Goal: Contribute content: Add original content to the website for others to see

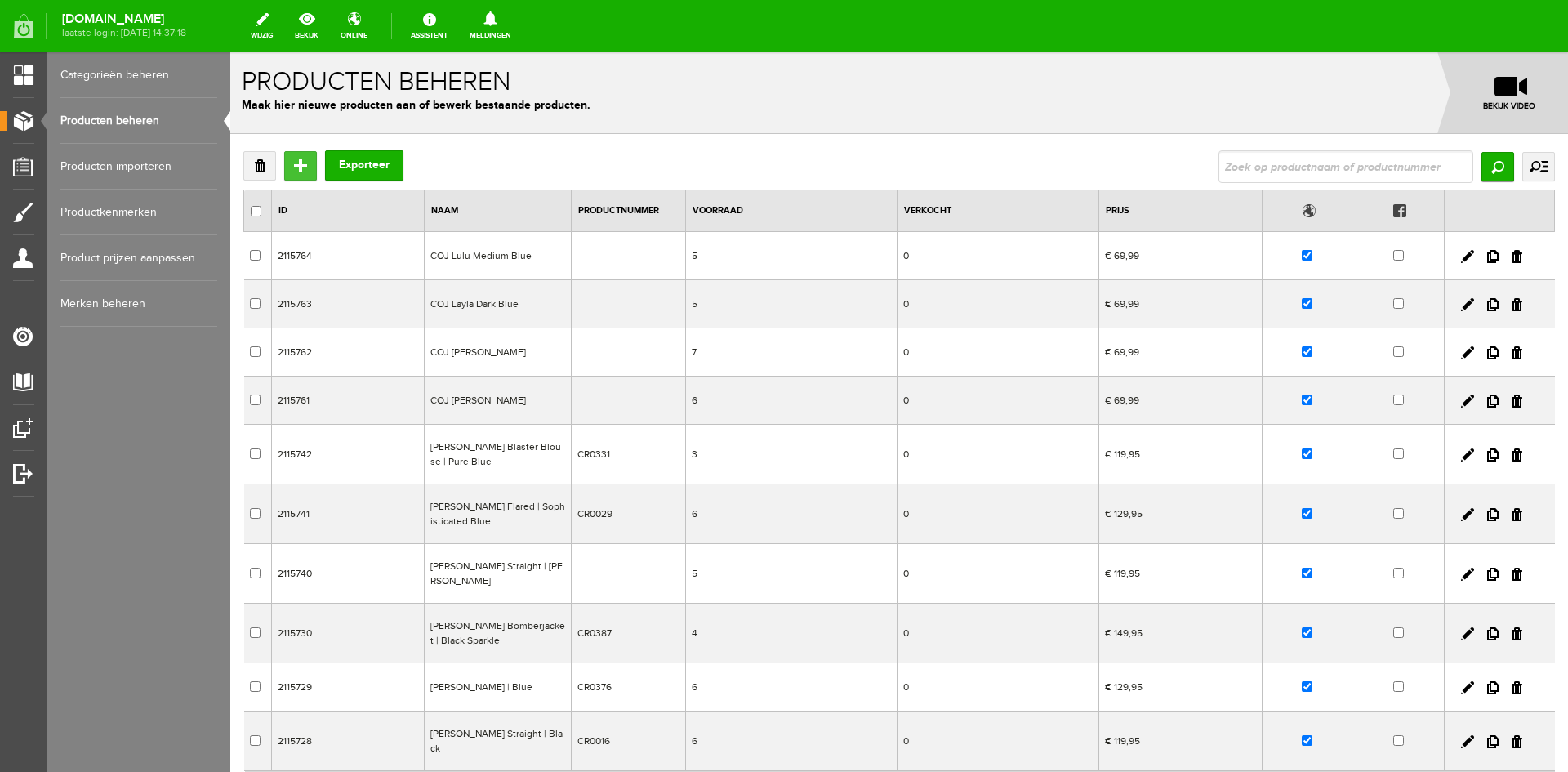
click at [305, 173] on input "Toevoegen" at bounding box center [300, 165] width 33 height 29
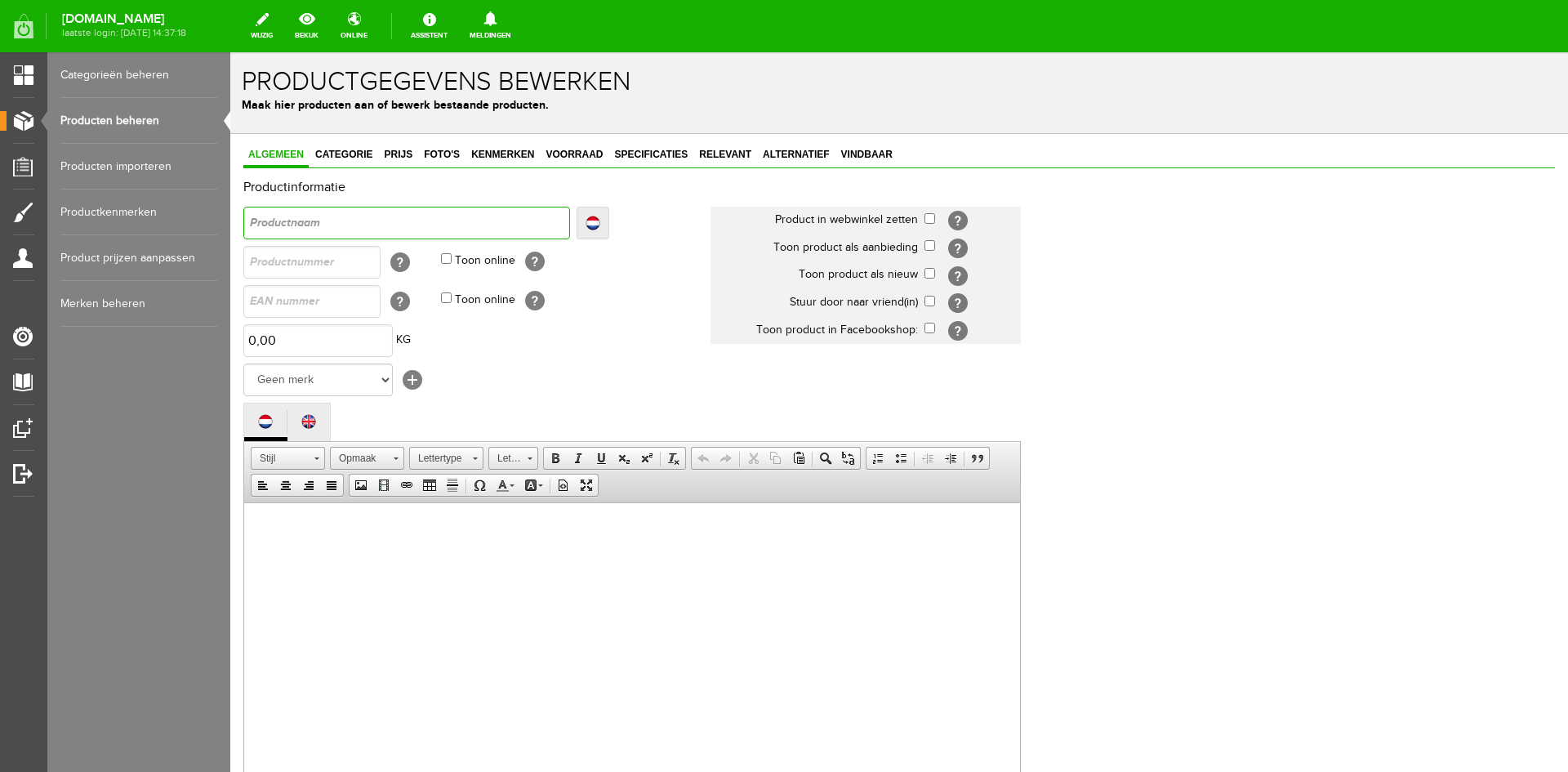
paste input "FOIL PRINT T-SHIRT"
click at [246, 219] on input "FOIL PRINT T-SHIRT" at bounding box center [407, 223] width 326 height 33
type input "AFOIL PRINT T-SHIRT"
type input "ALFOIL PRINT T-SHIRT"
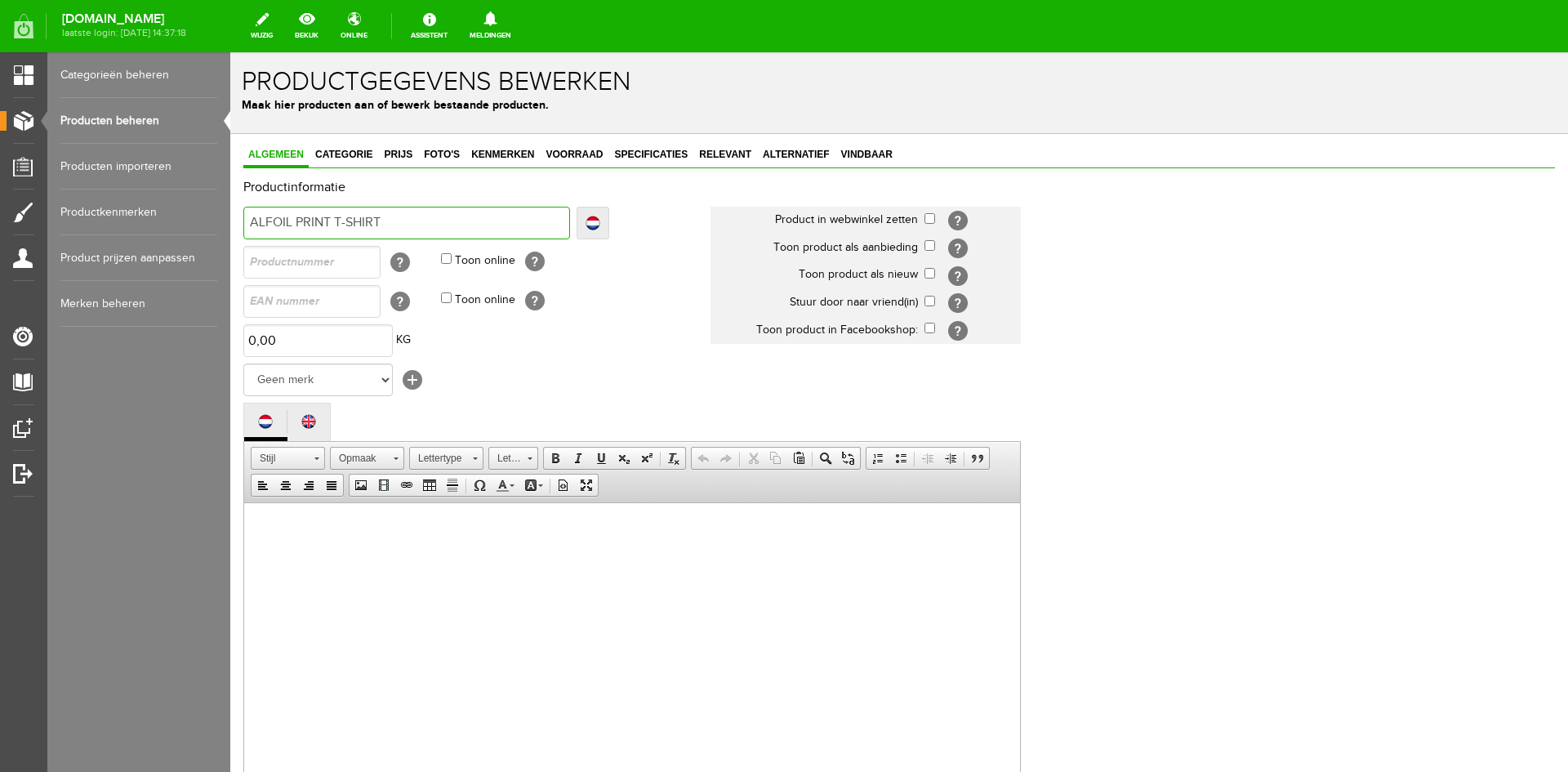
type input "ALFOIL PRINT T-SHIRT"
type input "ALIFOIL PRINT T-SHIRT"
type input "ALIXFOIL PRINT T-SHIRT"
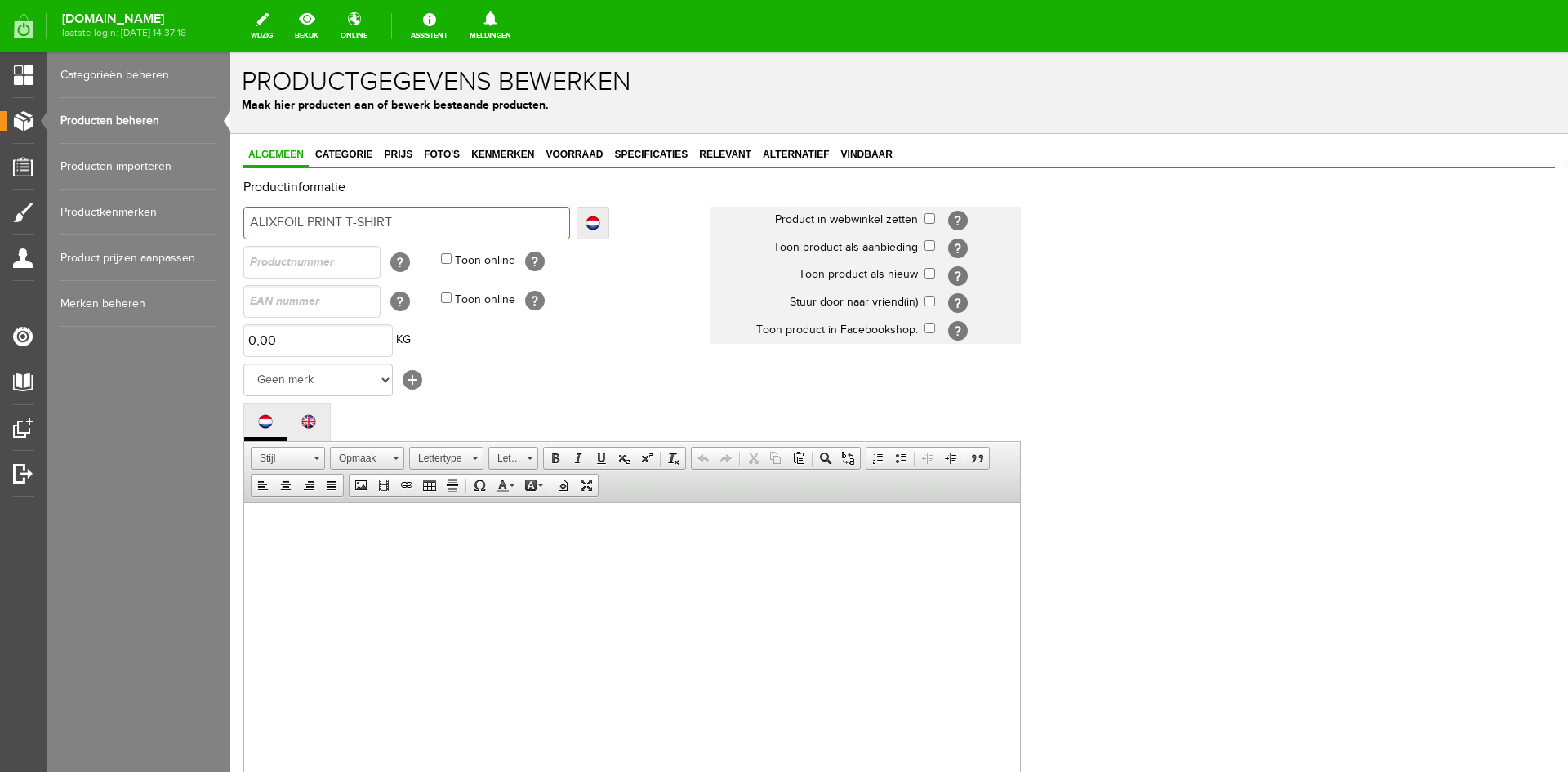
type input "ALIX FOIL PRINT T-SHIRT"
click at [377, 386] on select "Geen merk COJ AMBIKA Y-CONIC REFINED MORGAN AIM ALIX The Label Baggyshop By Bea…" at bounding box center [318, 379] width 149 height 33
select select "156798"
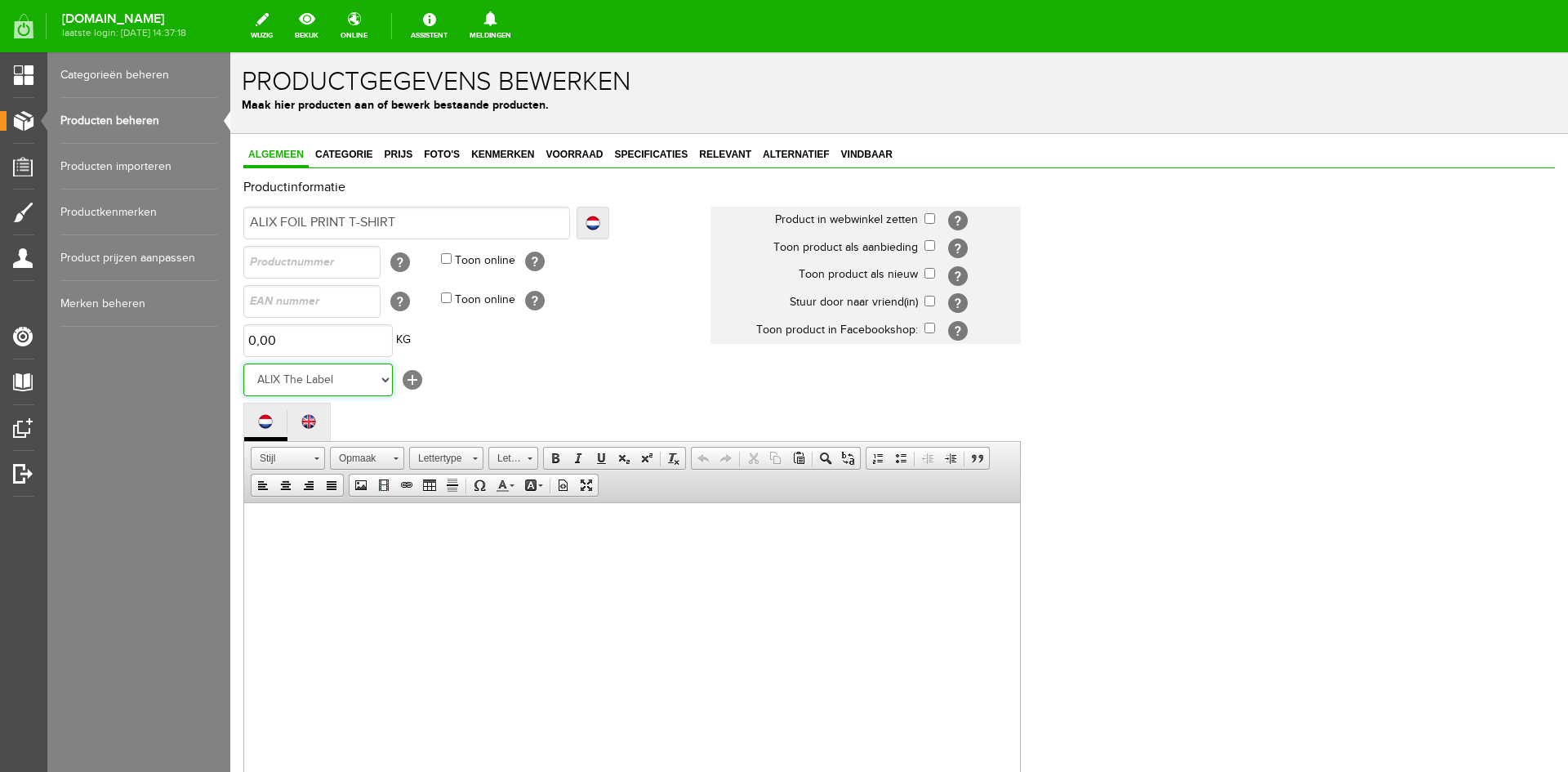
click at [243, 363] on select "Geen merk COJ AMBIKA Y-CONIC REFINED MORGAN AIM ALIX The Label Baggyshop By Bea…" at bounding box center [318, 379] width 149 height 33
click at [932, 274] on input "checkbox" at bounding box center [929, 273] width 10 height 10
checkbox input "true"
paste input "2509819427"
type input "2509819427"
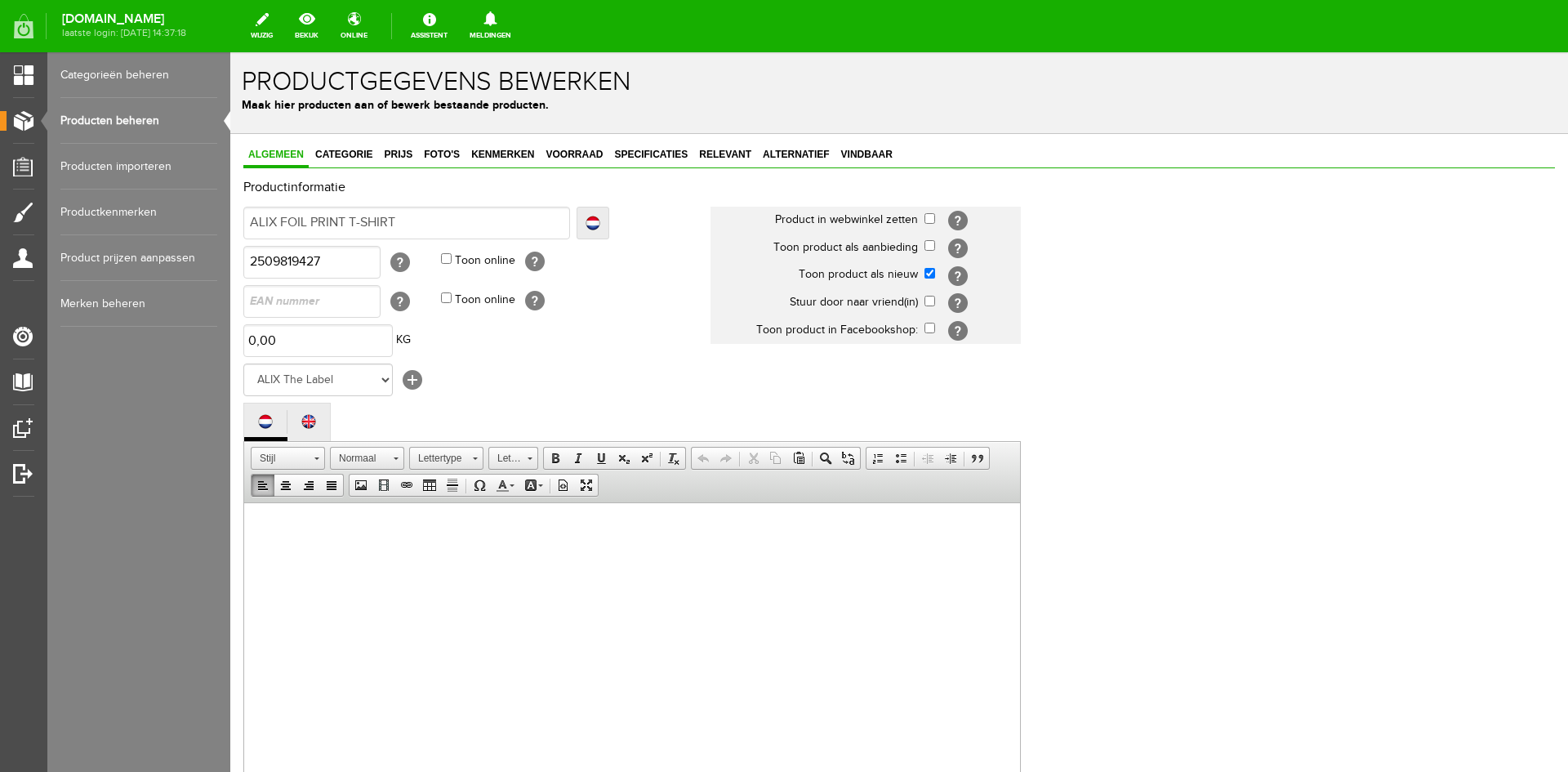
click at [249, 529] on html at bounding box center [632, 527] width 776 height 50
click at [273, 532] on p at bounding box center [632, 528] width 743 height 17
click at [290, 541] on span "Plakken" at bounding box center [325, 538] width 87 height 21
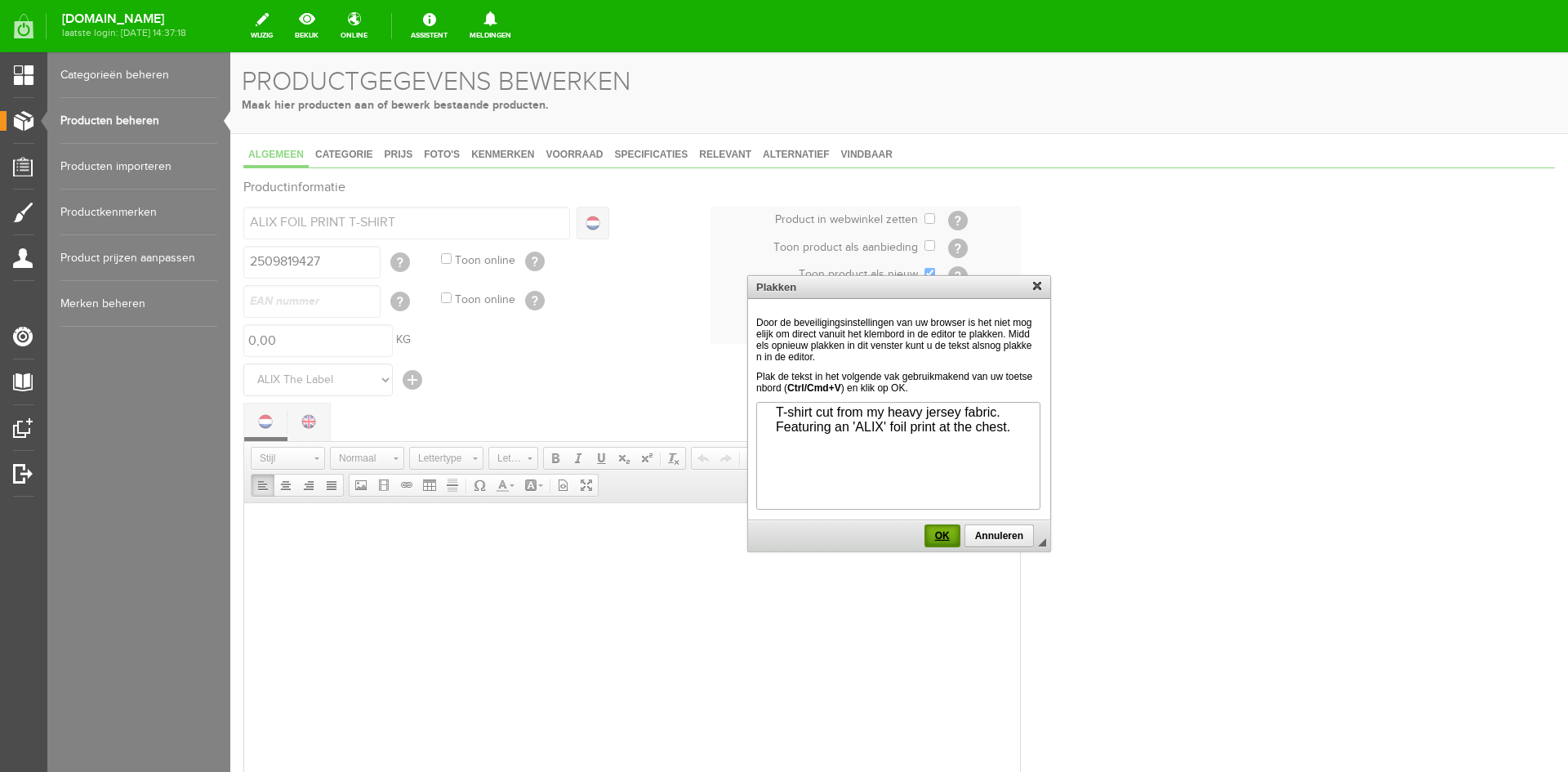
click at [942, 542] on span "OK" at bounding box center [942, 536] width 33 height 11
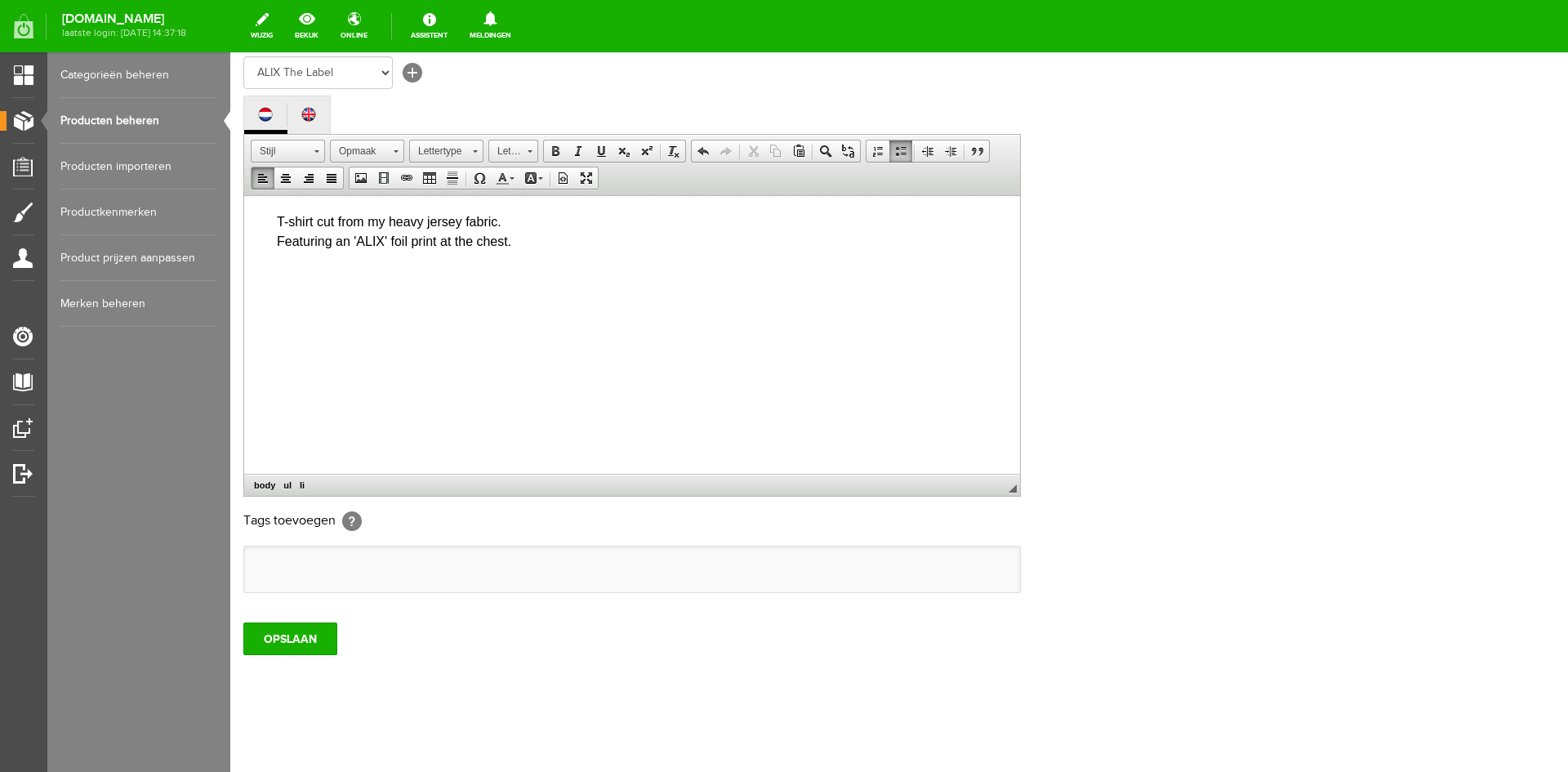
scroll to position [312, 0]
click at [309, 641] on input "OPSLAAN" at bounding box center [291, 634] width 94 height 33
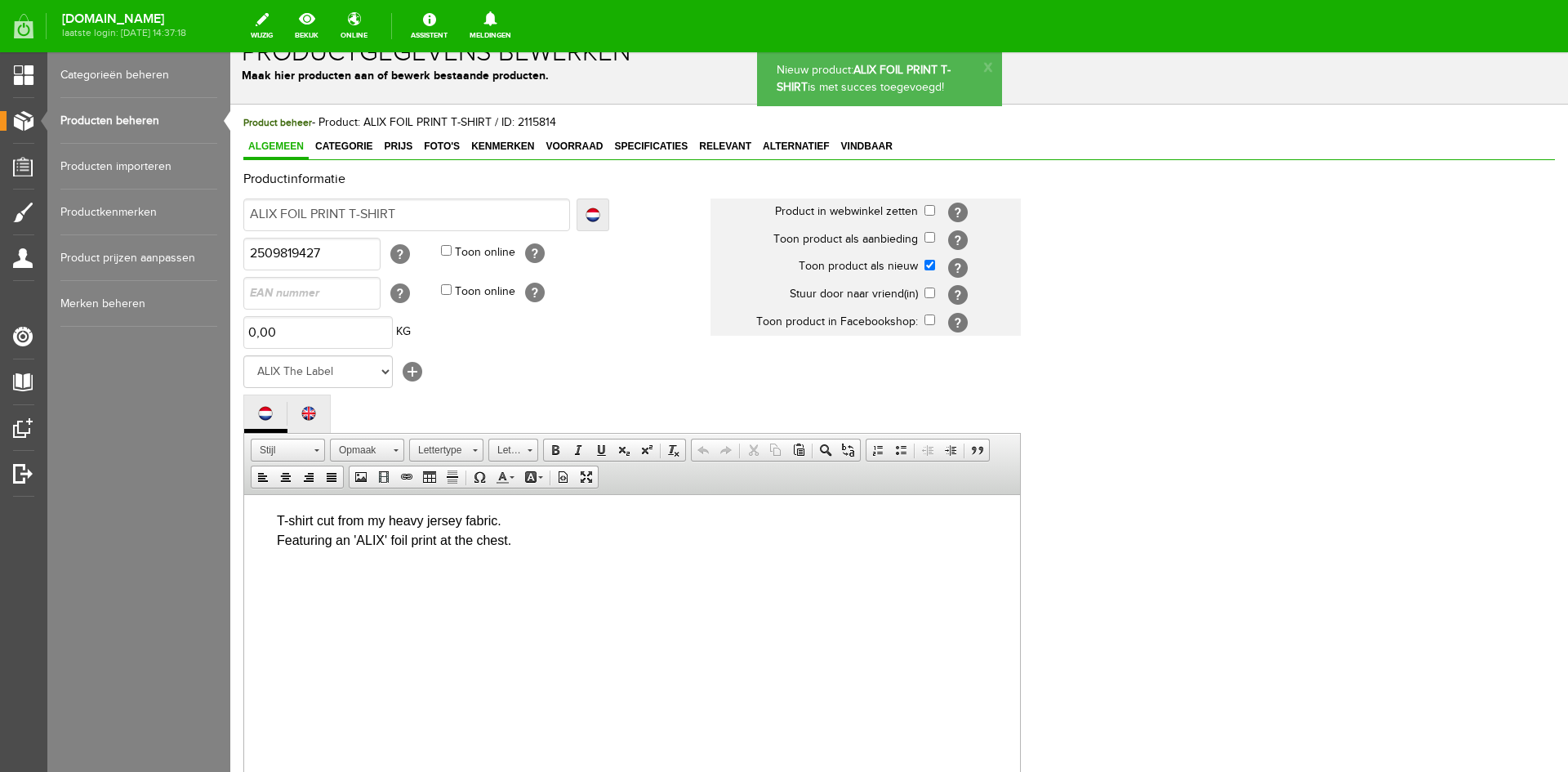
scroll to position [0, 0]
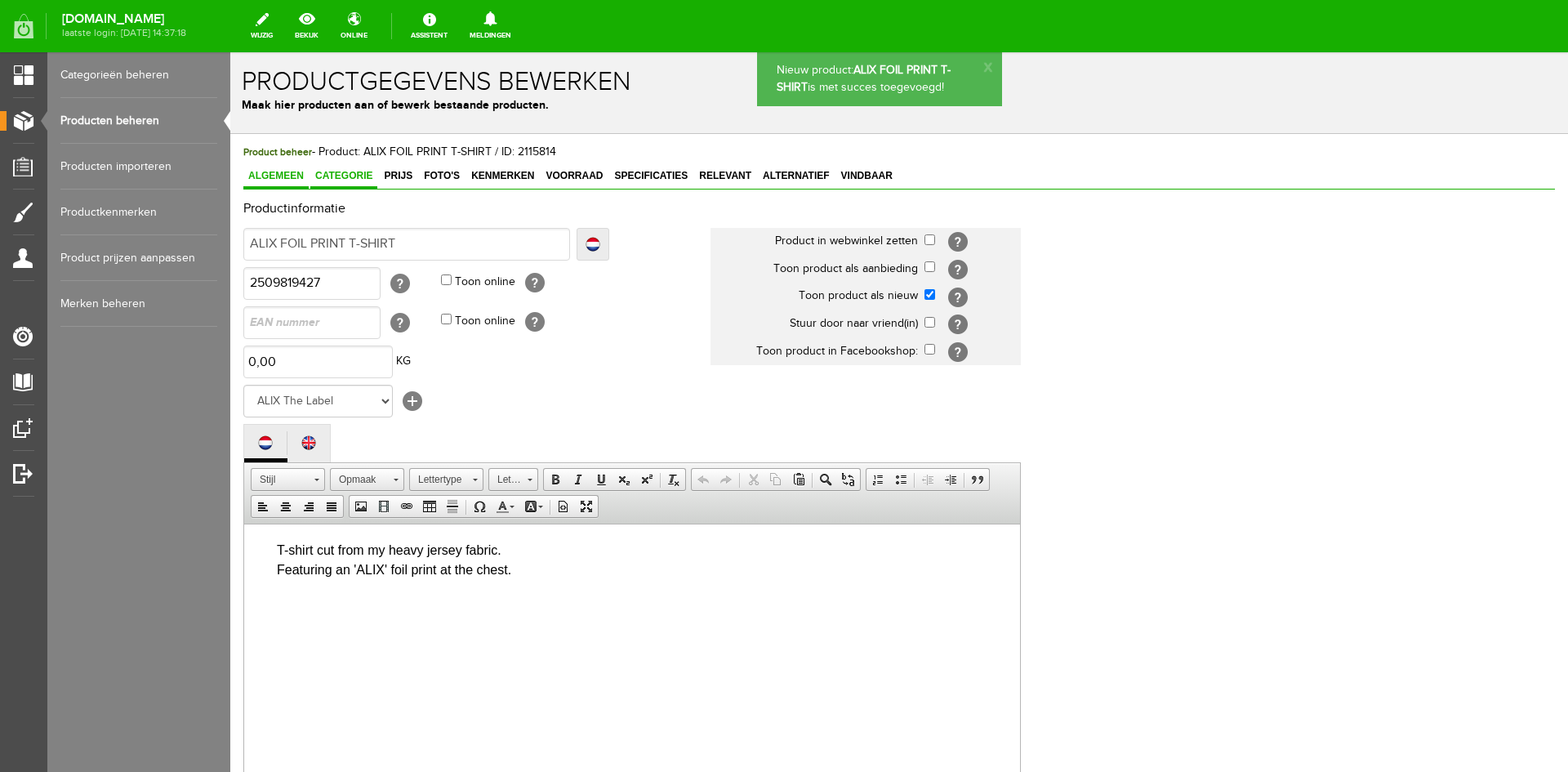
click at [352, 185] on link "Categorie" at bounding box center [343, 176] width 67 height 24
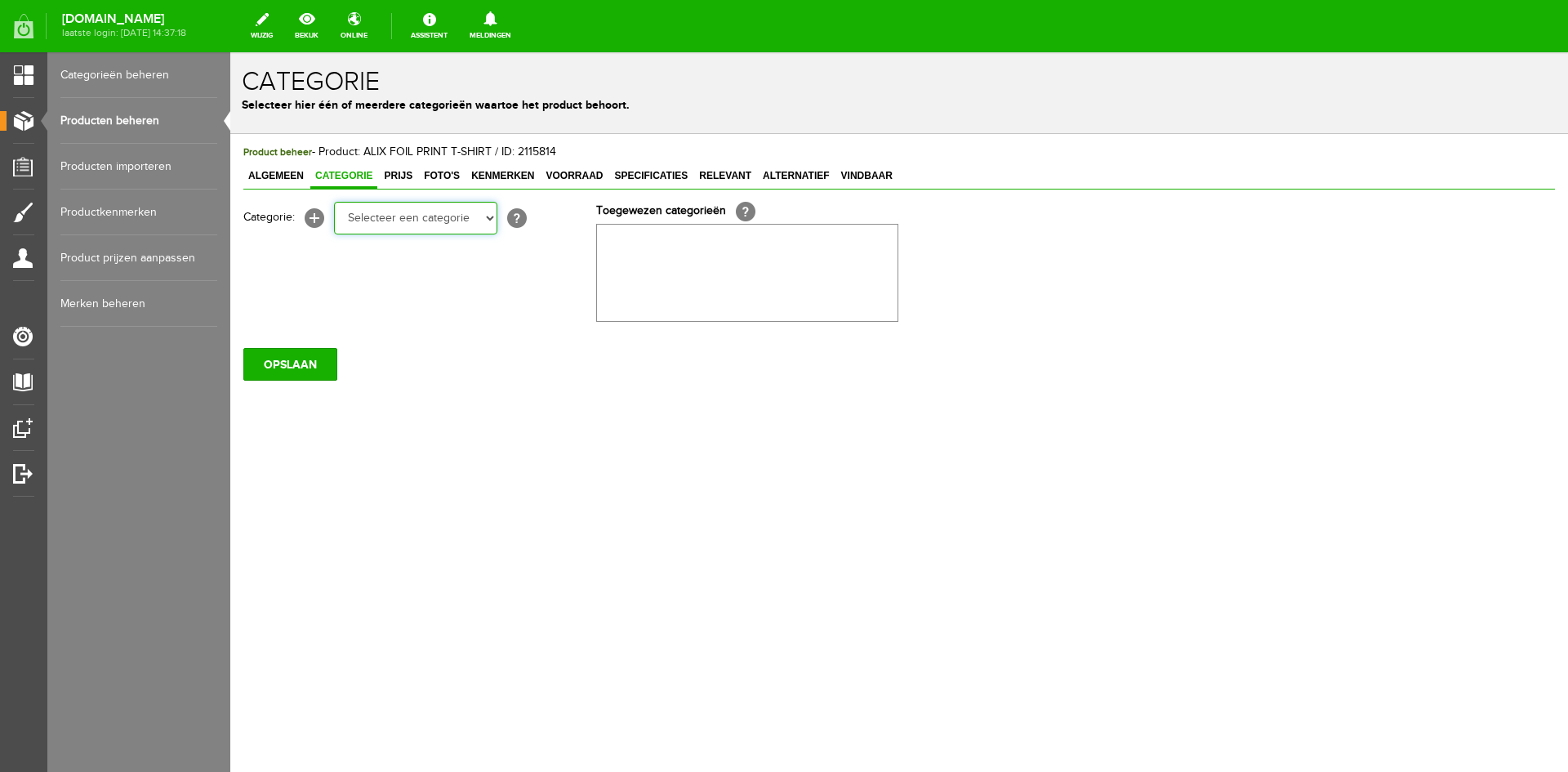
click at [491, 218] on select "Selecteer een categorie KLEDING Alle kleding Badkleding Broeken Blazers Gilet J…" at bounding box center [415, 218] width 163 height 33
select select "258525"
click at [334, 202] on select "Selecteer een categorie KLEDING Alle kleding Badkleding Broeken Blazers Gilet J…" at bounding box center [415, 218] width 163 height 33
click at [483, 216] on select "Selecteer een categorie KLEDING Alle kleding Badkleding Broeken Blazers Gilet J…" at bounding box center [415, 218] width 163 height 33
select select "258545"
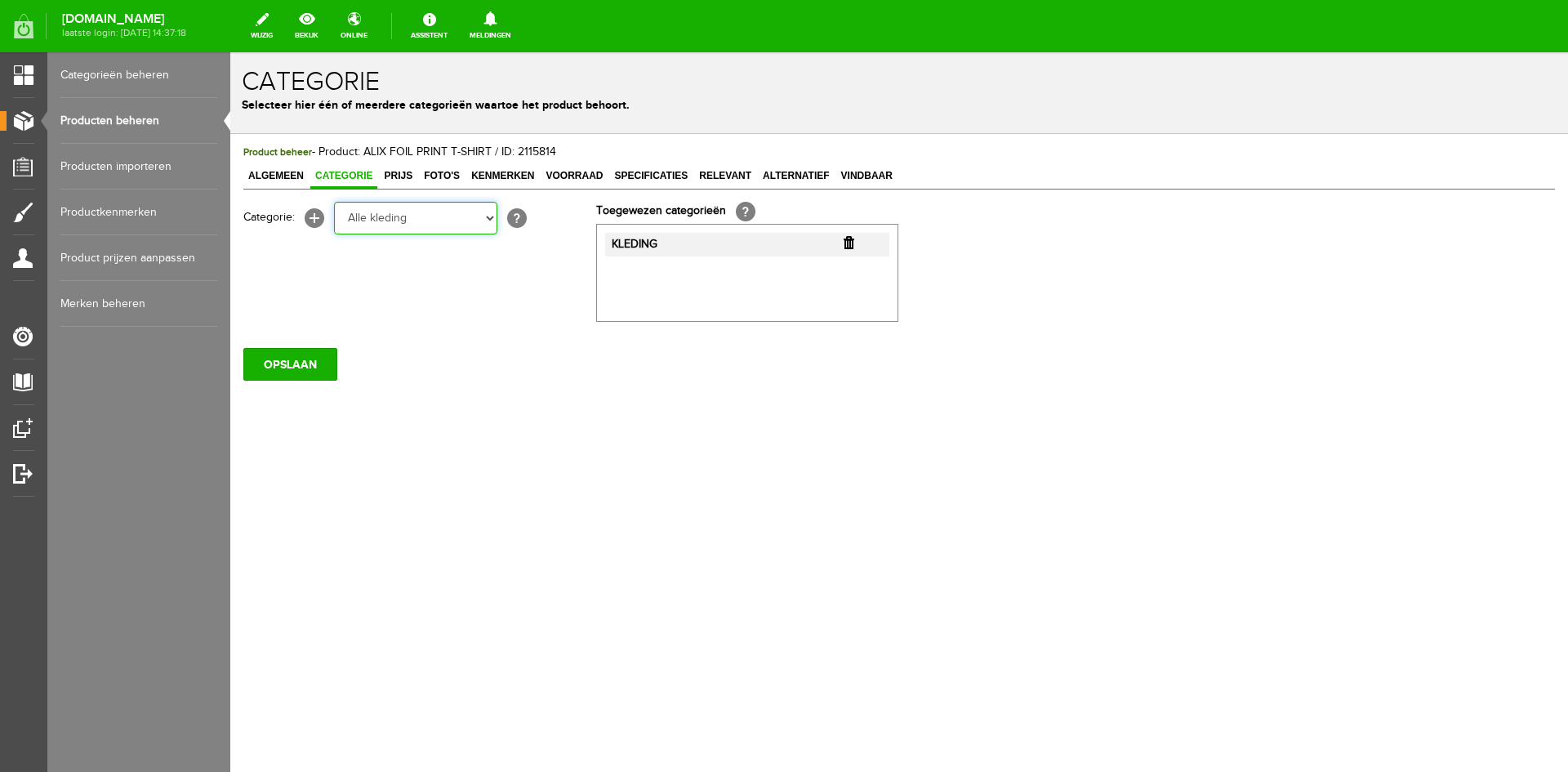
click at [334, 202] on select "Selecteer een categorie KLEDING Alle kleding Badkleding Broeken Blazers Gilet J…" at bounding box center [415, 218] width 163 height 33
click at [490, 218] on select "Selecteer een categorie KLEDING Alle kleding Badkleding Broeken Blazers Gilet J…" at bounding box center [415, 218] width 163 height 33
select select "263613"
click at [334, 202] on select "Selecteer een categorie KLEDING Alle kleding Badkleding Broeken Blazers Gilet J…" at bounding box center [415, 218] width 163 height 33
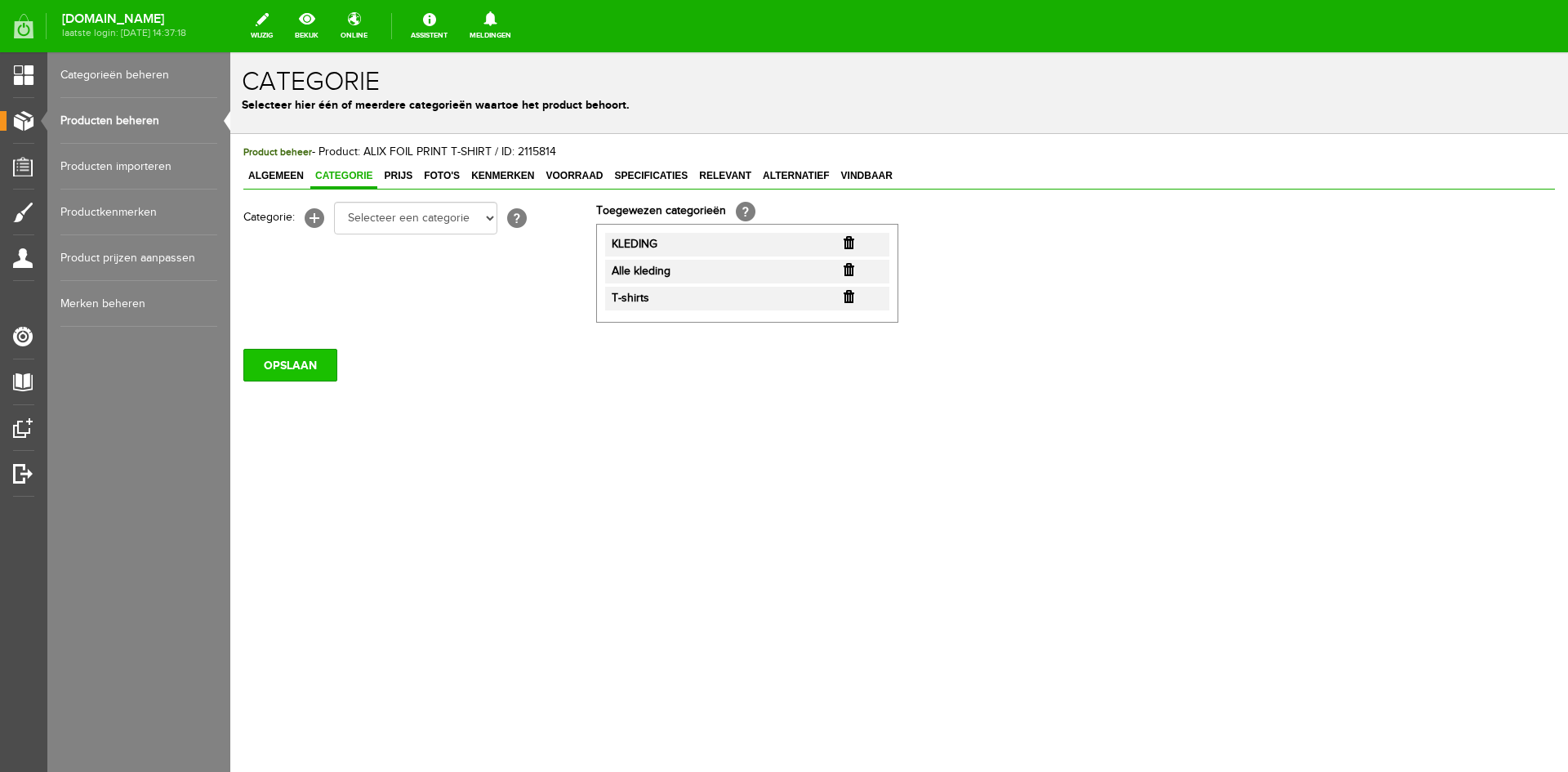
click at [307, 375] on input "OPSLAAN" at bounding box center [291, 365] width 94 height 33
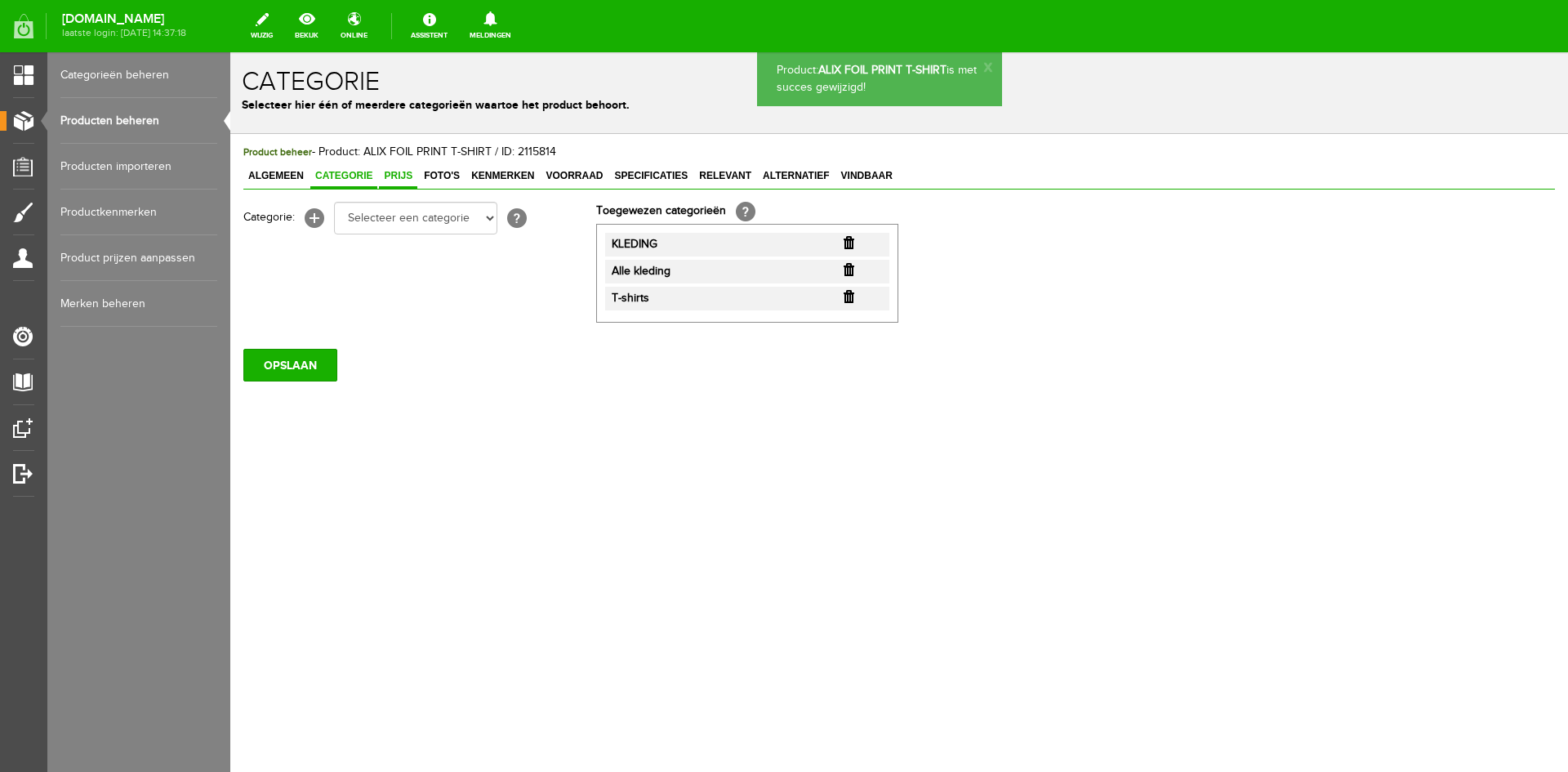
click at [394, 172] on span "Prijs" at bounding box center [398, 176] width 39 height 11
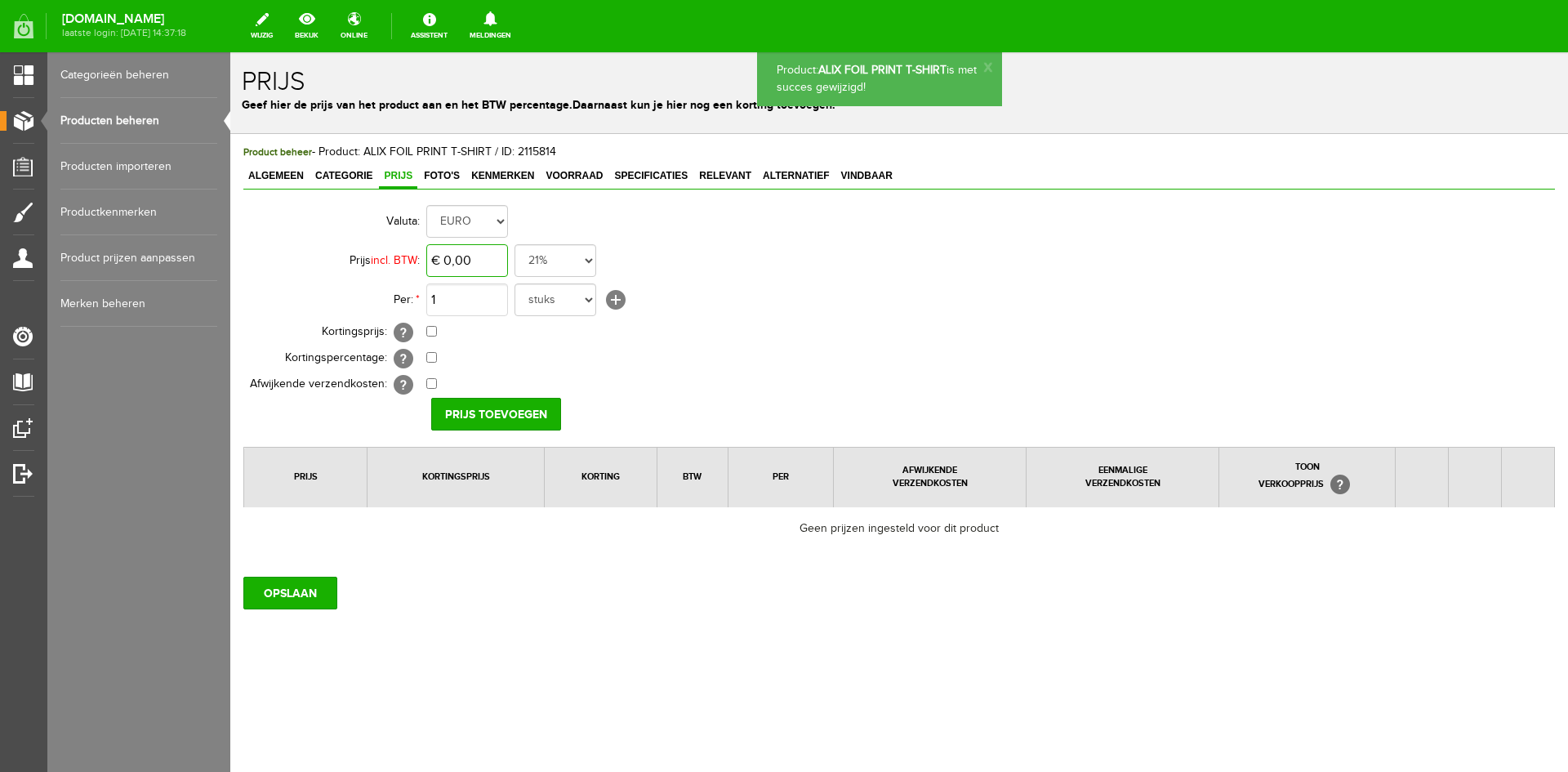
click at [484, 259] on input "€ 0,00" at bounding box center [467, 260] width 82 height 33
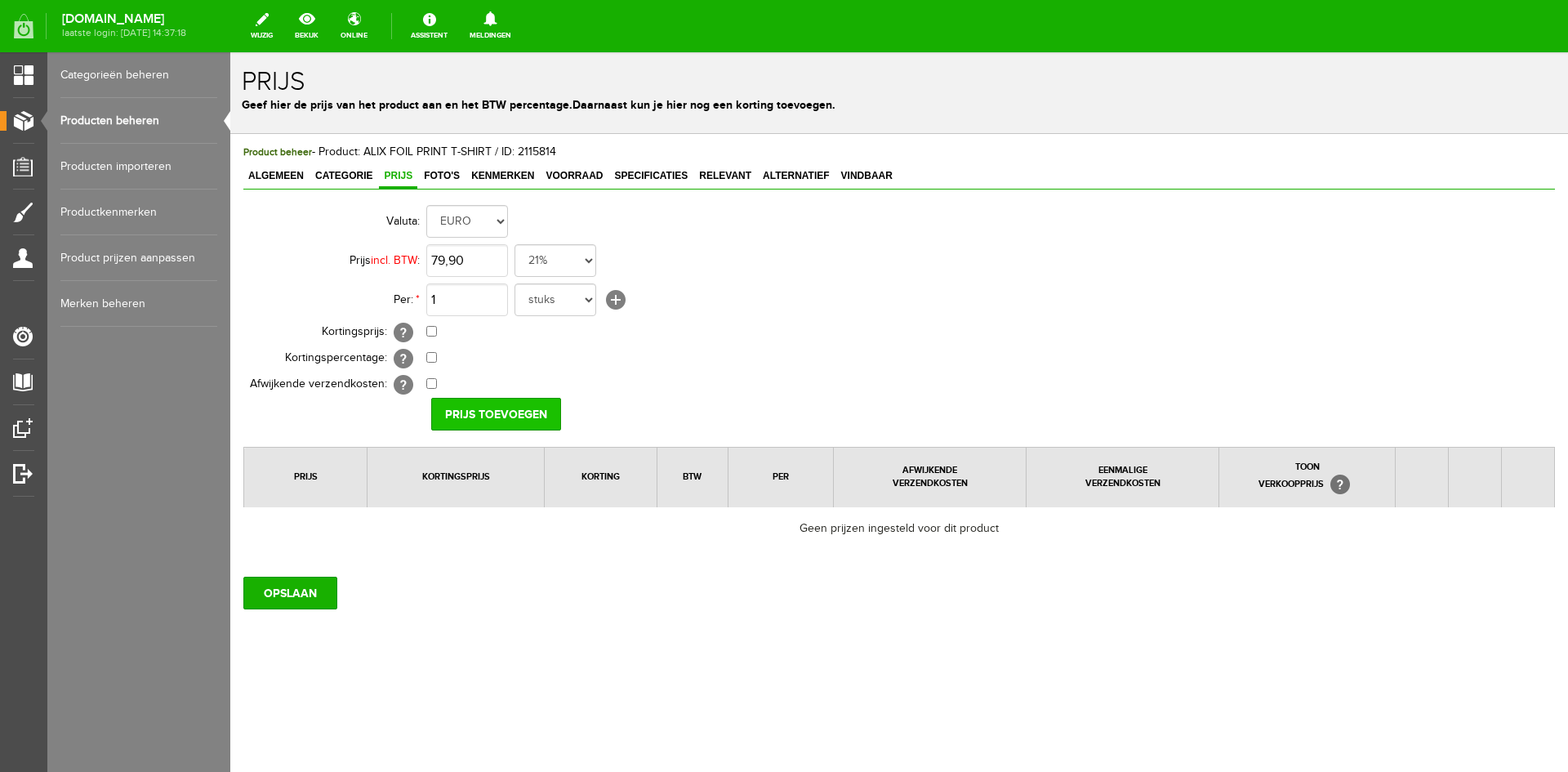
click at [531, 414] on input "Prijs toevoegen" at bounding box center [496, 413] width 130 height 33
type input "€ 79,90"
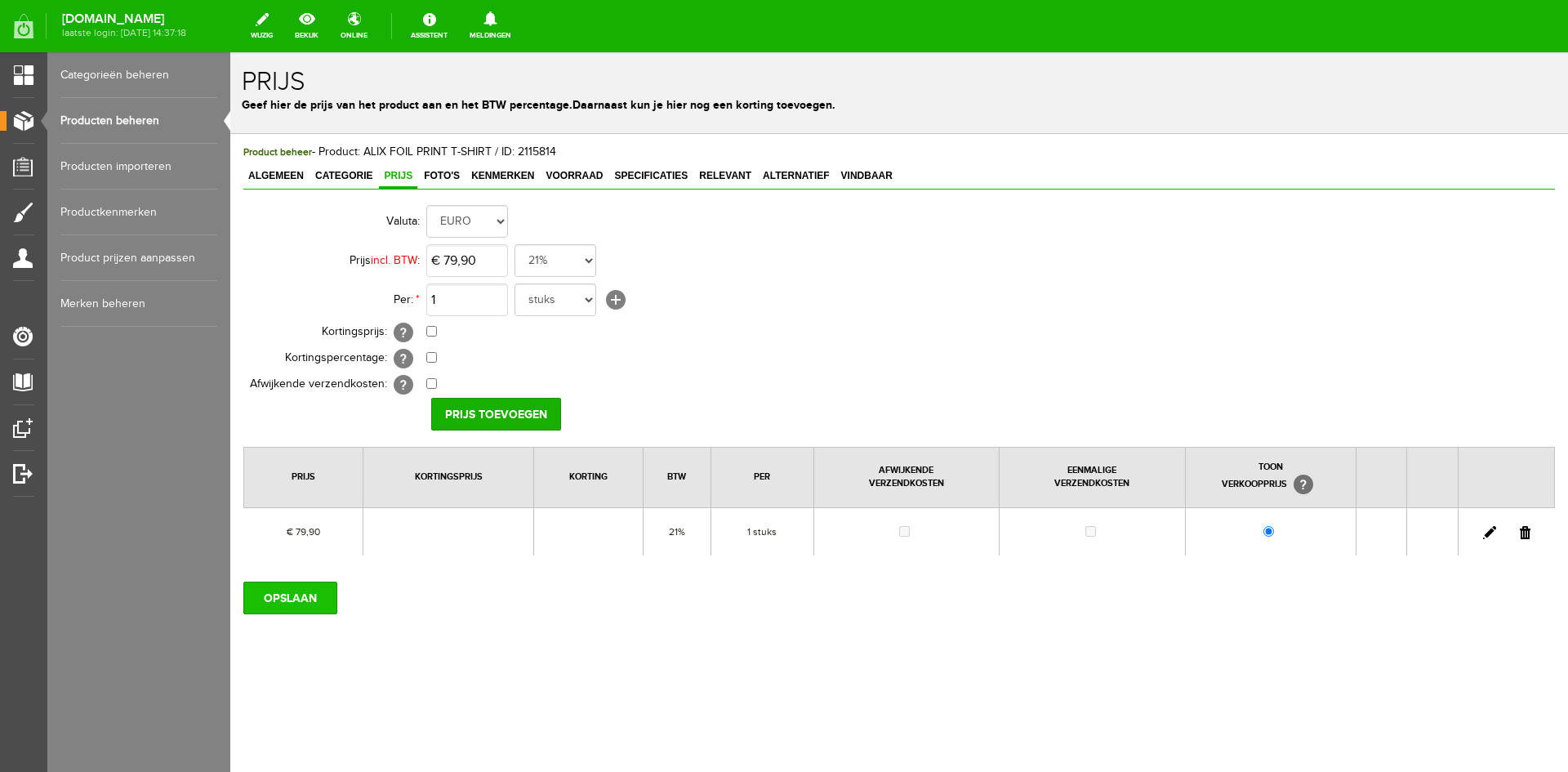
click at [312, 598] on input "OPSLAAN" at bounding box center [291, 597] width 94 height 33
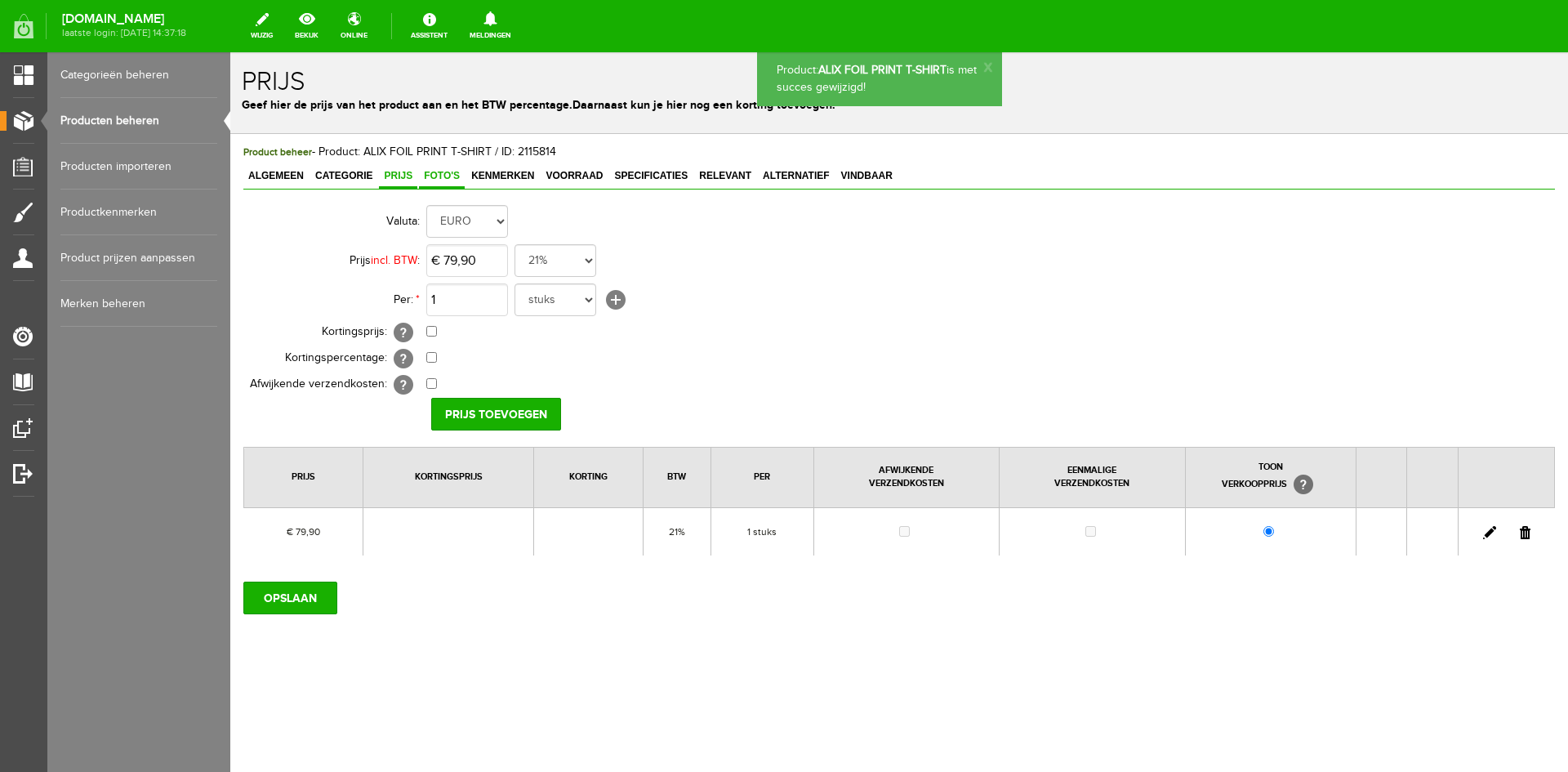
click at [442, 173] on span "Foto's" at bounding box center [442, 176] width 45 height 11
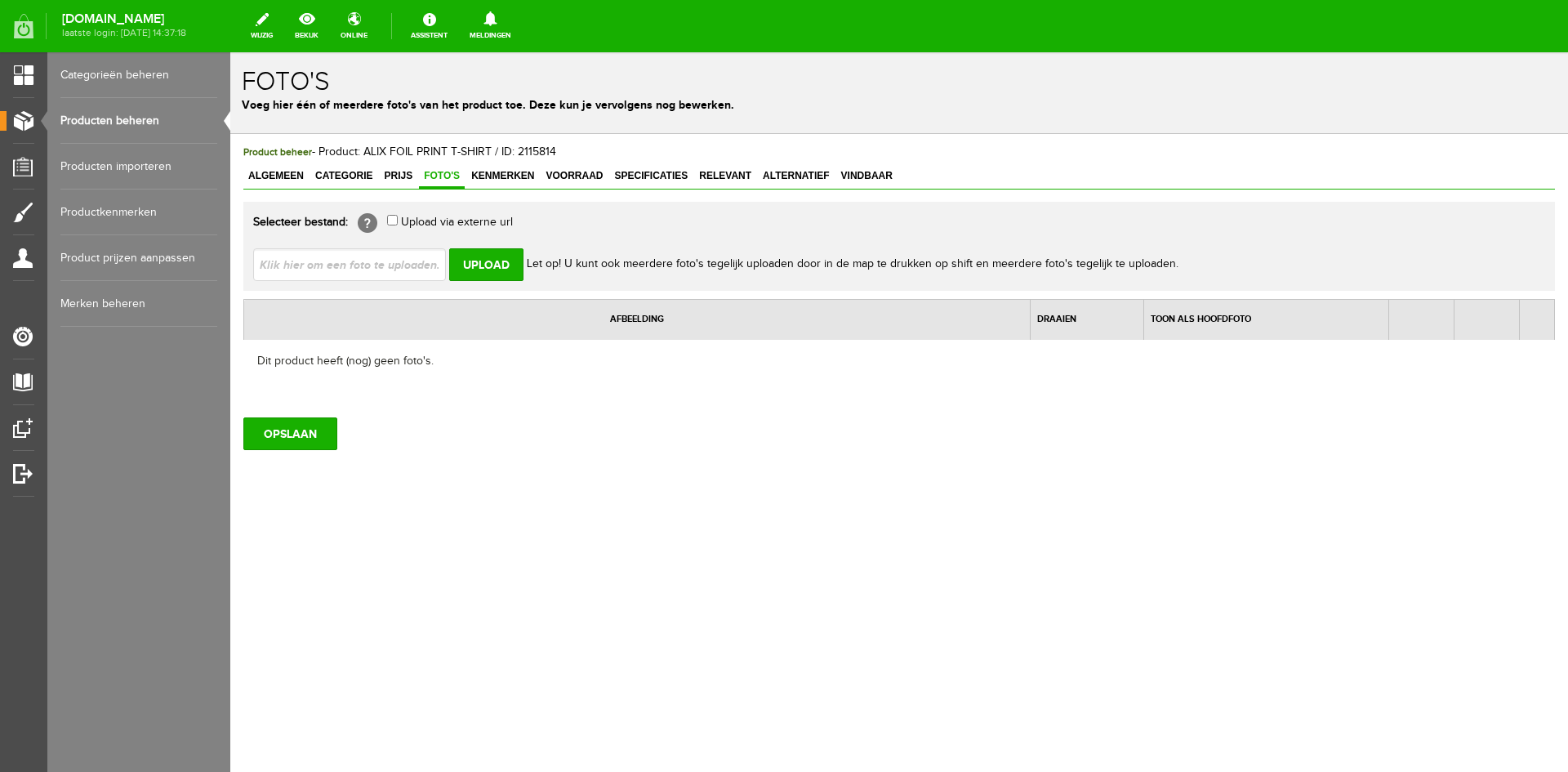
click at [324, 265] on input "file" at bounding box center [356, 263] width 206 height 31
type input "C:\fakepath\2509819427_999_01.jpg"
type input "2509819427_999_01.jpg"
click at [481, 269] on input "Upload" at bounding box center [486, 264] width 75 height 33
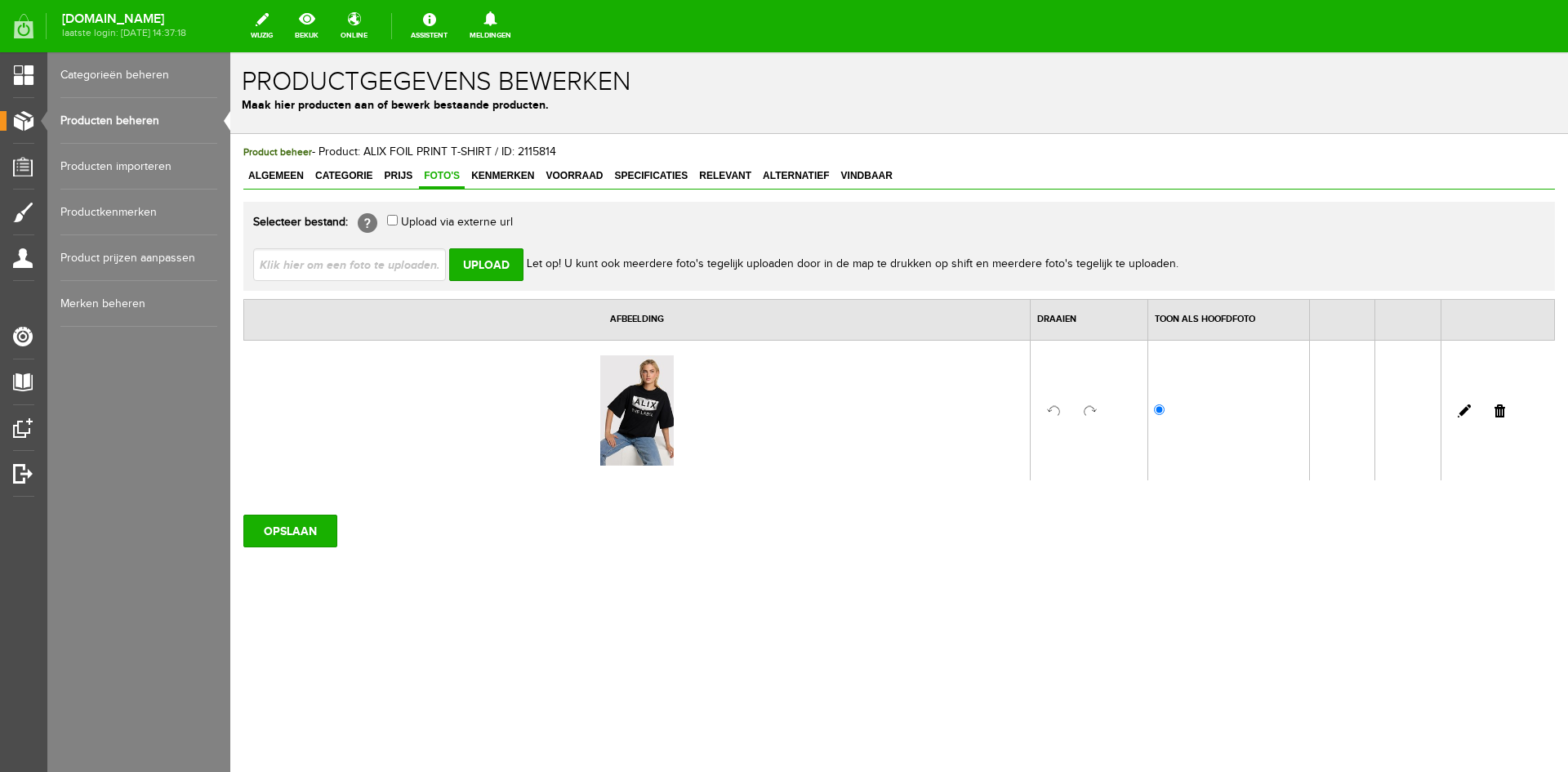
click at [400, 263] on input "file" at bounding box center [356, 263] width 206 height 31
type input "C:\fakepath\2509819427_999_02.jpg"
type input "2509819427_999_02.jpg"
click at [488, 261] on input "Upload" at bounding box center [486, 264] width 75 height 33
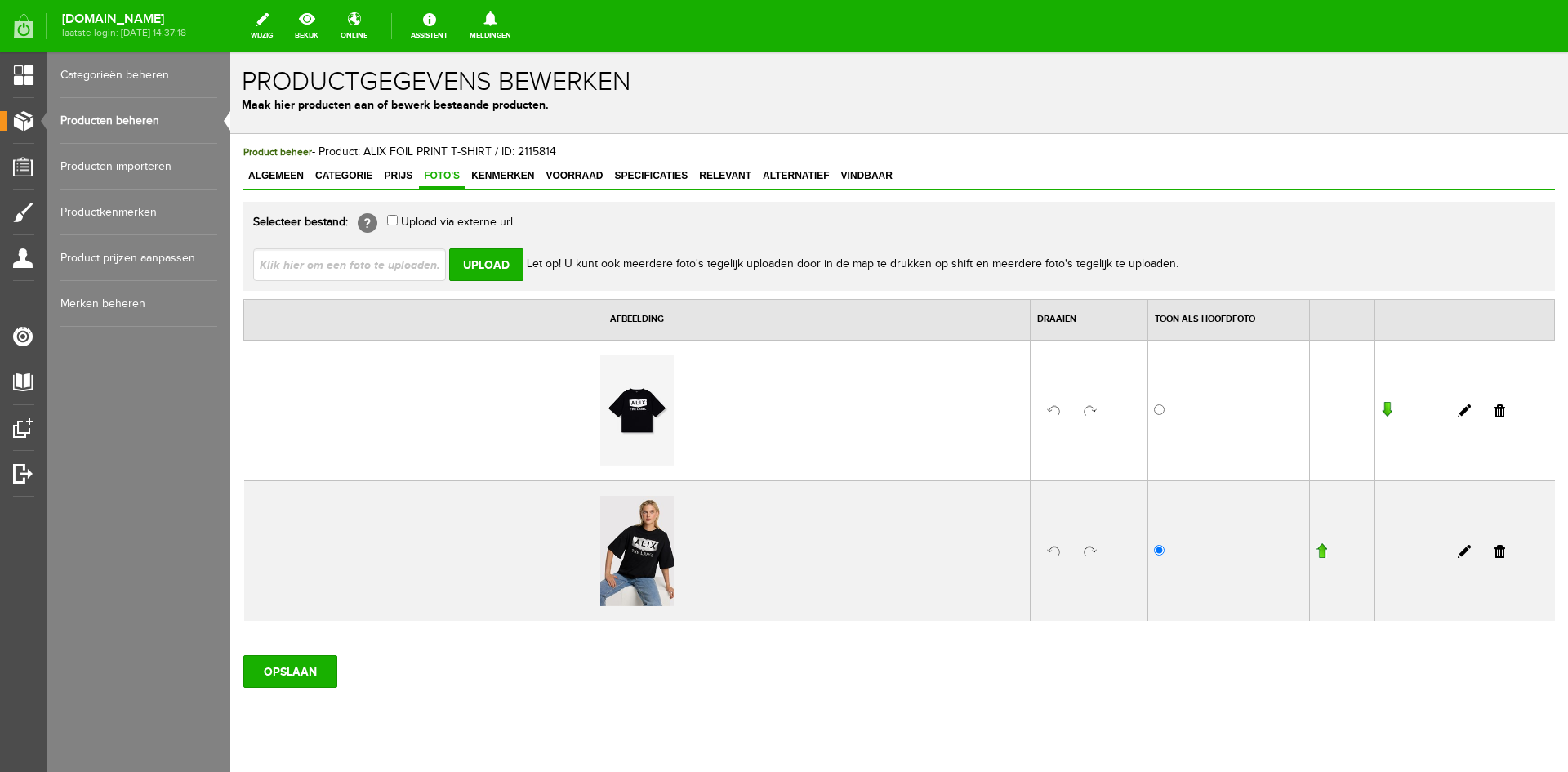
click at [318, 269] on input "file" at bounding box center [356, 263] width 206 height 31
type input "C:\fakepath\2509819427_999_03.jpg"
type input "2509819427_999_03.jpg"
click at [486, 264] on input "Upload" at bounding box center [486, 264] width 75 height 33
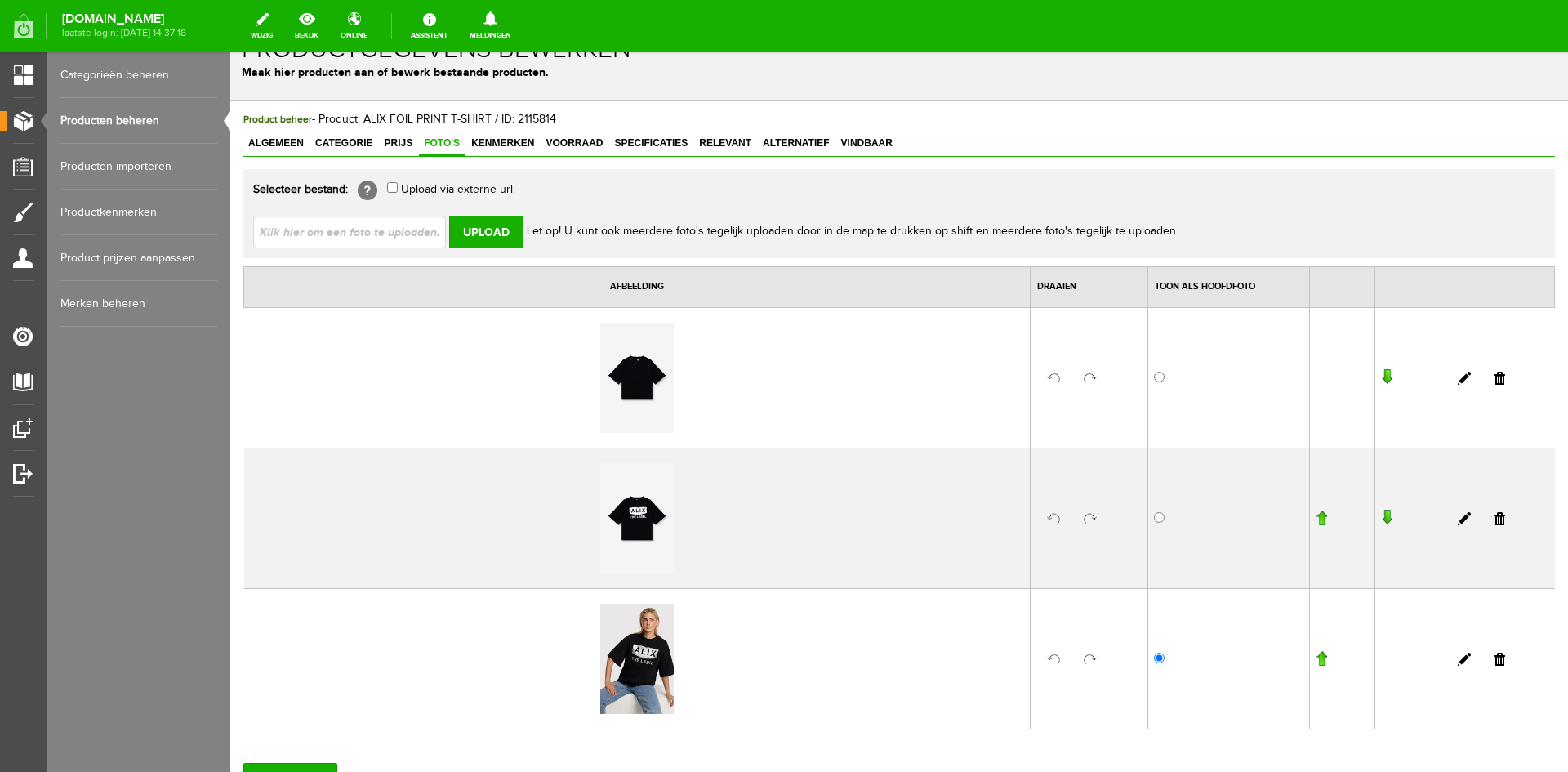
scroll to position [177, 0]
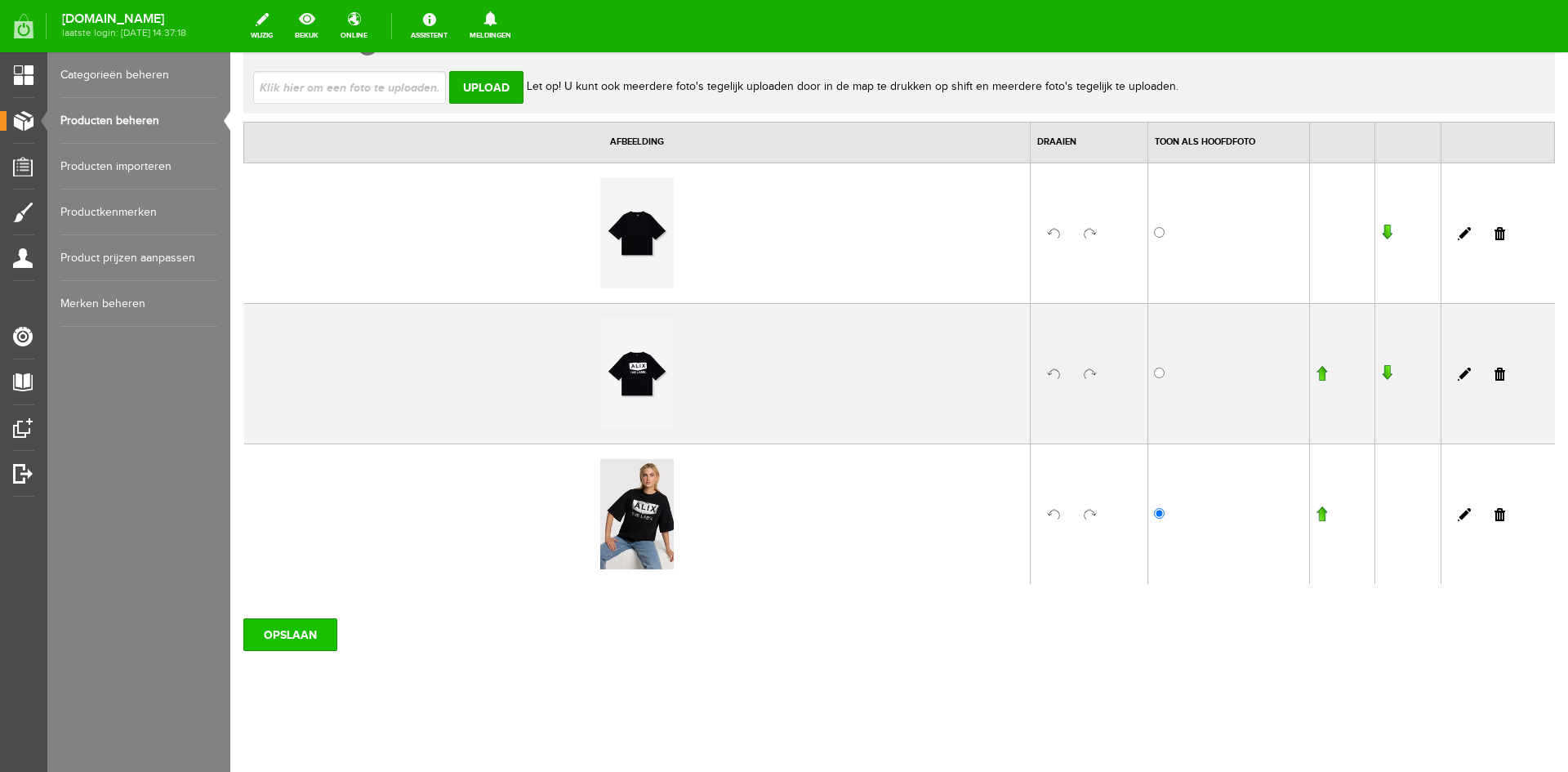
click at [302, 646] on input "OPSLAAN" at bounding box center [291, 634] width 94 height 33
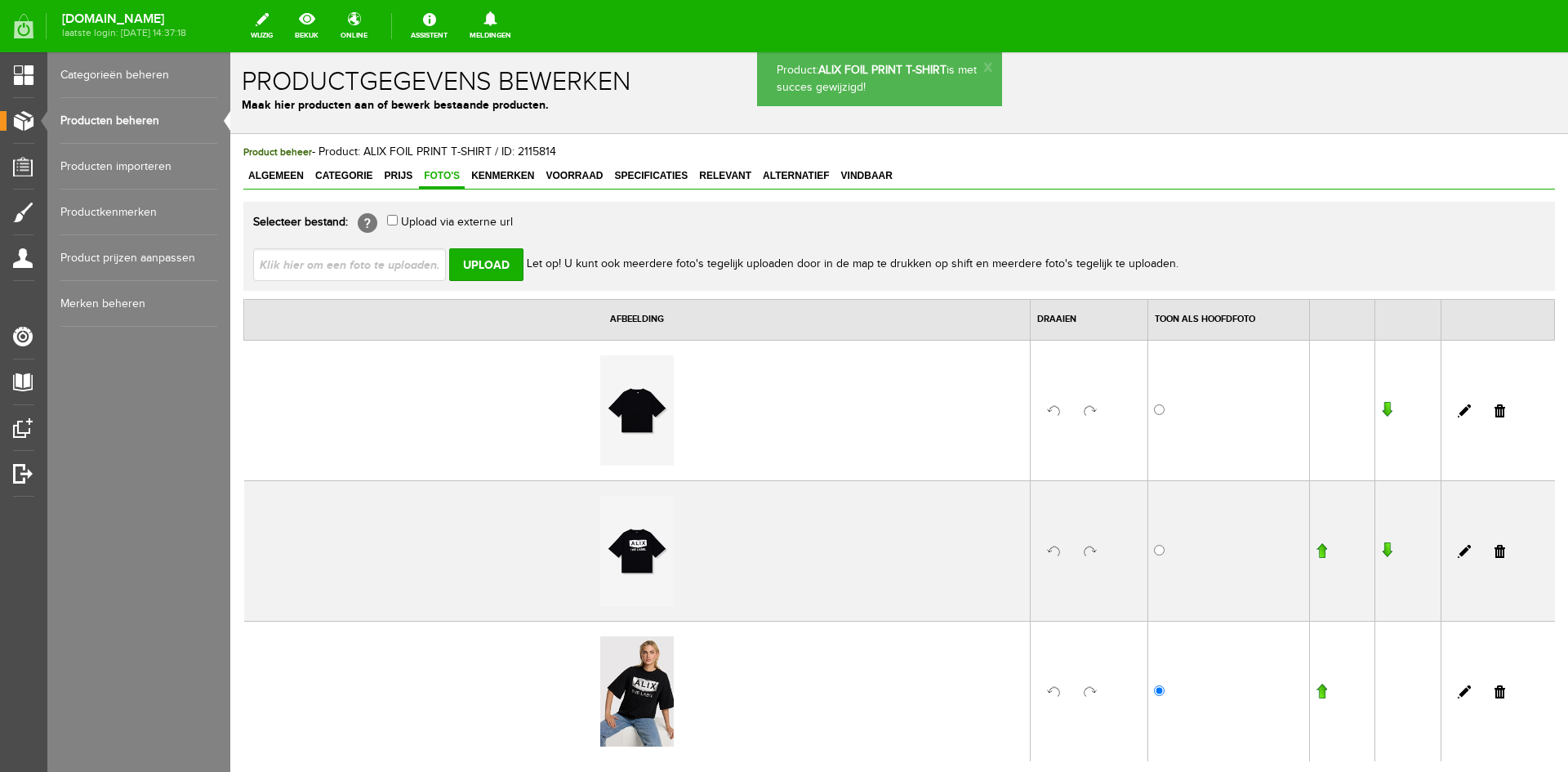
scroll to position [1, 0]
click at [510, 182] on link "Kenmerken" at bounding box center [502, 176] width 73 height 24
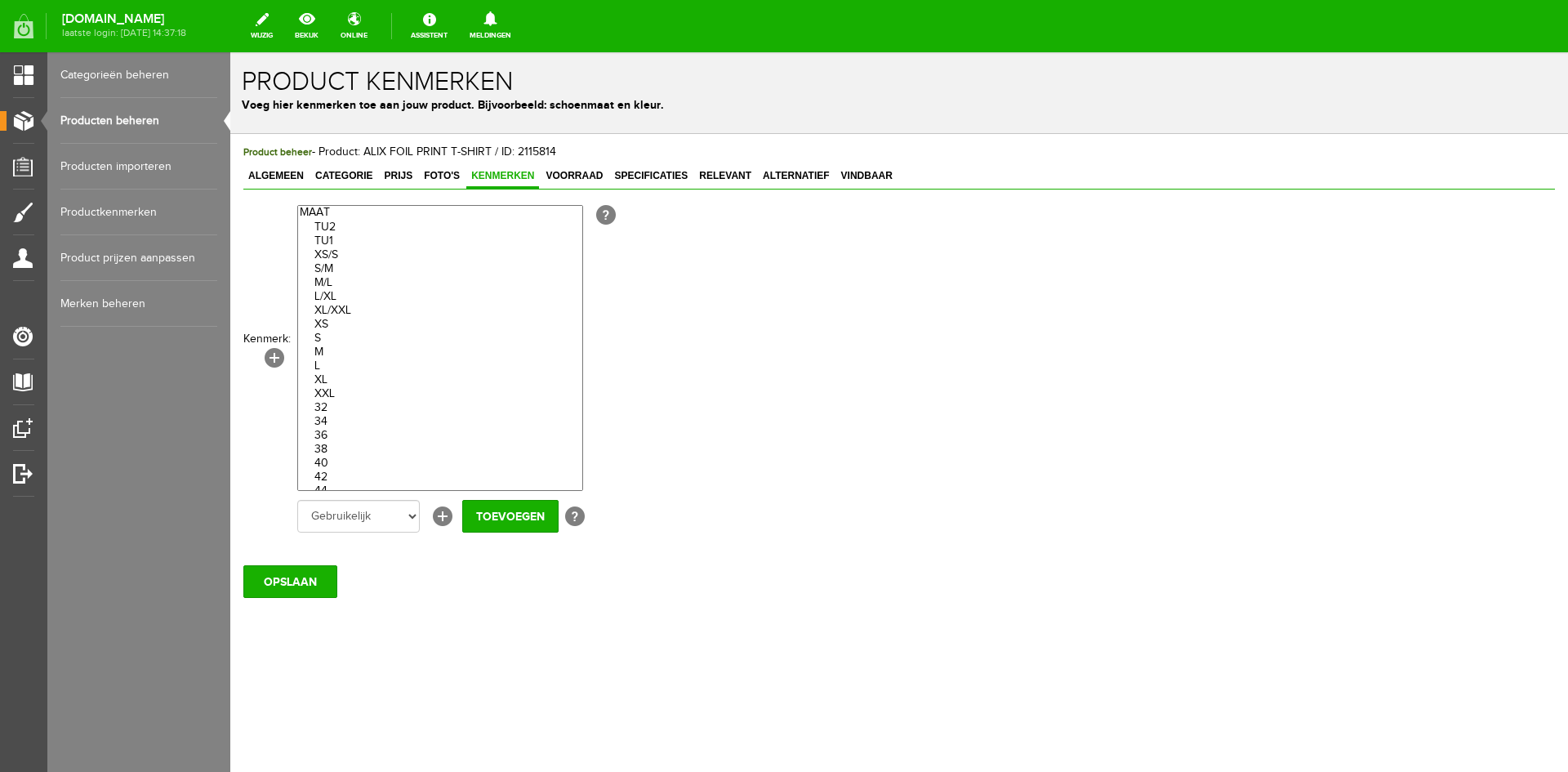
drag, startPoint x: 334, startPoint y: 325, endPoint x: 335, endPoint y: 363, distance: 38.0
select select "70900|275014"
click at [335, 363] on optgroup "TU2 TU1 XS/S S/M M/L L/XL XL/XXL XS S M L XL XXL 32 34 36 38 40 42 44 46 One si…" at bounding box center [440, 365] width 284 height 320
click at [490, 515] on input "Toevoegen" at bounding box center [510, 516] width 96 height 33
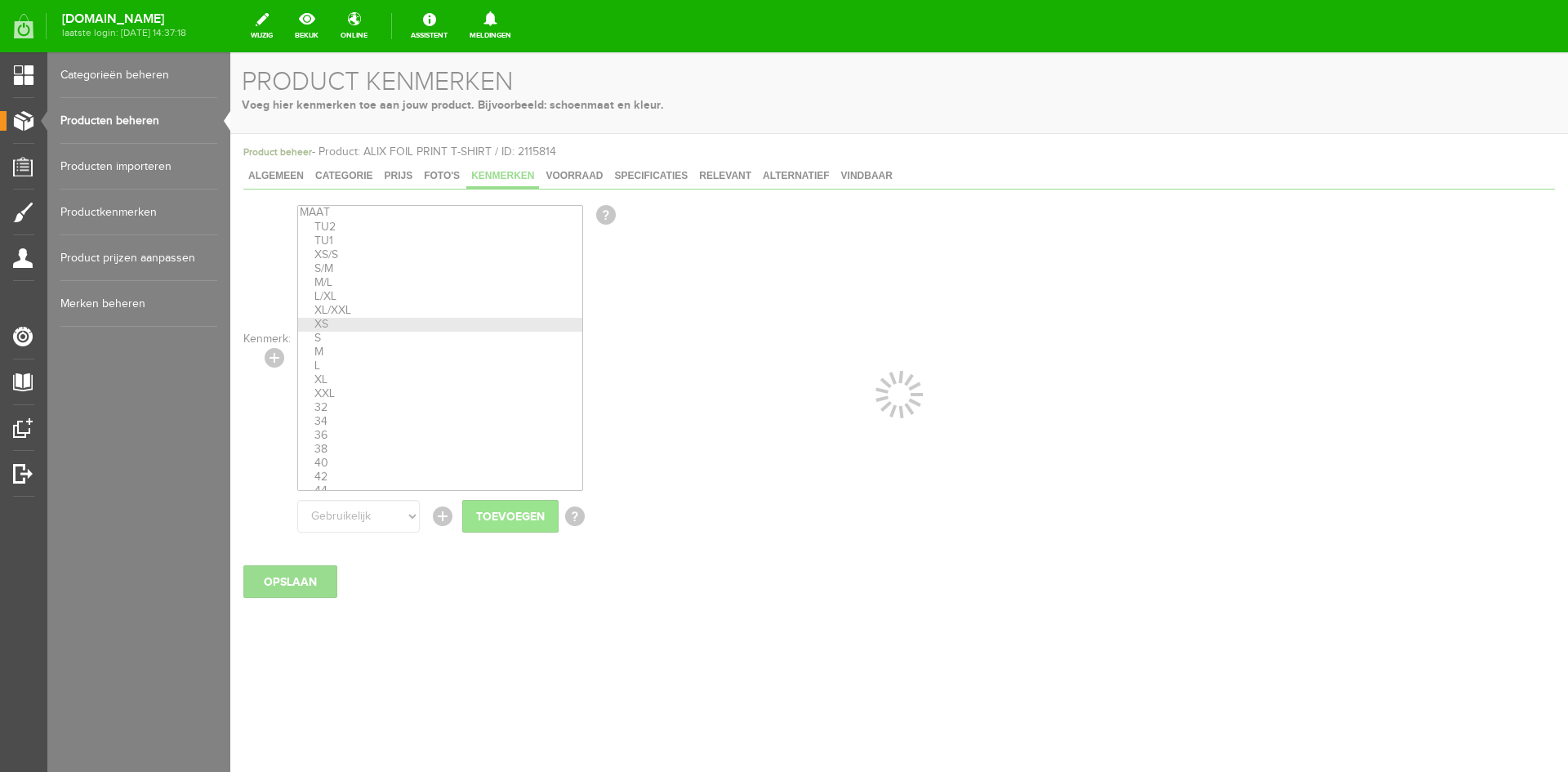
select select
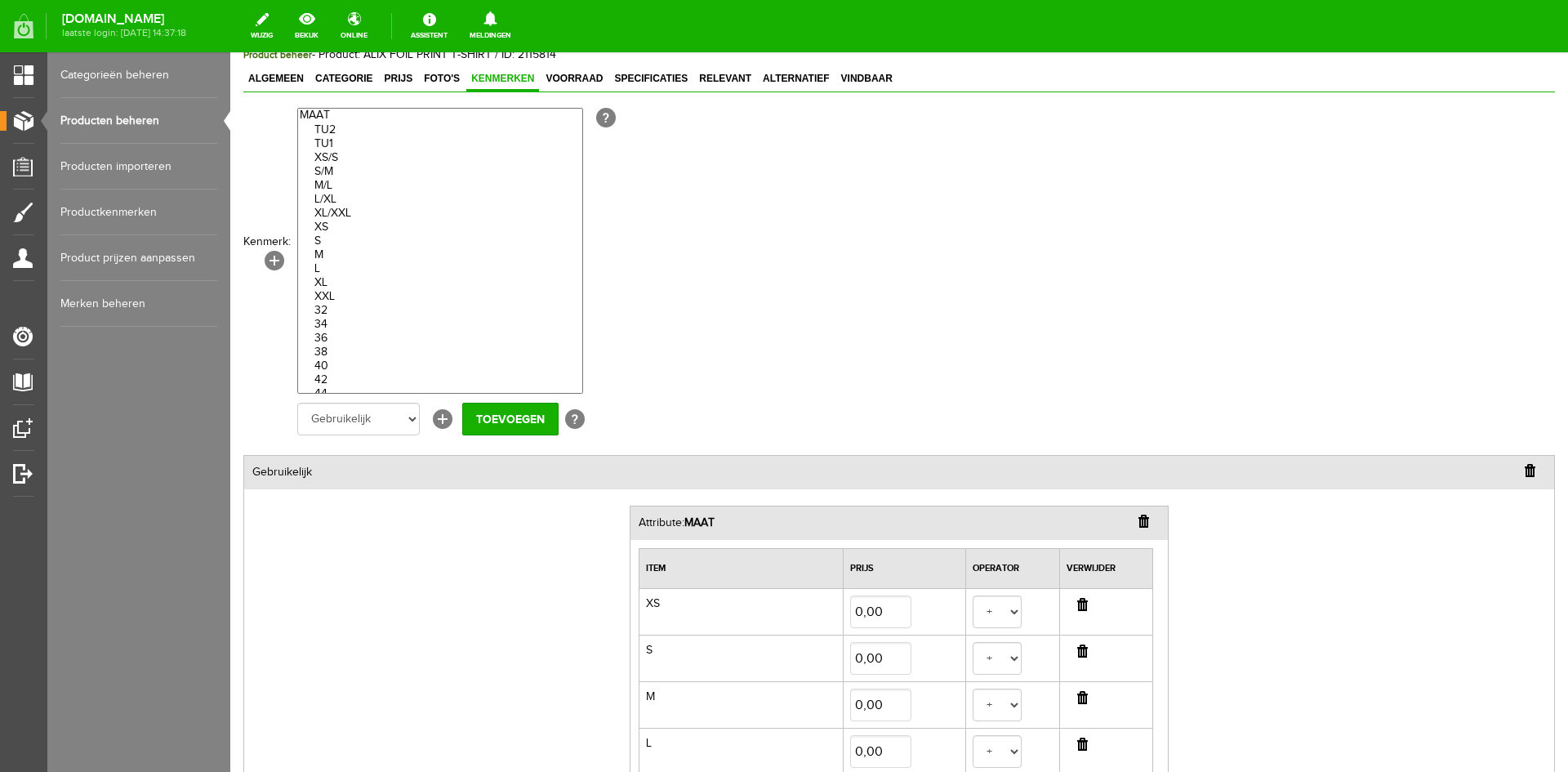
scroll to position [310, 0]
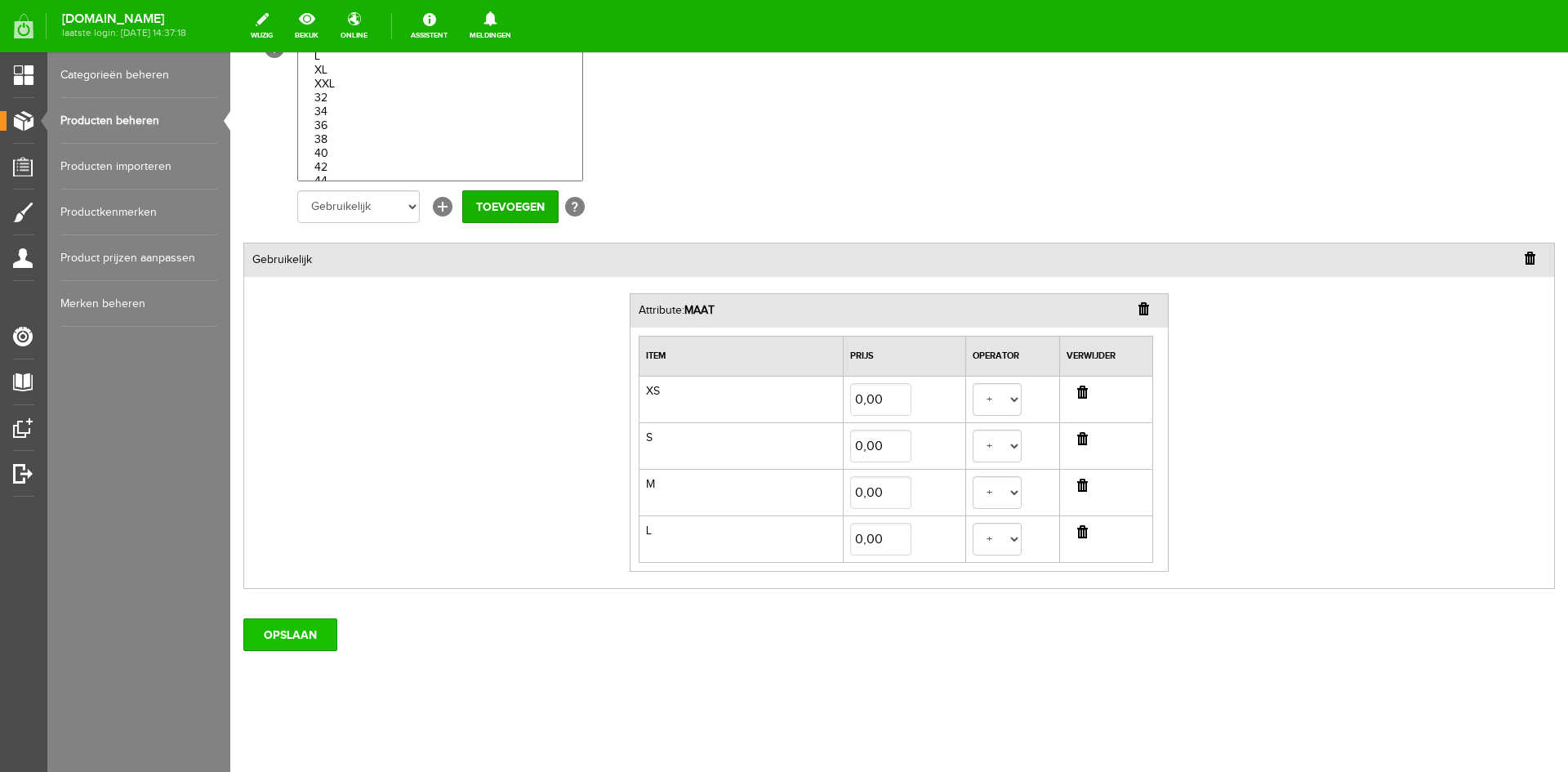
click at [305, 647] on input "OPSLAAN" at bounding box center [291, 634] width 94 height 33
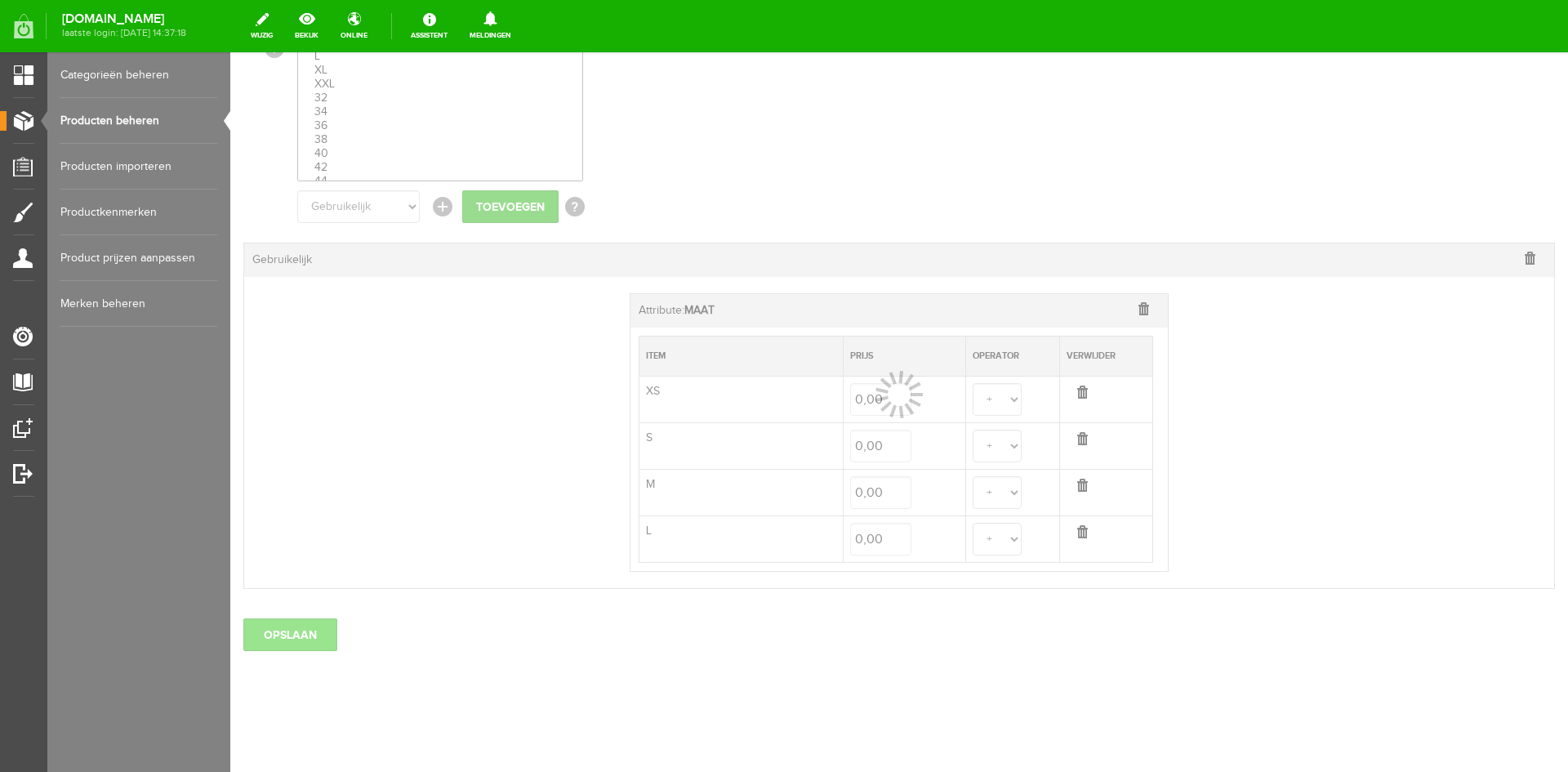
select select
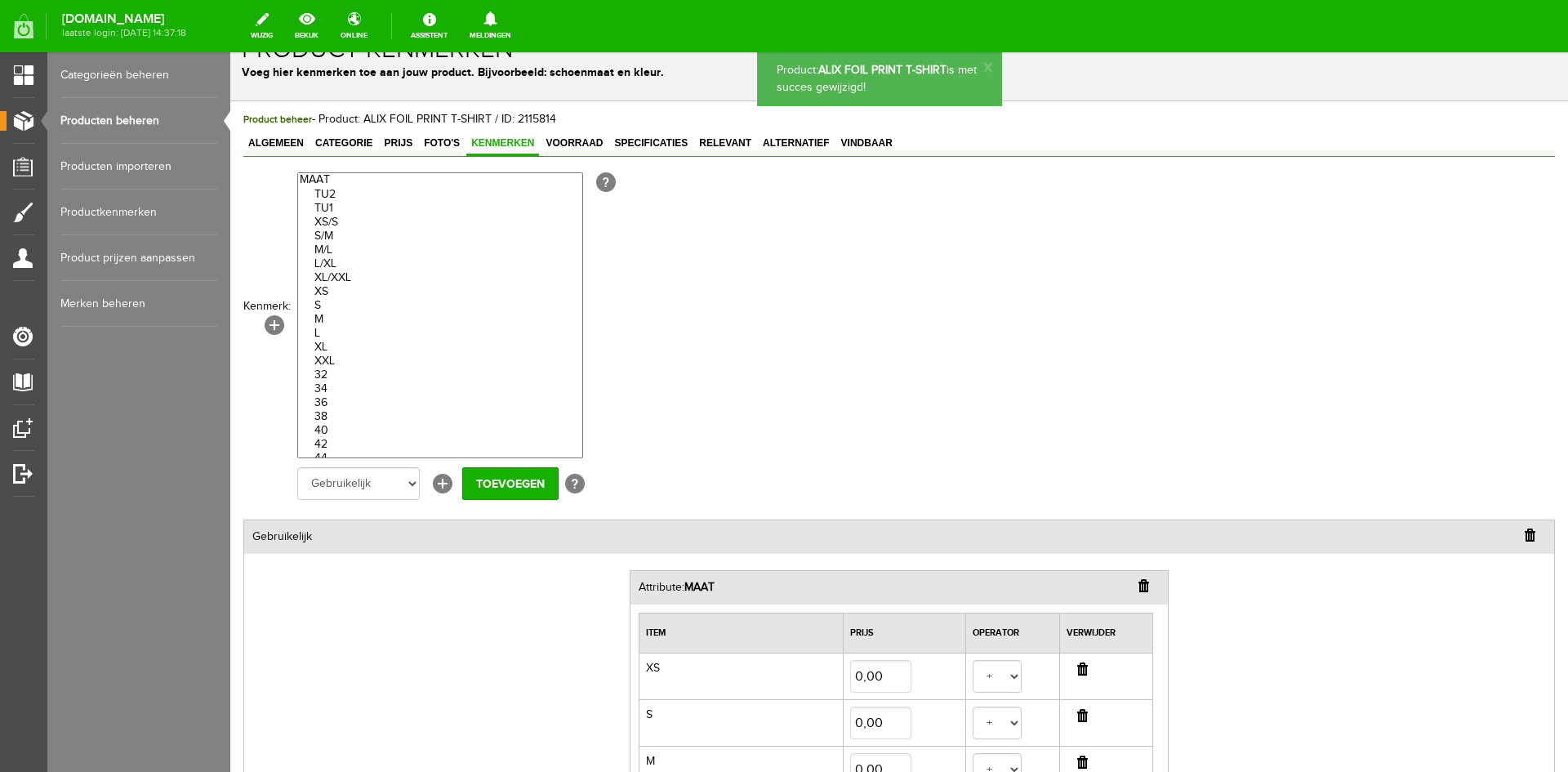
scroll to position [0, 0]
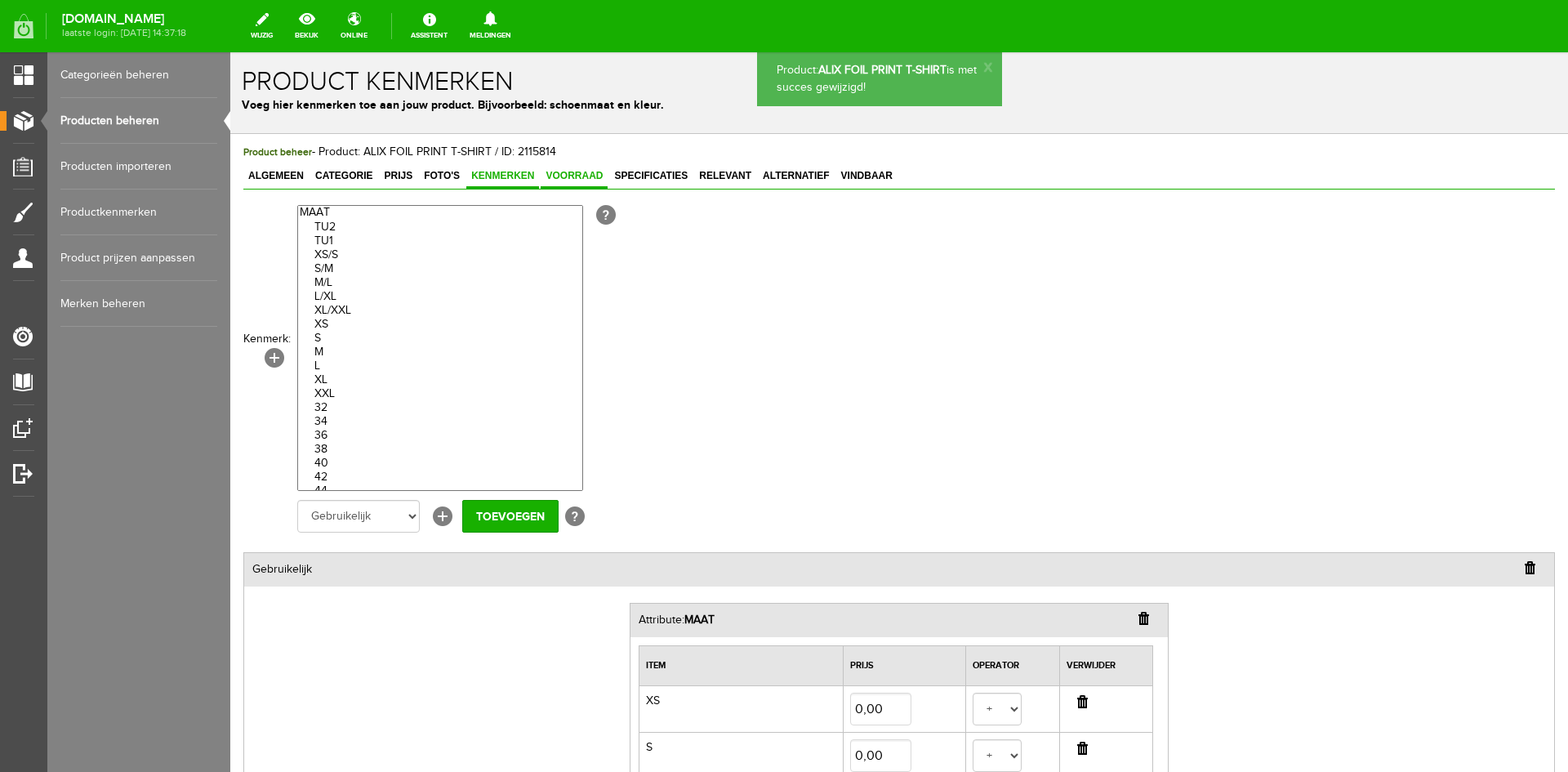
click at [591, 180] on span "Voorraad" at bounding box center [574, 176] width 67 height 11
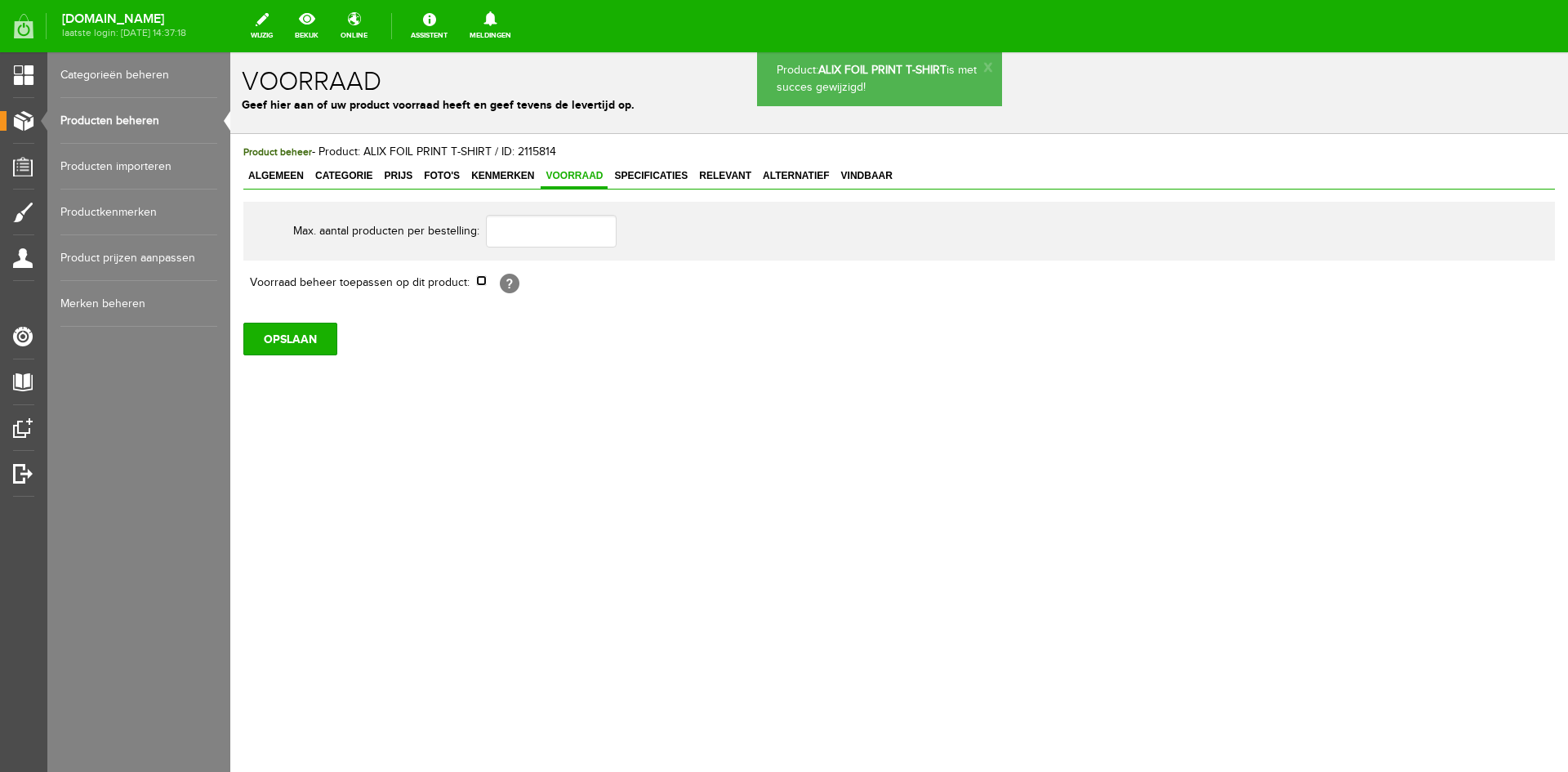
click at [483, 281] on input "checkbox" at bounding box center [481, 280] width 10 height 10
checkbox input "true"
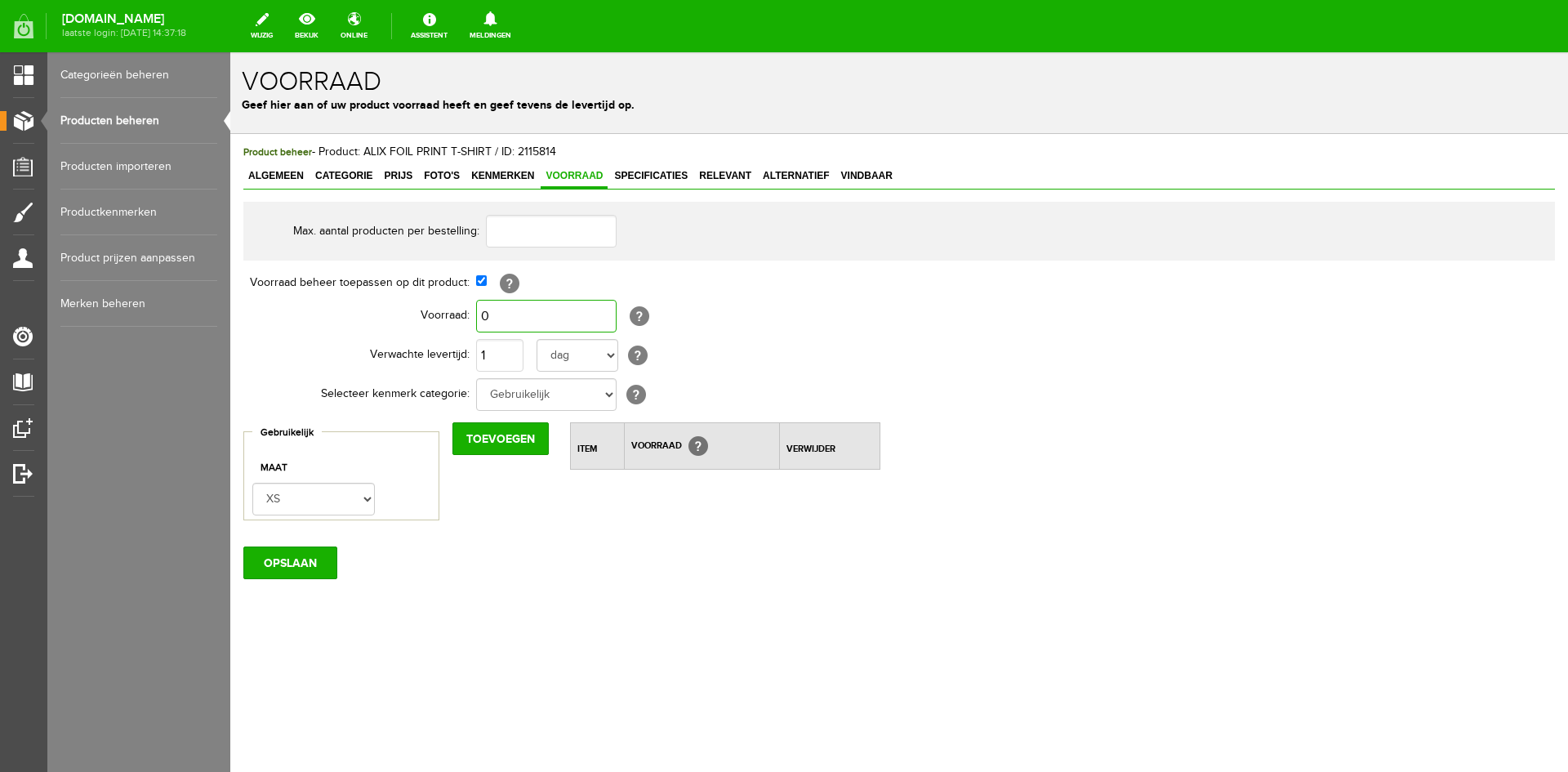
click at [494, 327] on input "0" at bounding box center [546, 316] width 141 height 33
type input "6"
click at [494, 357] on input "1" at bounding box center [500, 355] width 47 height 33
type input "4"
click at [490, 441] on input "Toevoegen" at bounding box center [500, 438] width 96 height 33
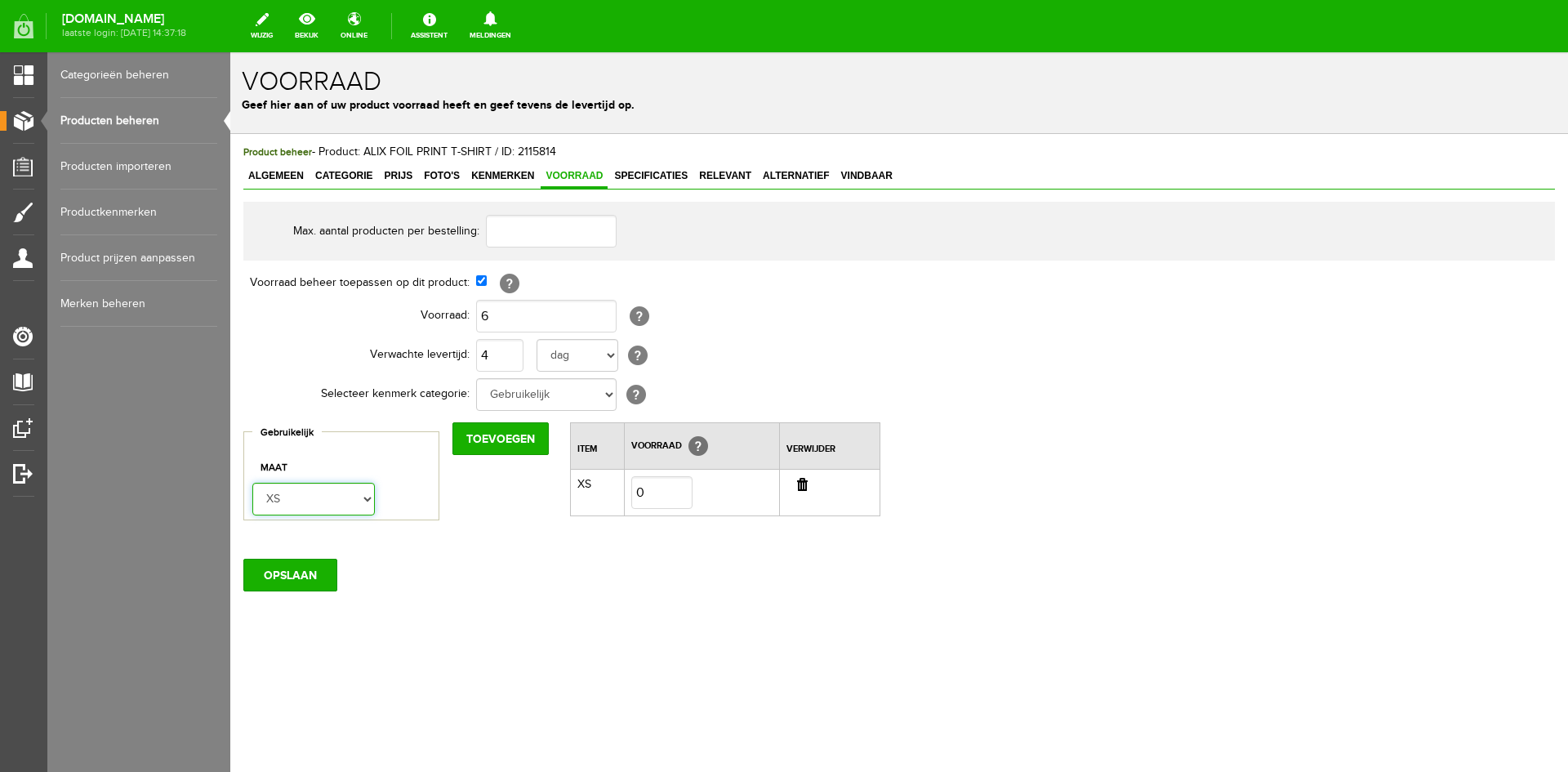
click at [362, 497] on select "XS S M L" at bounding box center [313, 499] width 123 height 33
select select "275015"
click at [252, 483] on select "XS S M L" at bounding box center [313, 499] width 123 height 33
click at [465, 445] on input "Toevoegen" at bounding box center [500, 438] width 96 height 33
click at [365, 496] on select "XS S M L" at bounding box center [313, 499] width 123 height 33
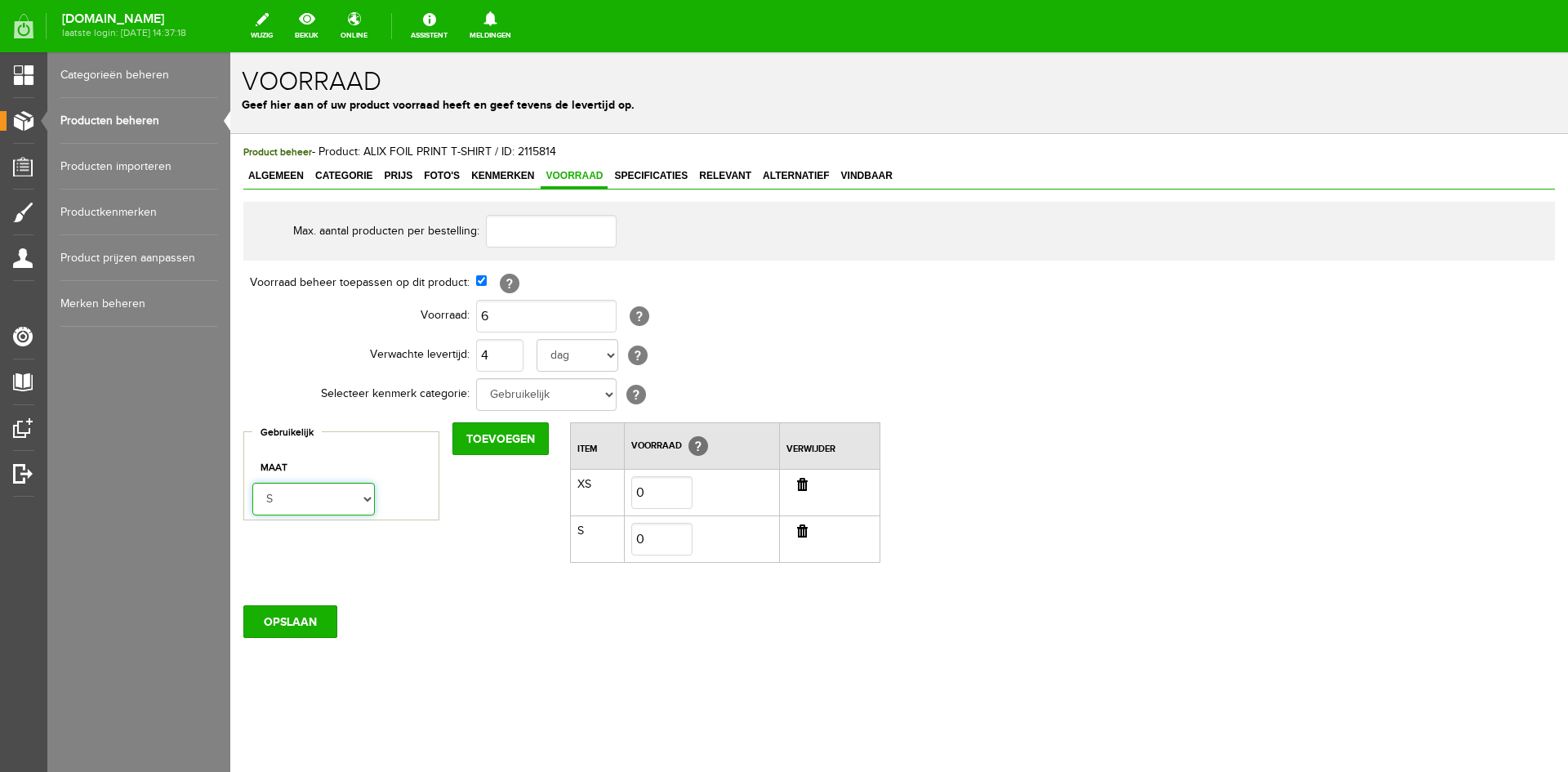
select select "275016"
click at [252, 483] on select "XS S M L" at bounding box center [313, 499] width 123 height 33
click at [493, 445] on input "Toevoegen" at bounding box center [500, 438] width 96 height 33
click at [362, 496] on select "XS S M L" at bounding box center [313, 499] width 123 height 33
select select "275017"
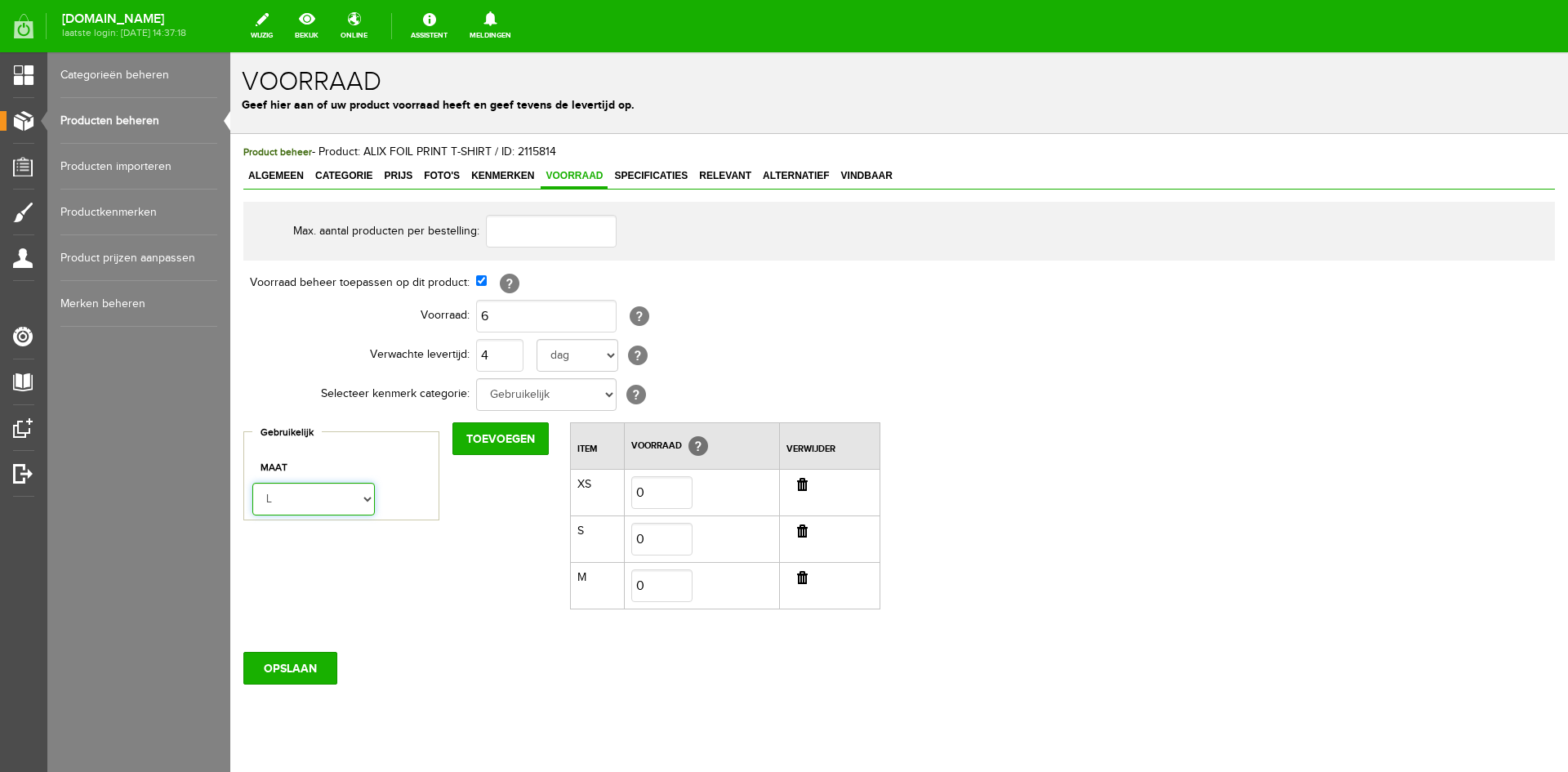
click at [252, 483] on select "XS S M L" at bounding box center [313, 499] width 123 height 33
click at [498, 442] on input "Toevoegen" at bounding box center [500, 438] width 96 height 33
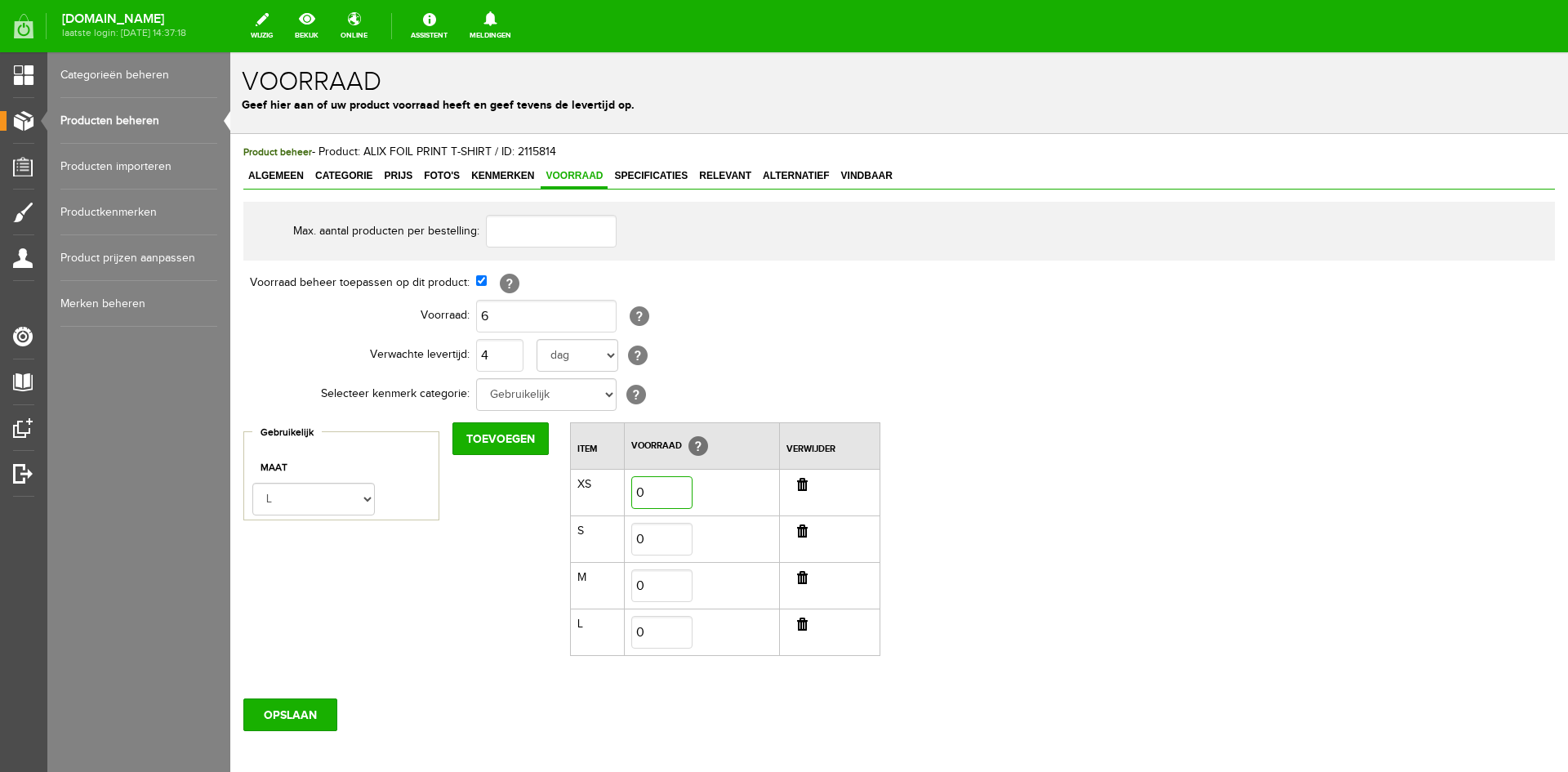
click at [665, 489] on input "0" at bounding box center [661, 493] width 61 height 33
type input "2"
click at [650, 533] on input "0" at bounding box center [661, 539] width 61 height 33
type input "2"
click at [654, 579] on input "0" at bounding box center [661, 585] width 61 height 33
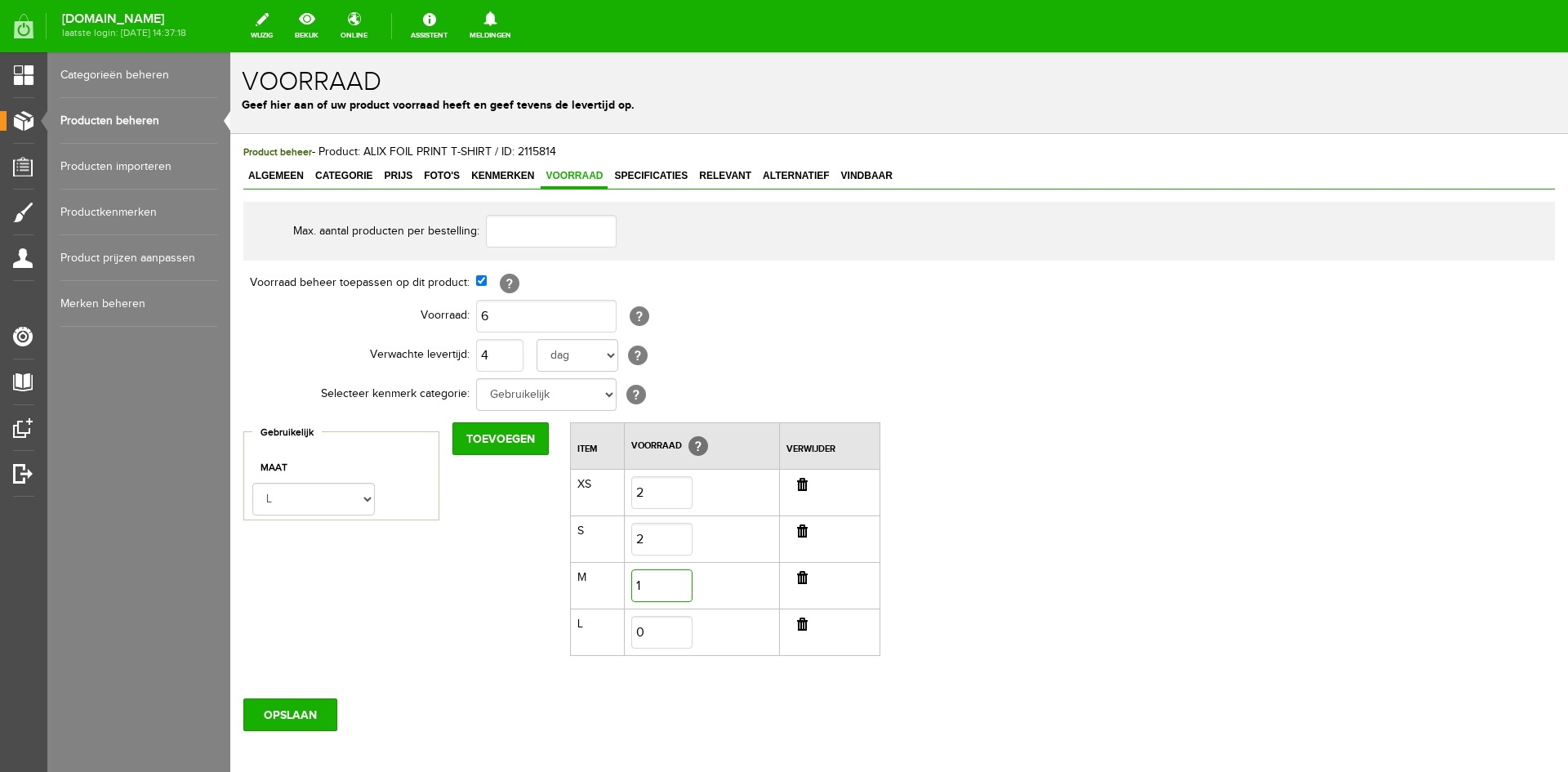
type input "1"
click at [656, 625] on input "0" at bounding box center [661, 632] width 61 height 33
type input "1"
click at [278, 715] on input "OPSLAAN" at bounding box center [291, 714] width 94 height 33
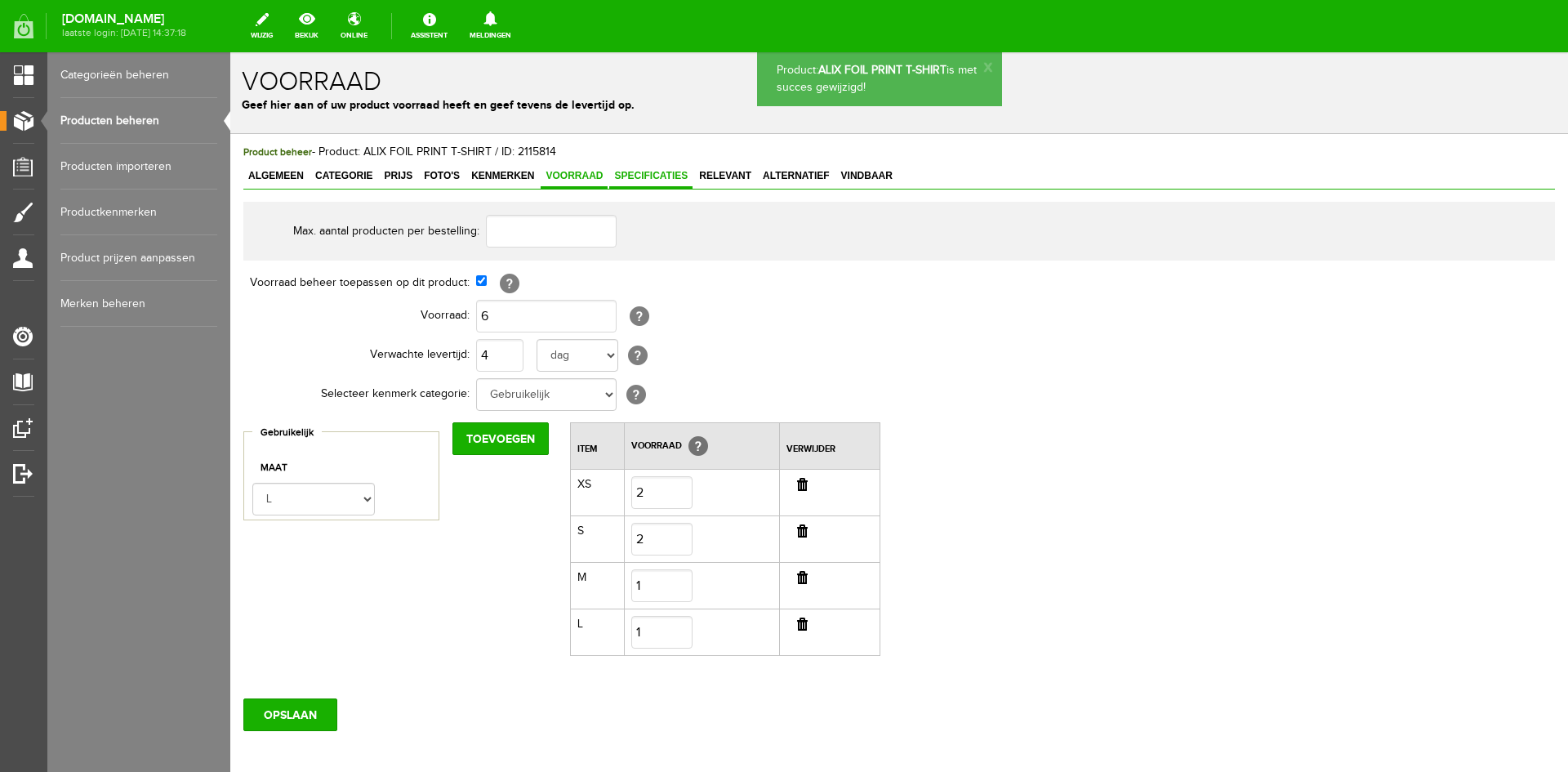
click at [636, 178] on span "Specificaties" at bounding box center [651, 176] width 83 height 11
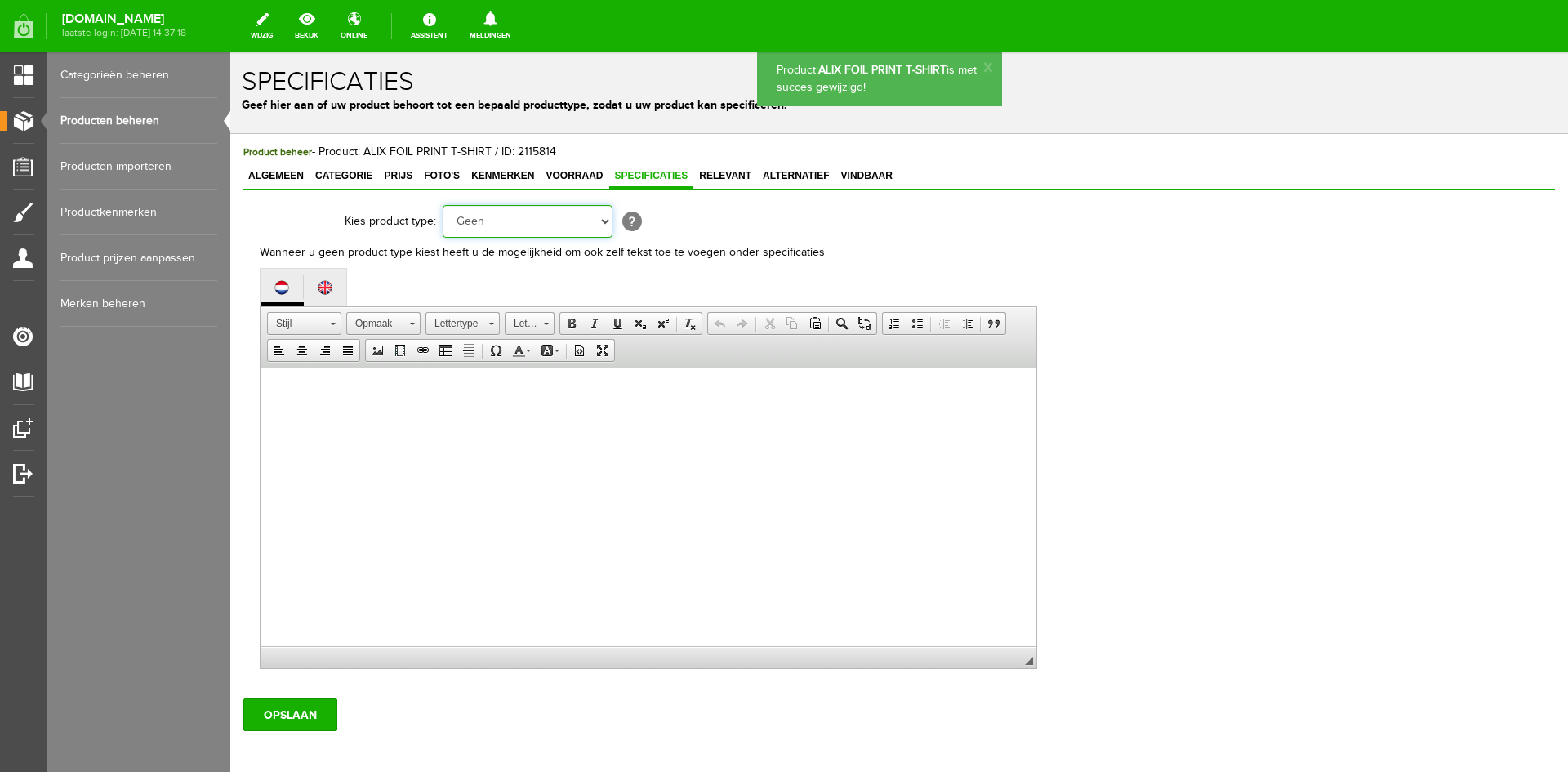
click at [605, 220] on select "Geen Auto Bed Boek Computer / Laptop DVD/CD Fiets Films Fotocamera GSM Kleding …" at bounding box center [527, 221] width 170 height 33
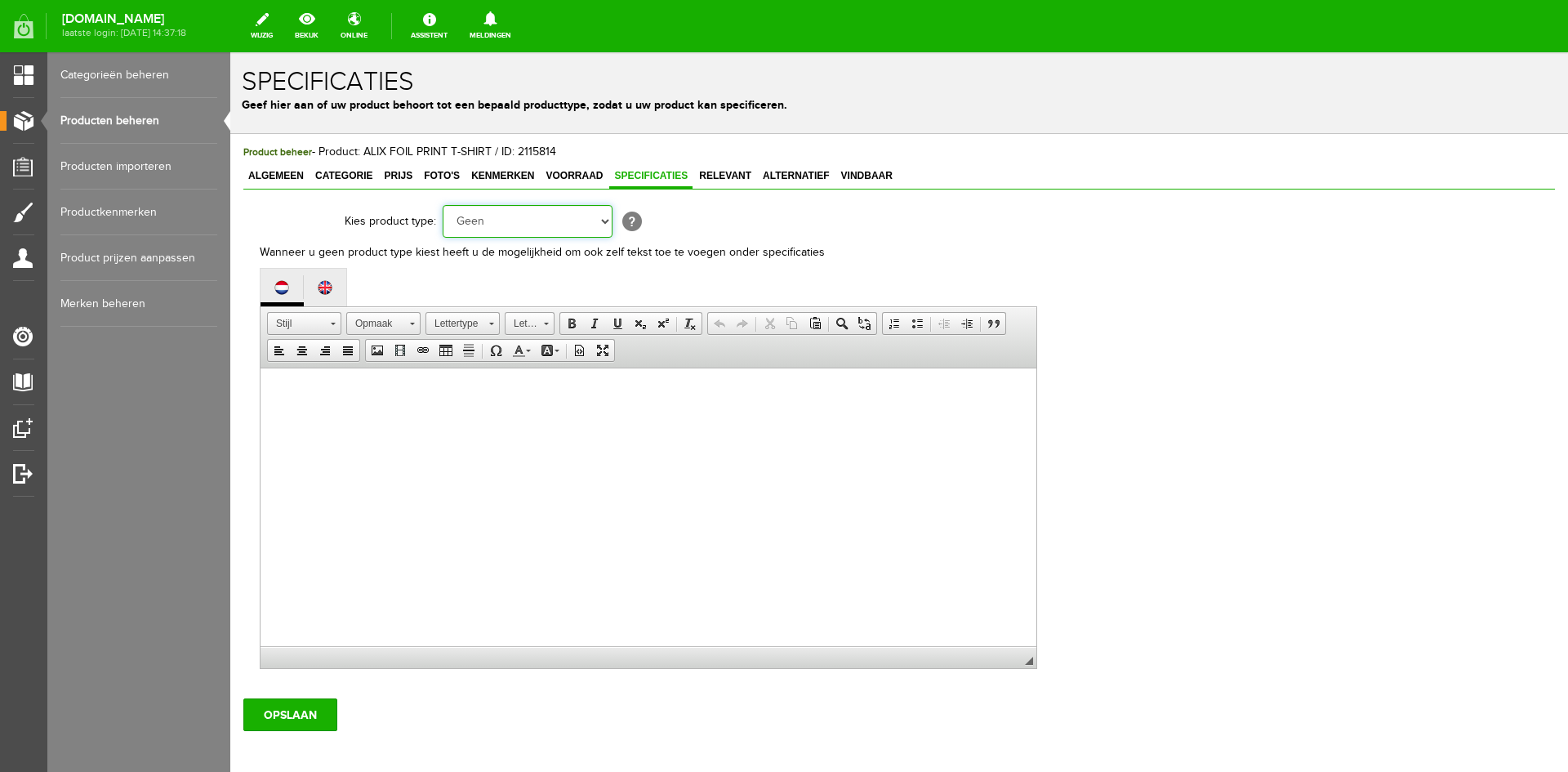
select select "37"
click at [442, 205] on select "Geen Auto Bed Boek Computer / Laptop DVD/CD Fiets Films Fotocamera GSM Kleding …" at bounding box center [527, 221] width 170 height 33
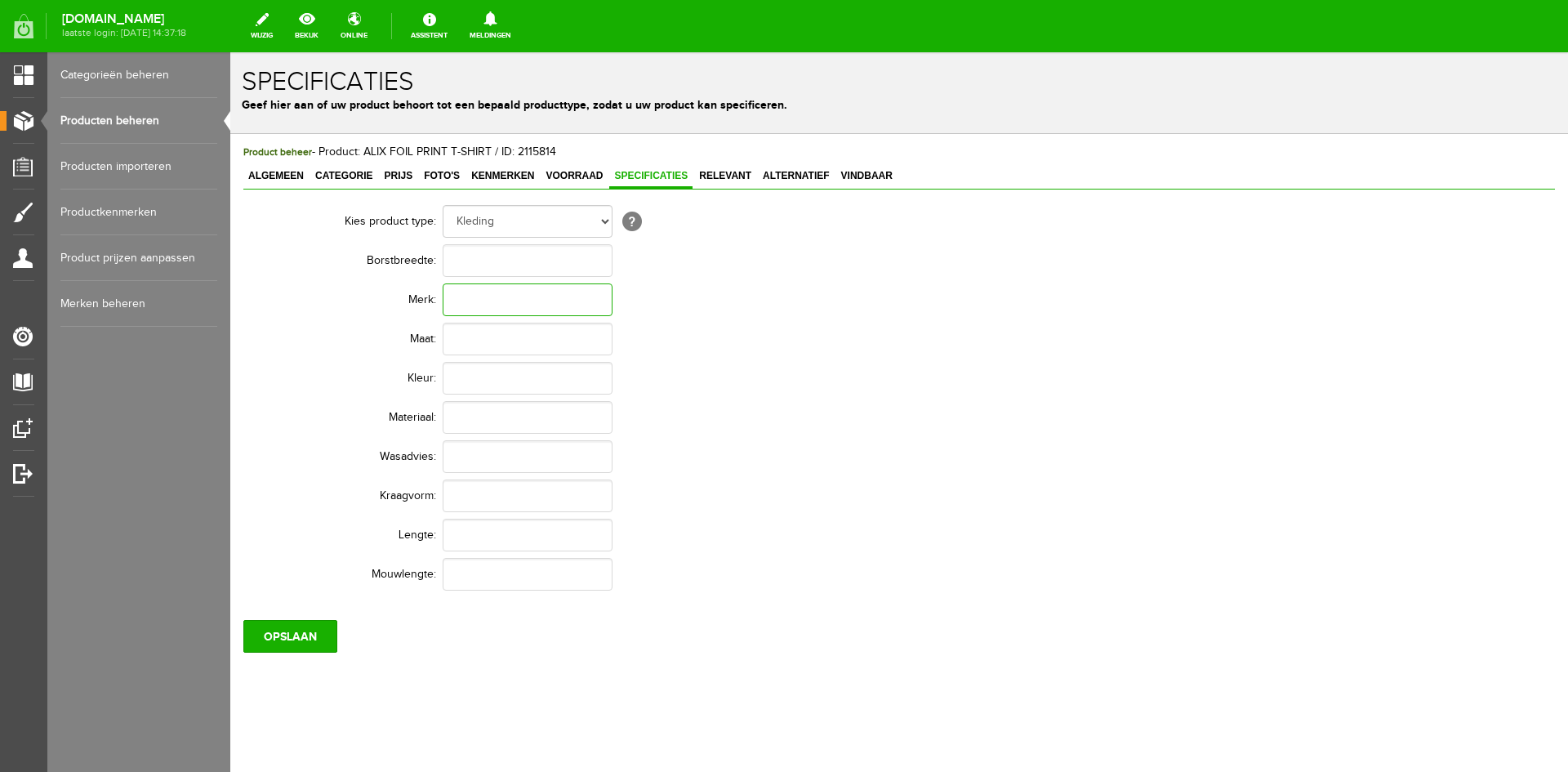
click at [463, 294] on input "text" at bounding box center [527, 299] width 170 height 33
type input "Alix The Label"
click at [459, 379] on input "text" at bounding box center [527, 378] width 170 height 33
type input "Black"
paste input "100% Cotton"
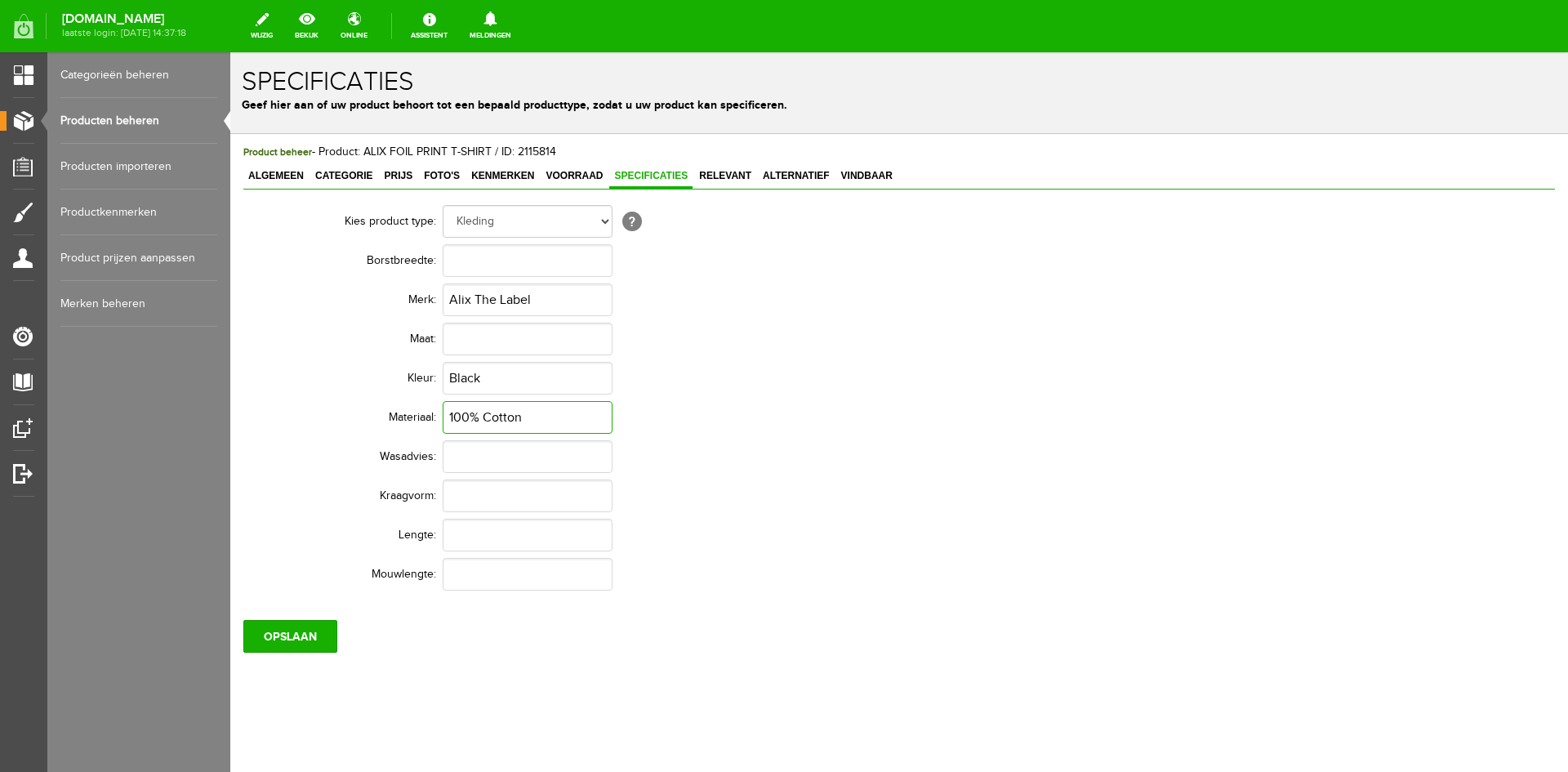
type input "100% Cotton"
click at [481, 460] on input "text" at bounding box center [527, 457] width 170 height 33
paste input "30 Degrees care wash"
type input "30 Degrees care wash"
click at [291, 647] on input "OPSLAAN" at bounding box center [291, 636] width 94 height 33
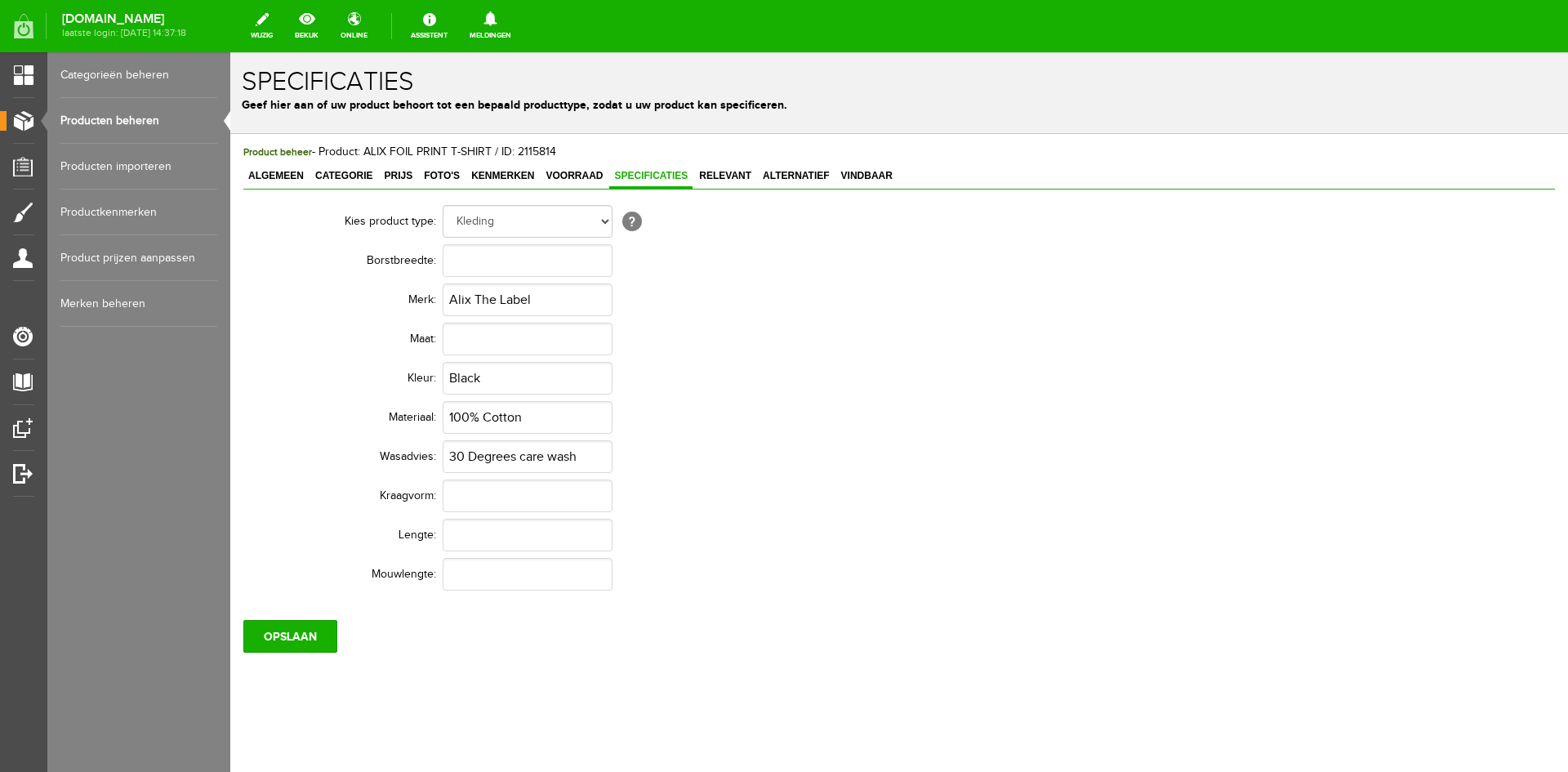
click at [122, 121] on link "Producten beheren" at bounding box center [139, 121] width 157 height 45
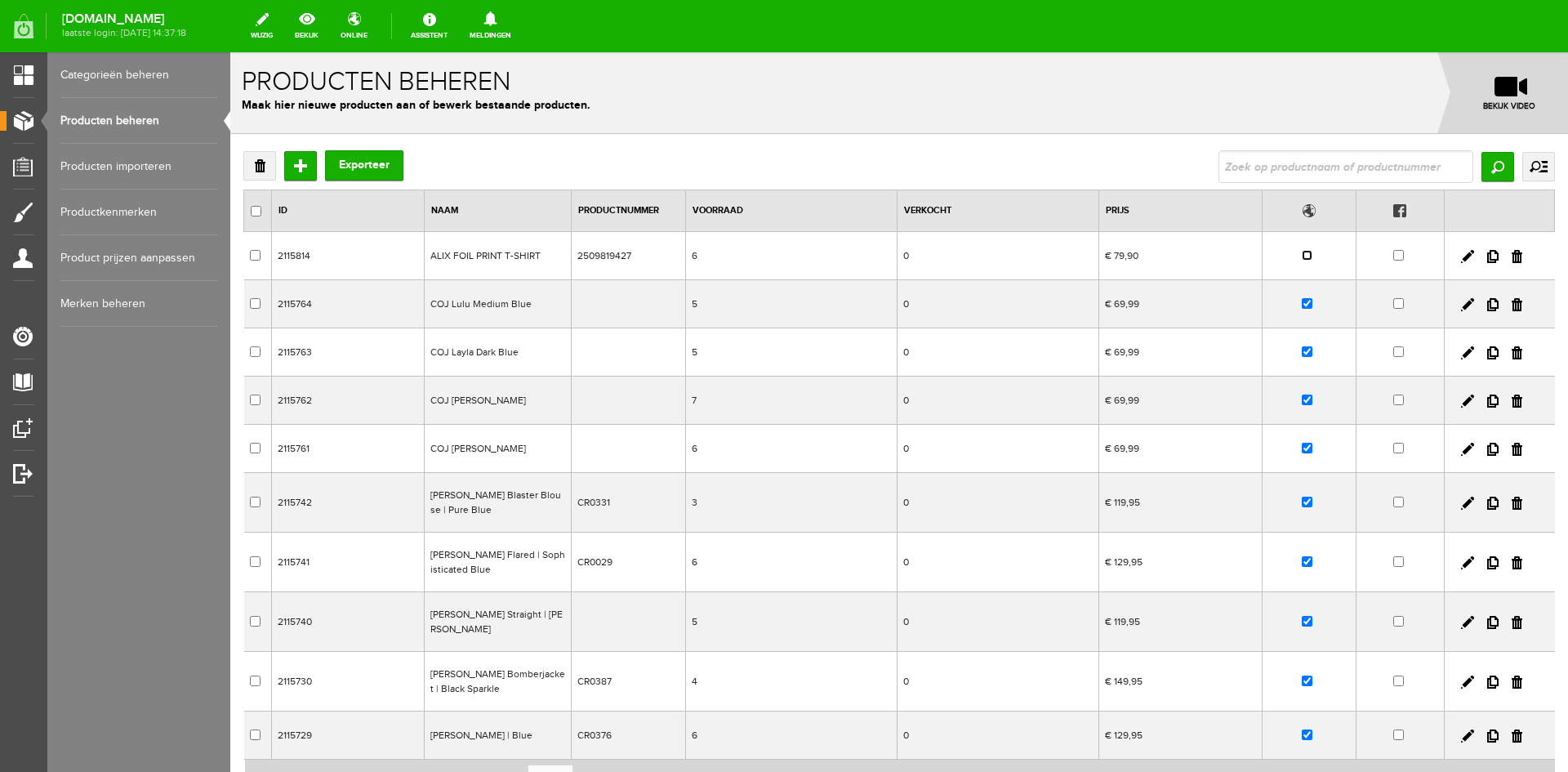
click at [1309, 254] on input "checkbox" at bounding box center [1307, 255] width 10 height 10
checkbox input "true"
click at [299, 177] on input "Toevoegen" at bounding box center [300, 165] width 33 height 29
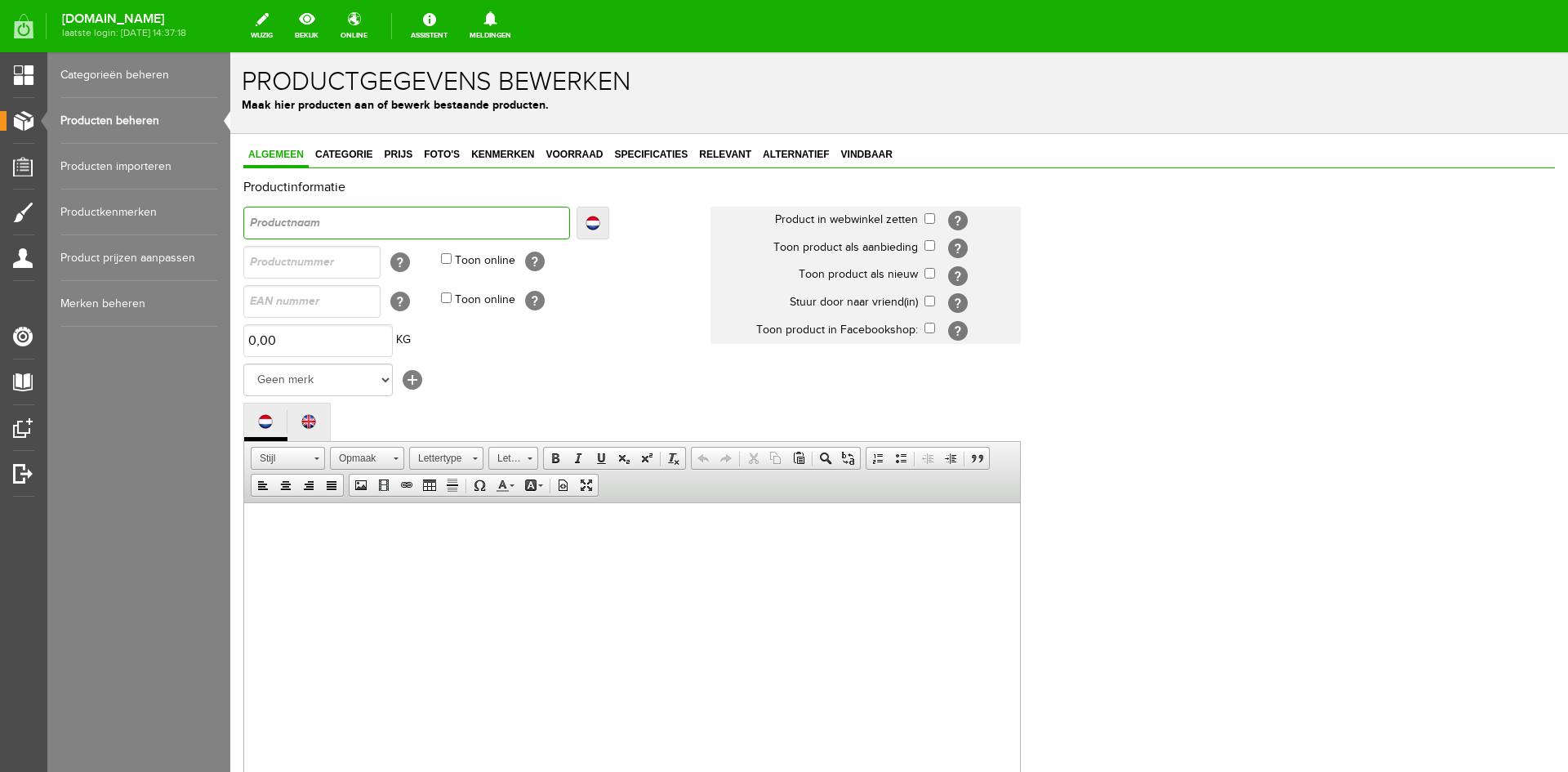
paste input "GRANDAD BLAZER"
click at [246, 218] on input "GRANDAD BLAZER" at bounding box center [407, 223] width 326 height 33
type input "AGRANDAD BLAZER"
type input "ALGRANDAD BLAZER"
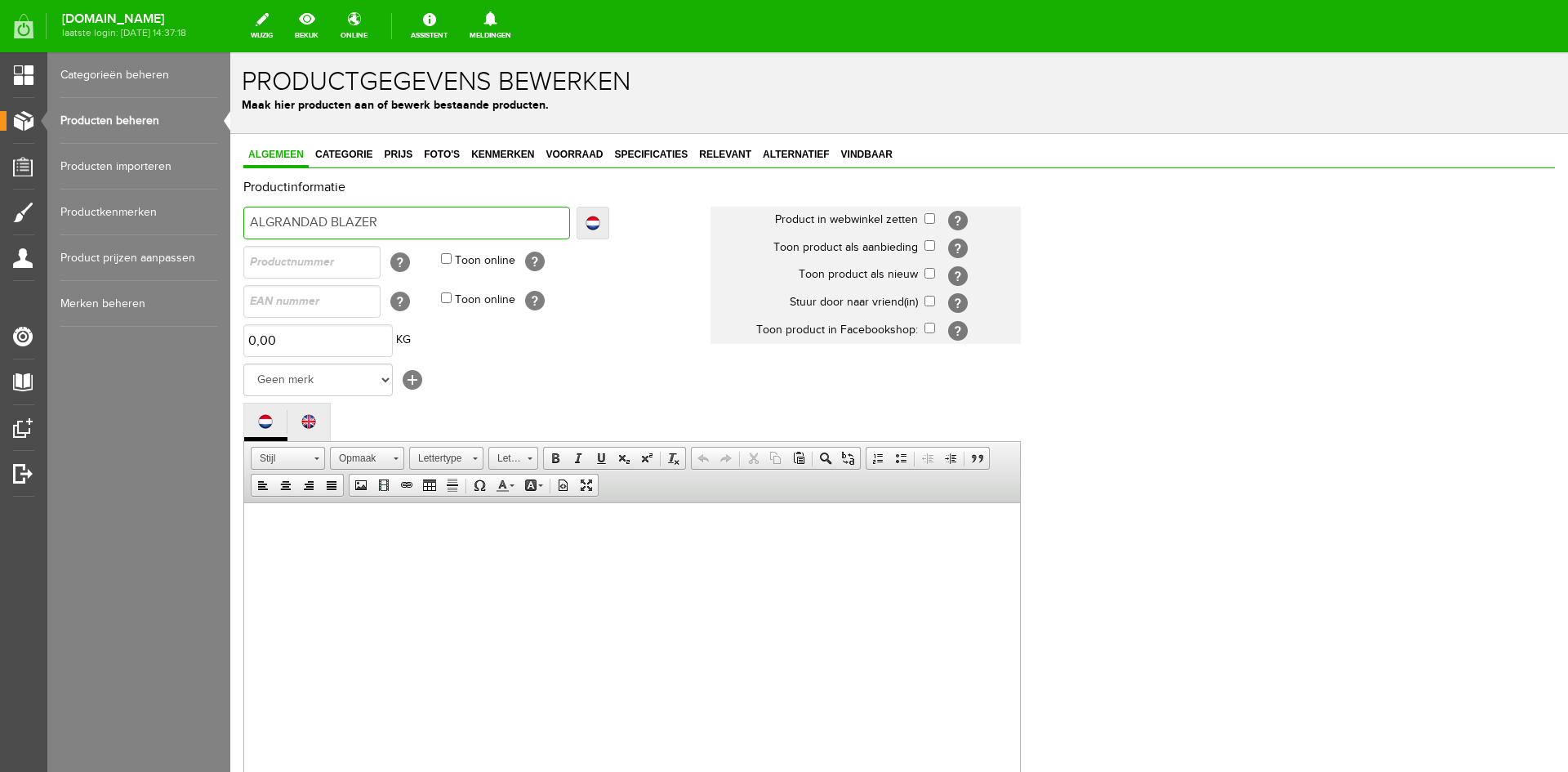
type input "ALGRANDAD BLAZER"
type input "ALIGRANDAD BLAZER"
type input "ALIXGRANDAD BLAZER"
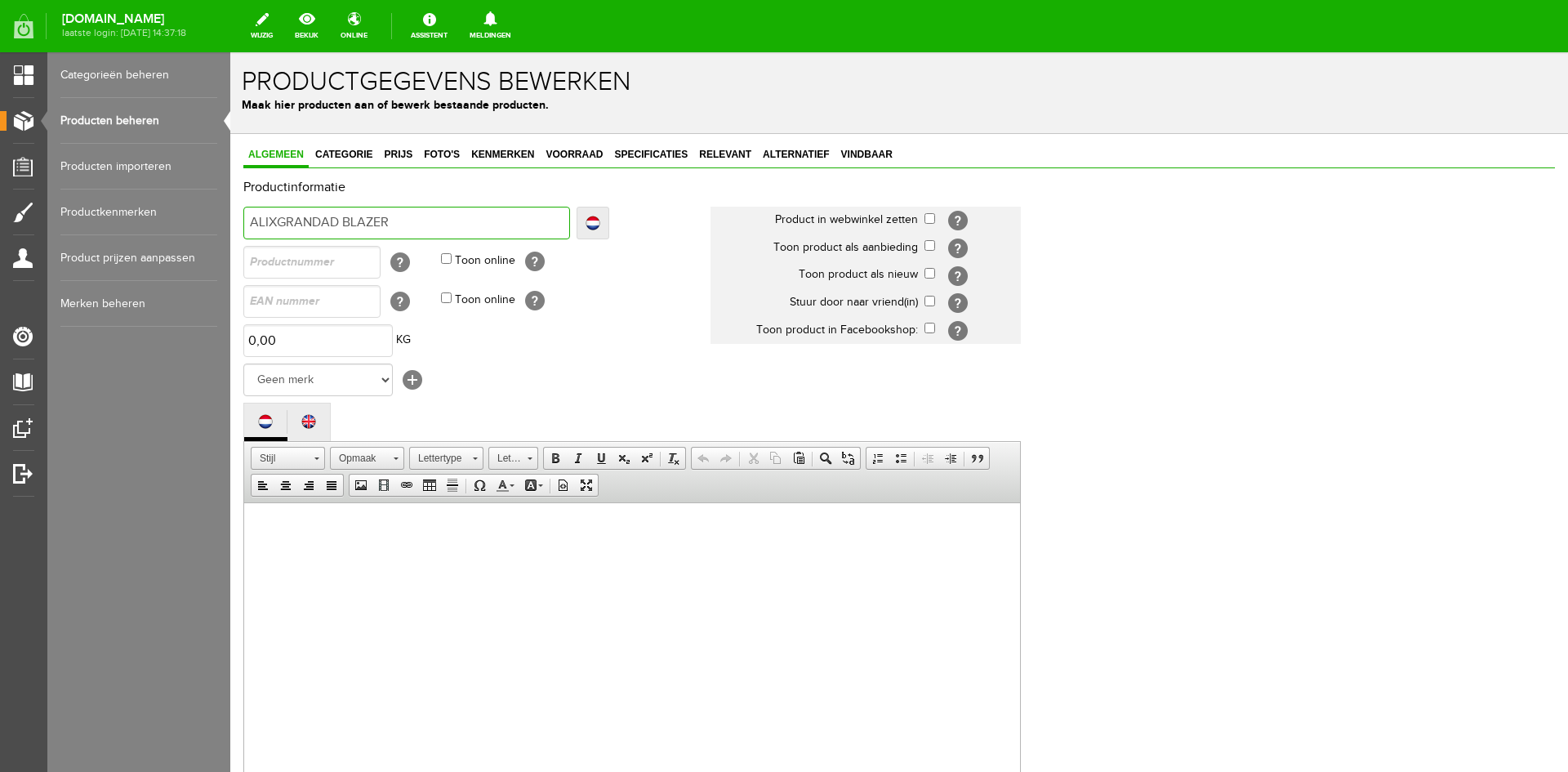
type input "ALIX GRANDAD BLAZER"
click at [930, 276] on input "checkbox" at bounding box center [929, 273] width 10 height 10
checkbox input "true"
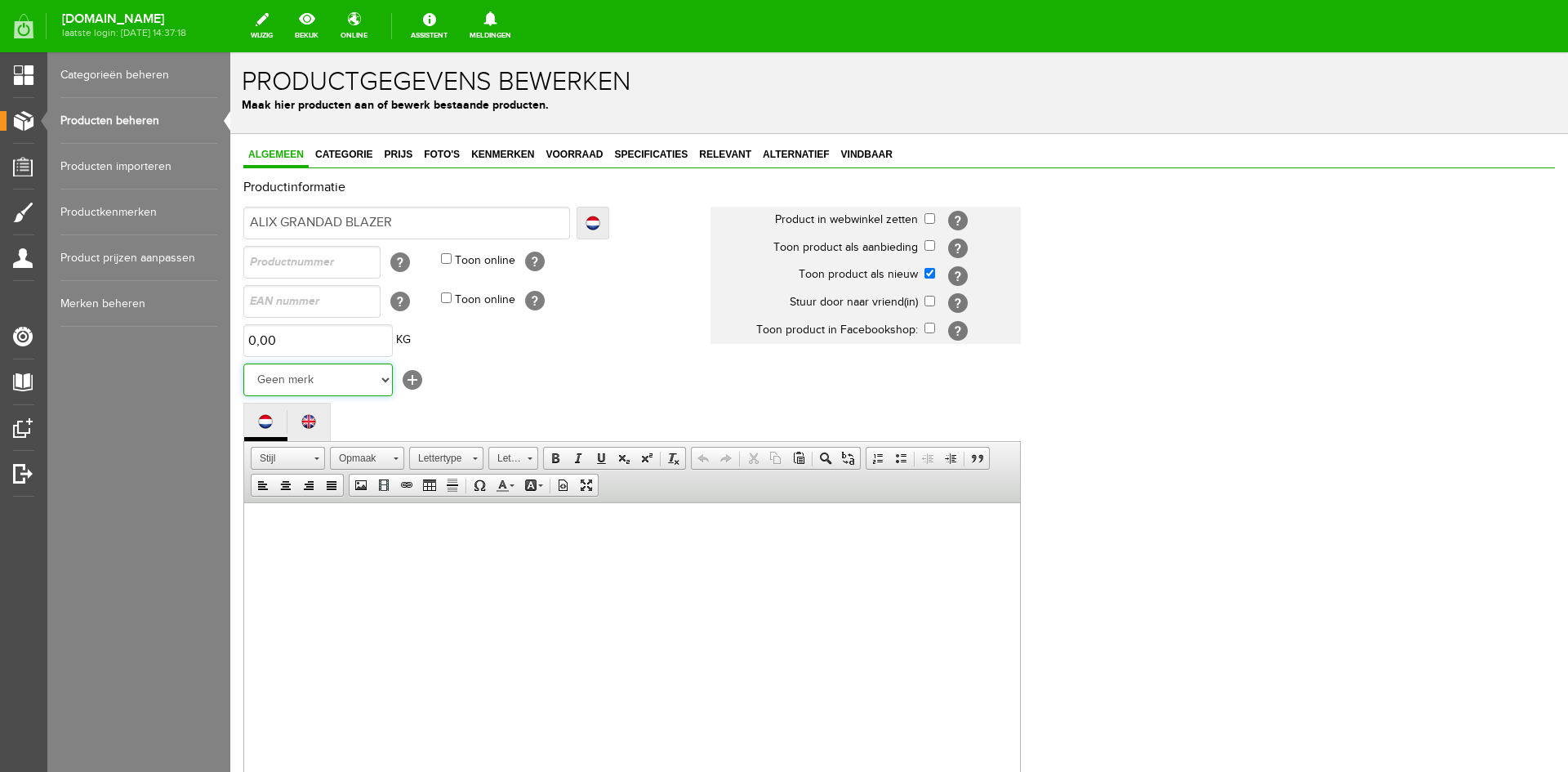
click at [385, 383] on select "Geen merk COJ AMBIKA Y-CONIC REFINED MORGAN AIM ALIX The Label Baggyshop By Bea…" at bounding box center [318, 379] width 149 height 33
select select "156798"
click at [243, 363] on select "Geen merk COJ AMBIKA Y-CONIC REFINED MORGAN AIM ALIX The Label Baggyshop By Bea…" at bounding box center [318, 379] width 149 height 33
click at [282, 534] on p at bounding box center [632, 528] width 743 height 17
click at [309, 534] on span "Plakken" at bounding box center [325, 538] width 87 height 21
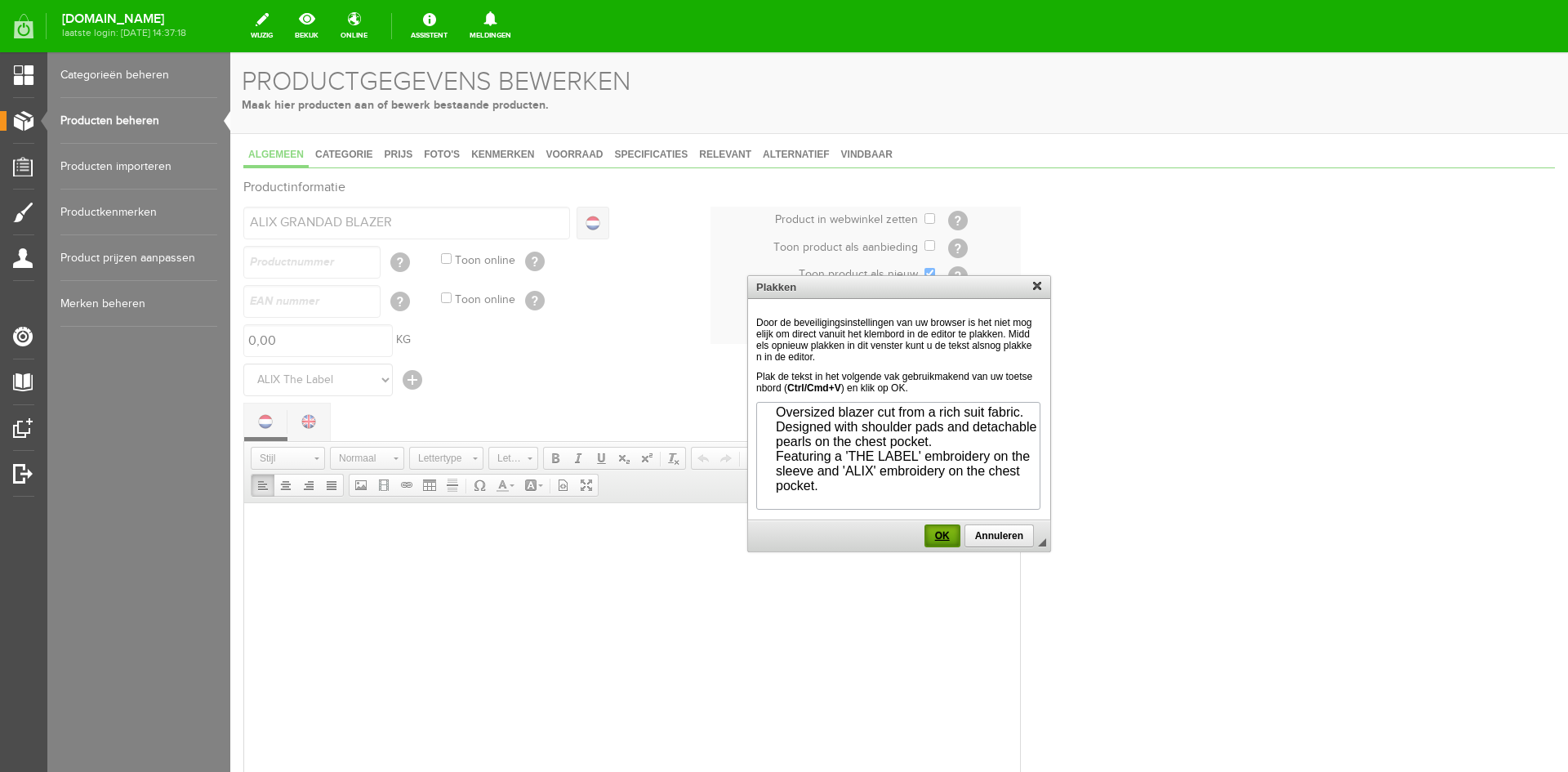
click at [942, 542] on span "OK" at bounding box center [942, 536] width 33 height 11
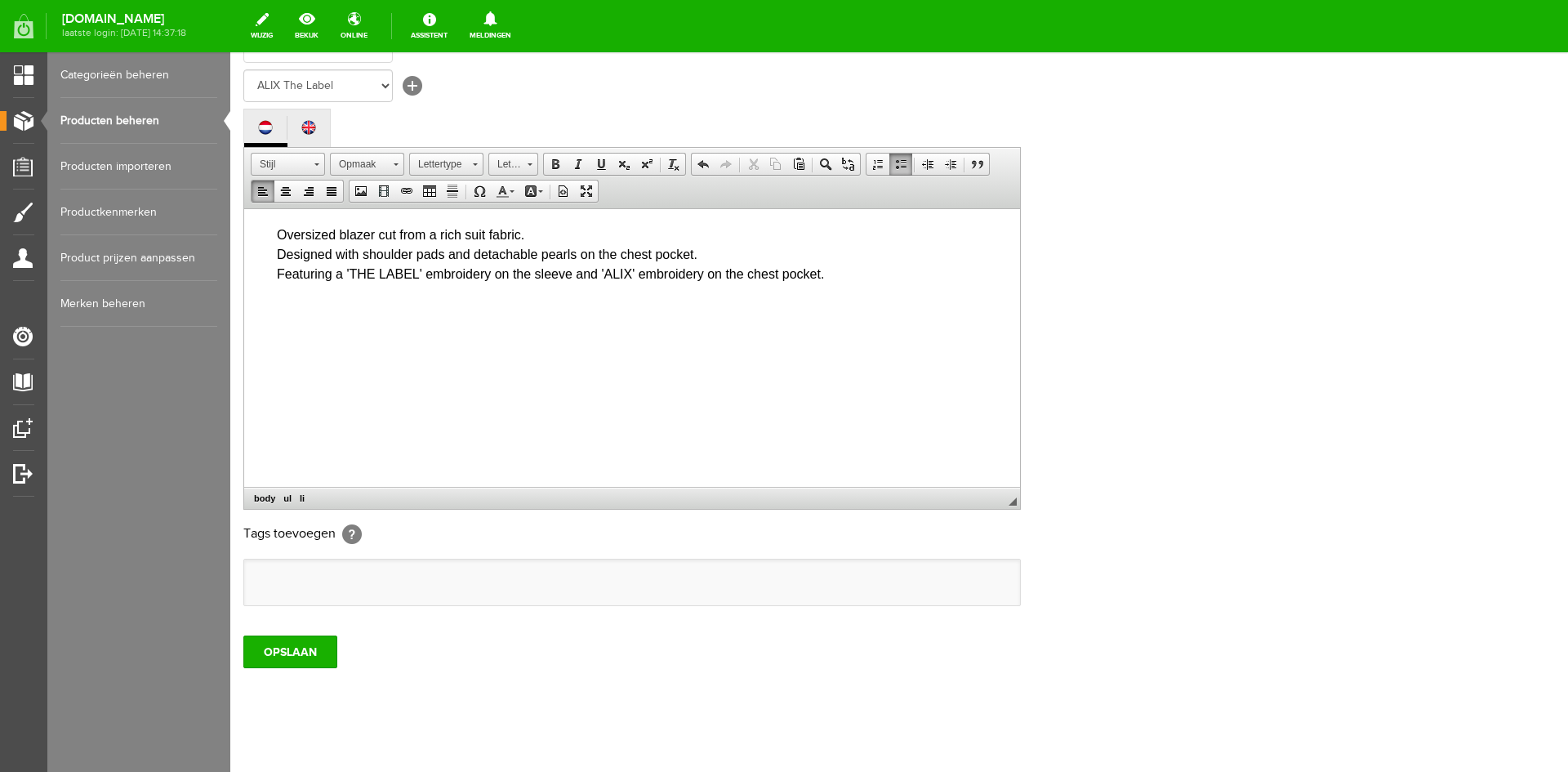
scroll to position [312, 0]
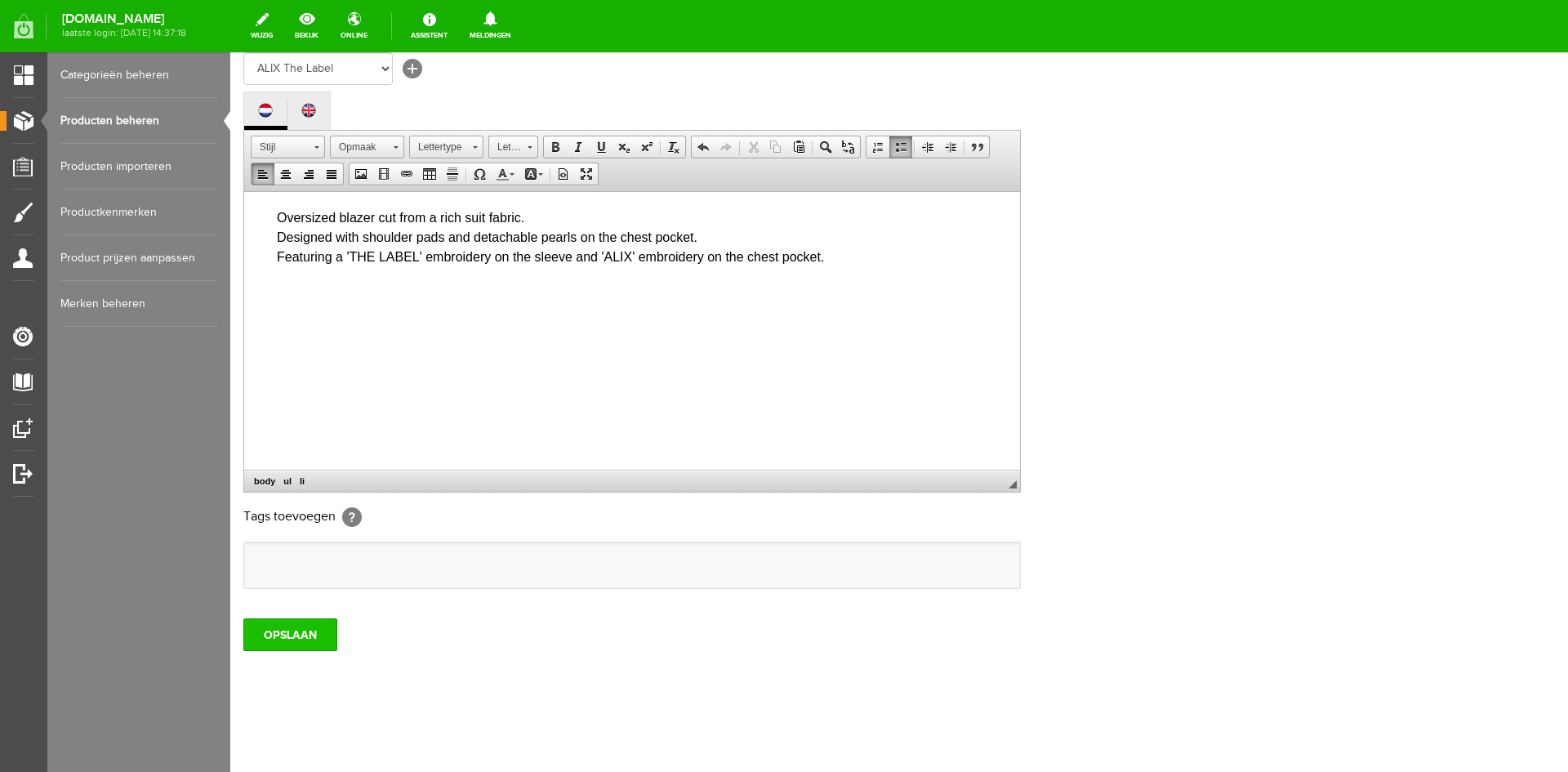
click at [307, 640] on input "OPSLAAN" at bounding box center [291, 634] width 94 height 33
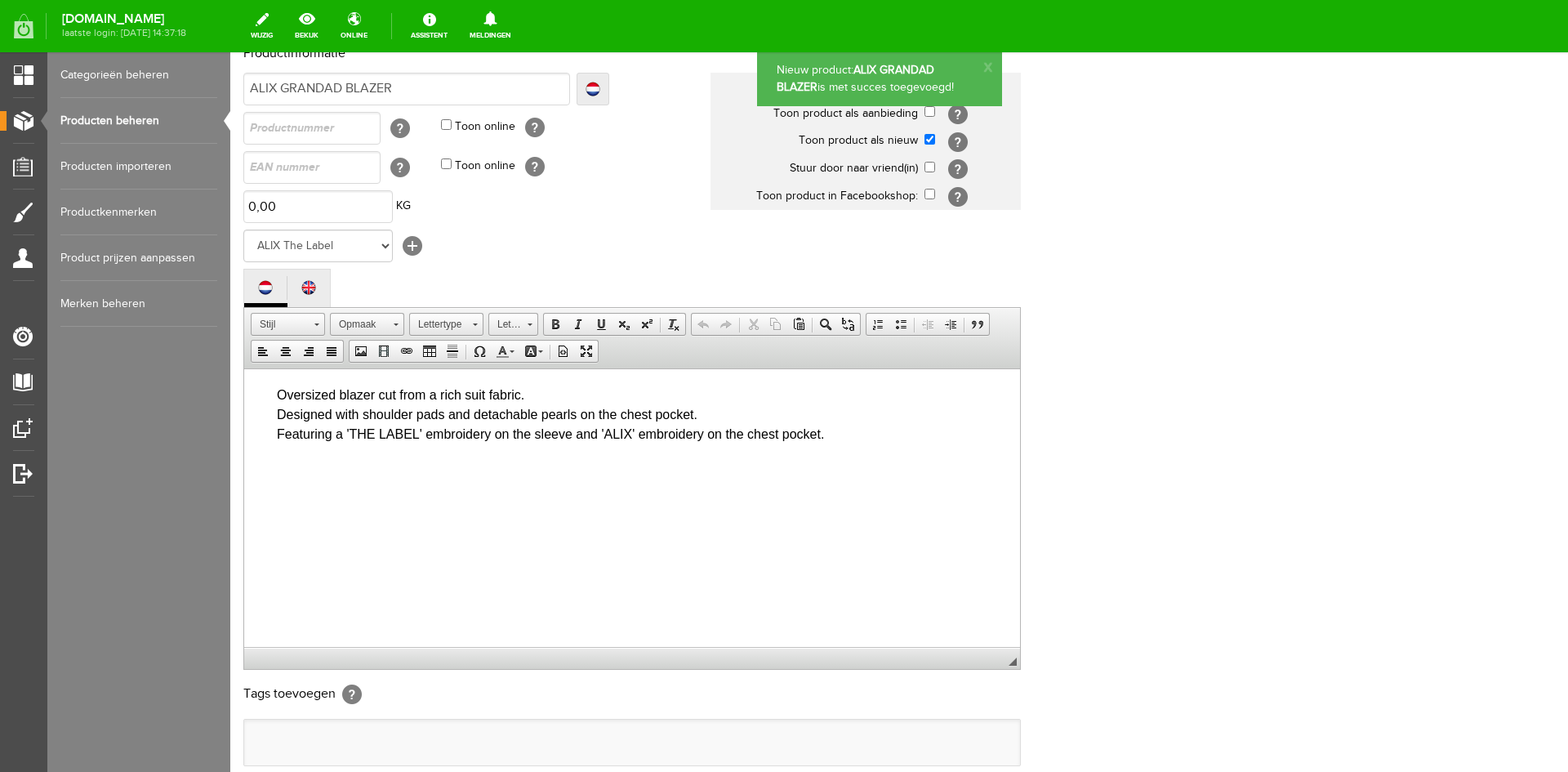
scroll to position [0, 0]
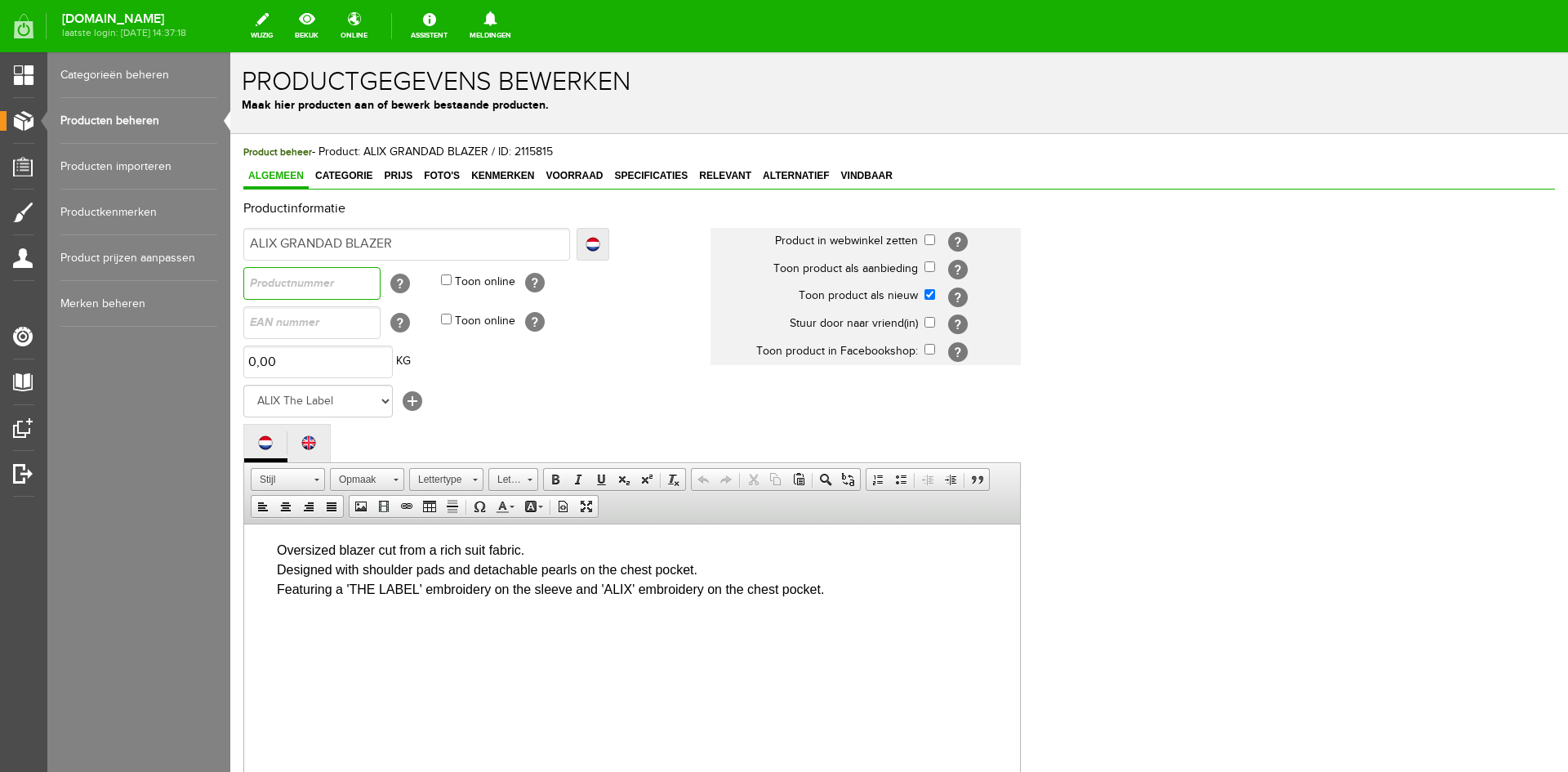
paste input "2509420333"
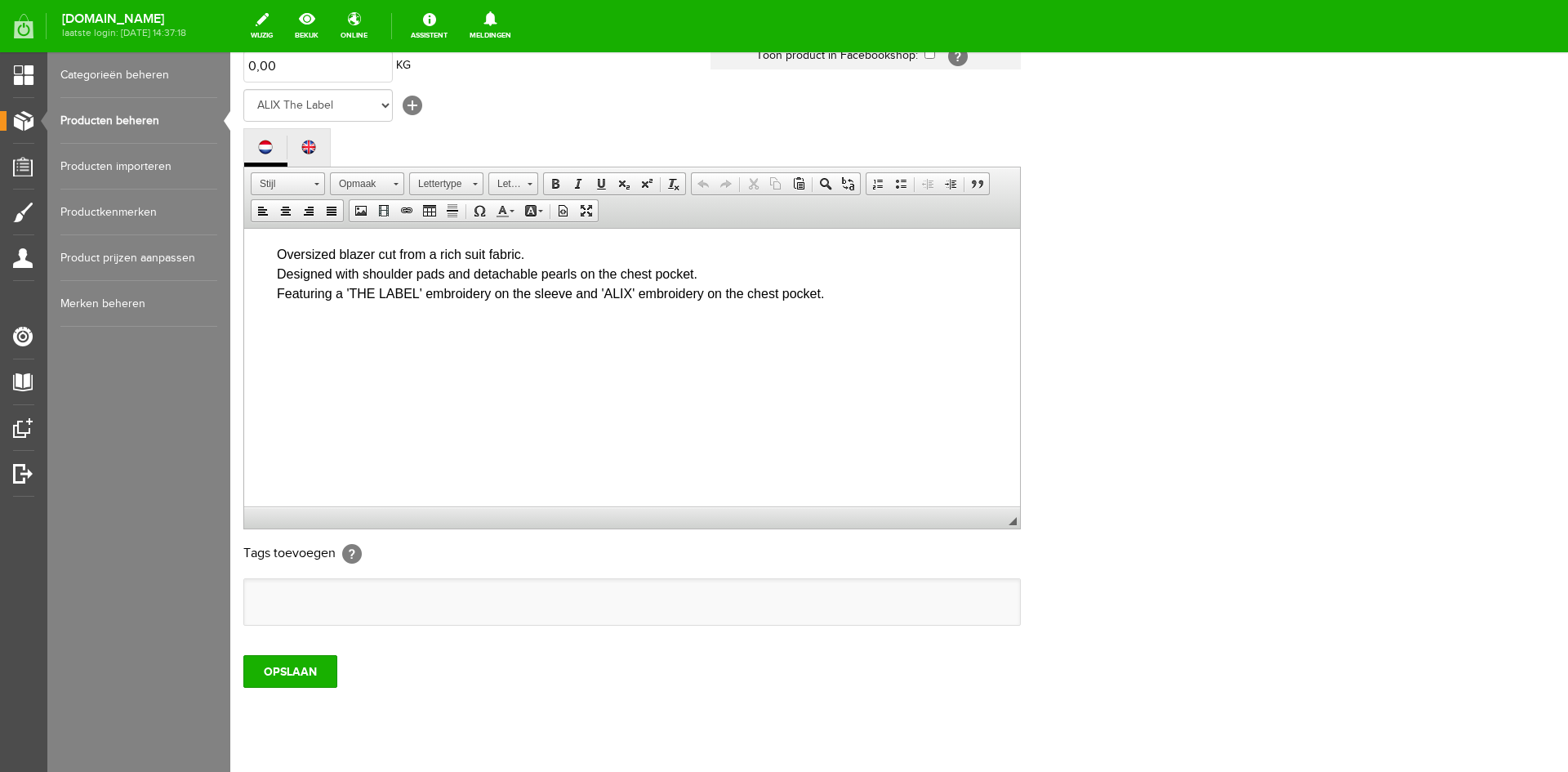
scroll to position [334, 0]
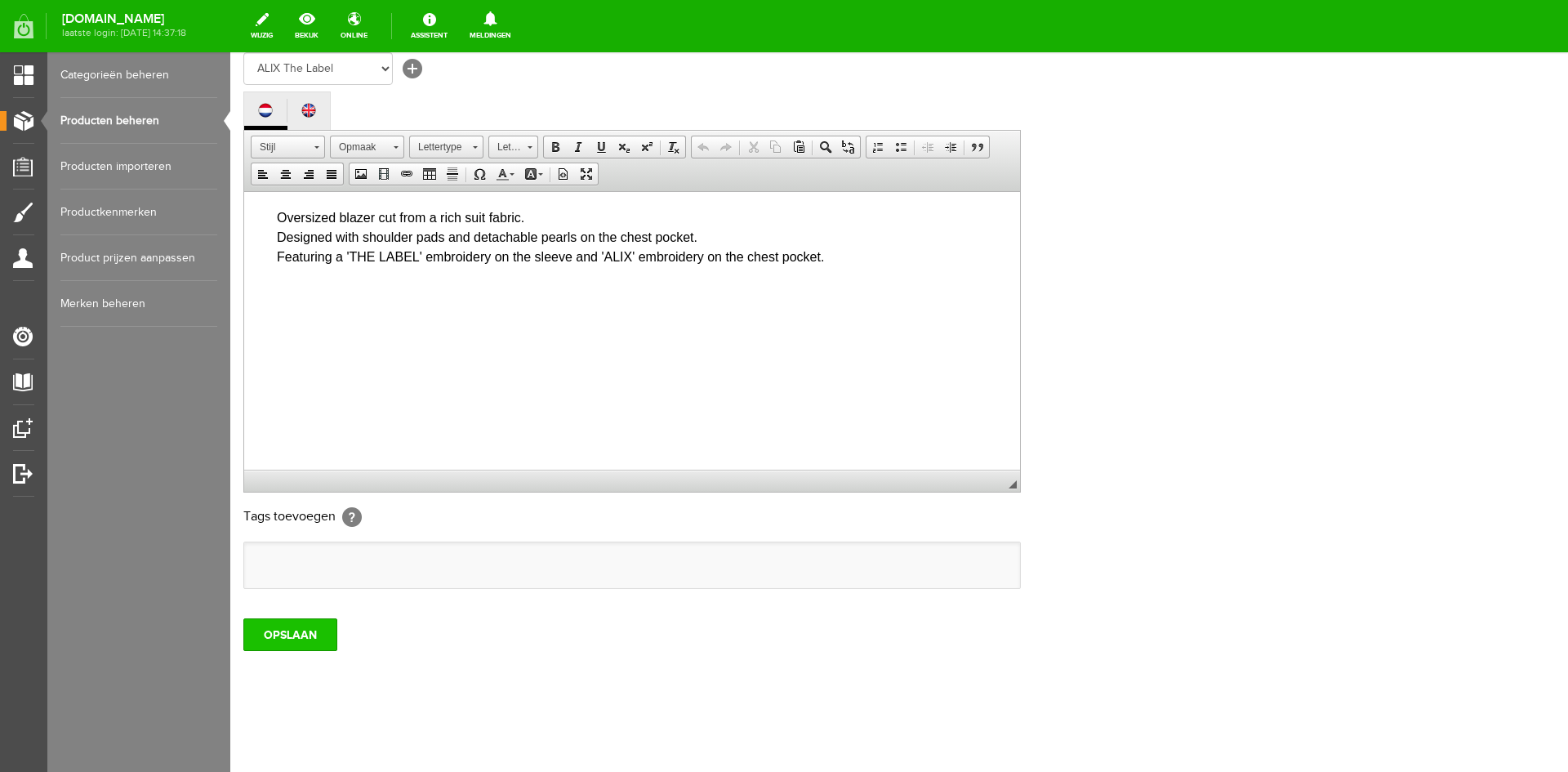
type input "2509420333"
click at [290, 640] on input "OPSLAAN" at bounding box center [291, 634] width 94 height 33
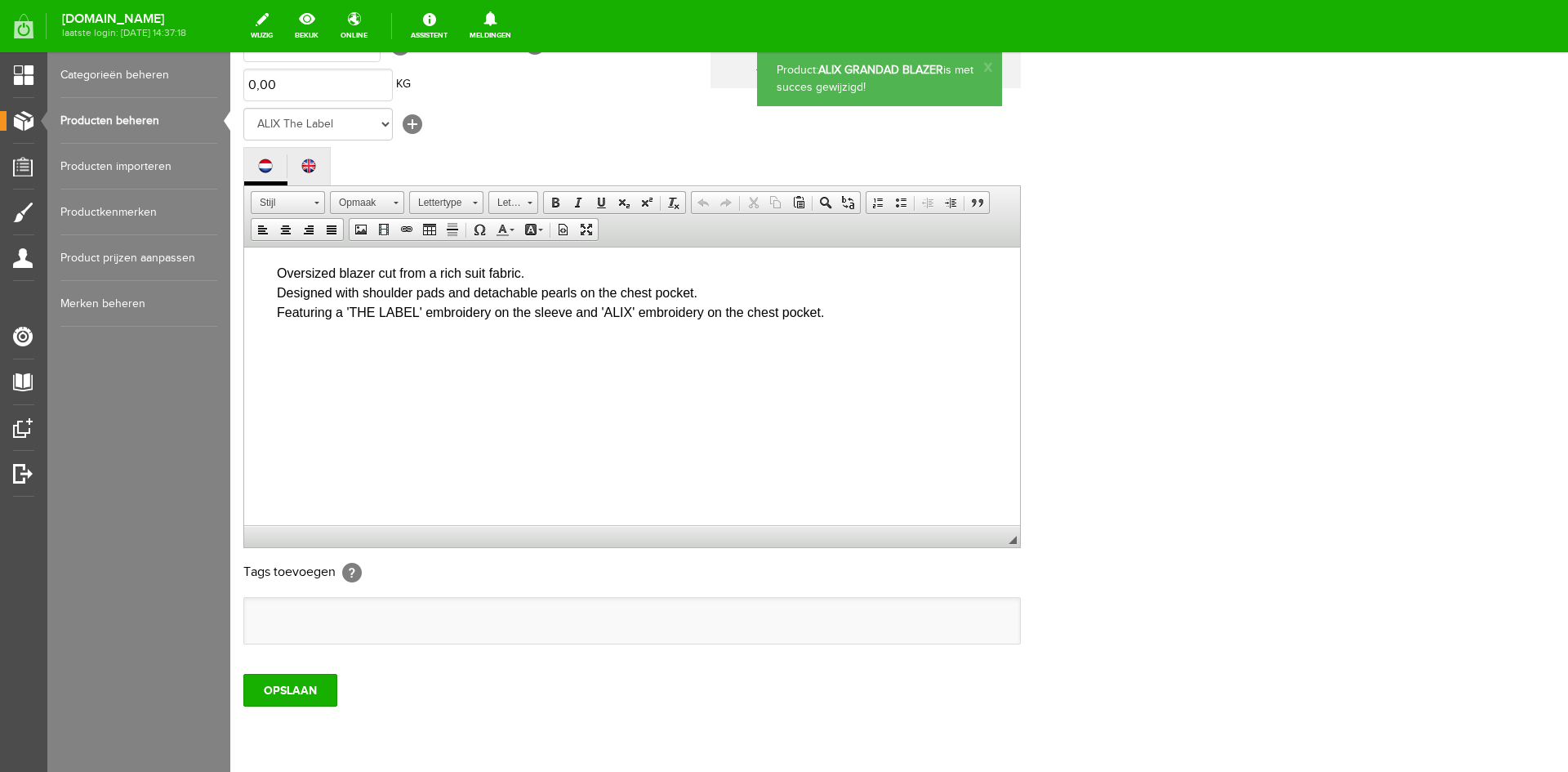
scroll to position [0, 0]
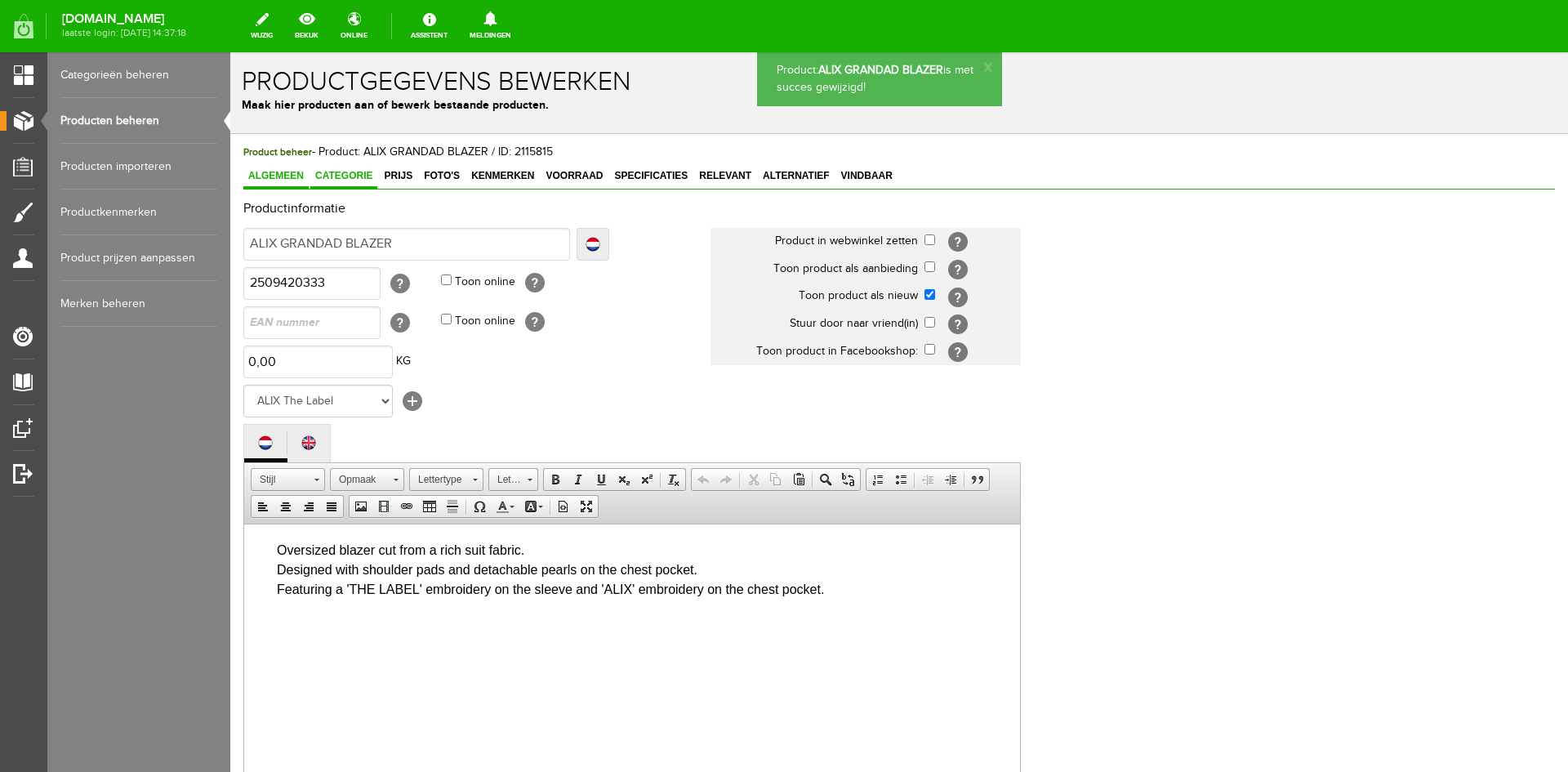
click at [355, 176] on span "Categorie" at bounding box center [343, 176] width 67 height 11
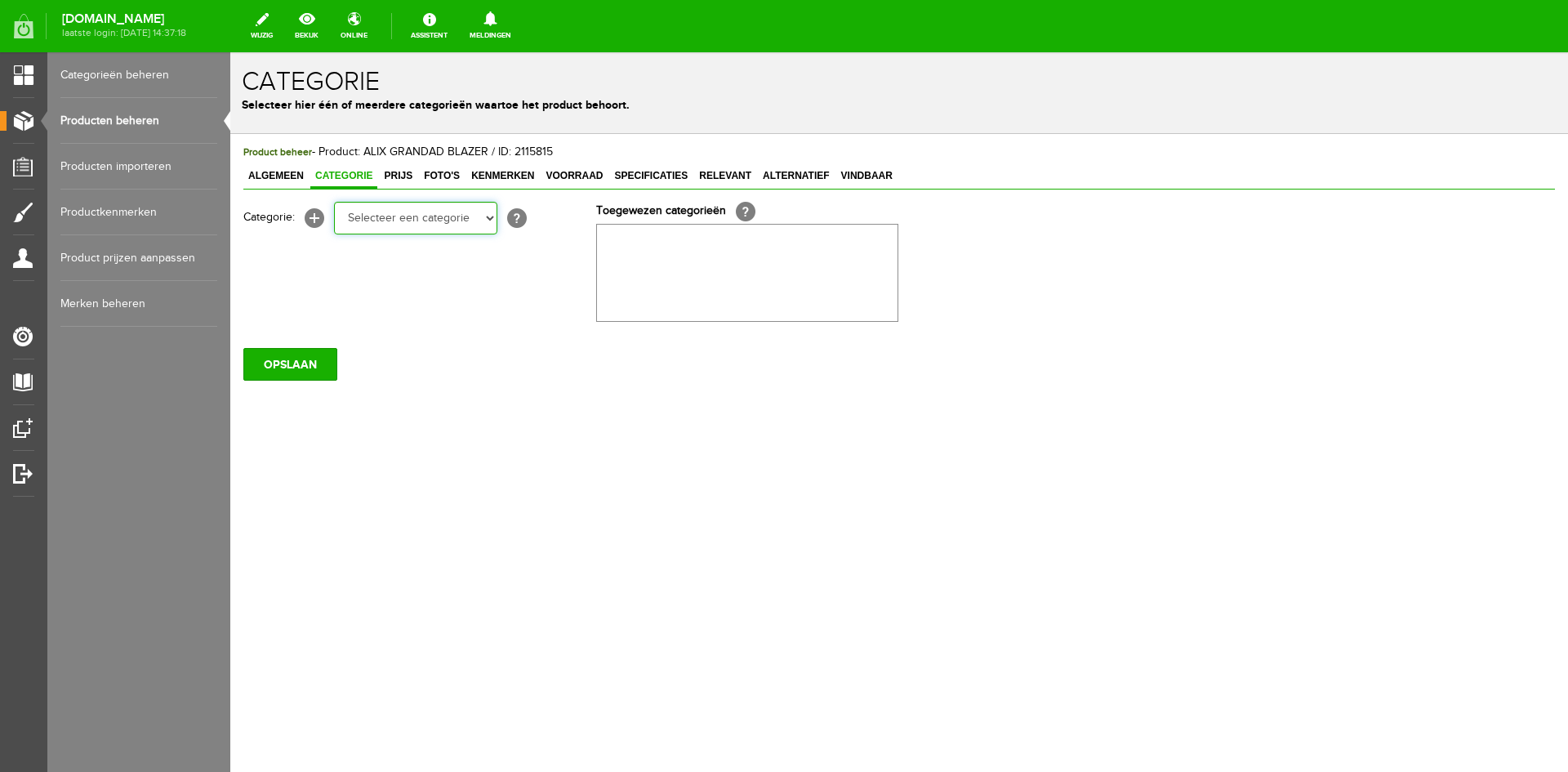
click at [492, 217] on select "Selecteer een categorie KLEDING Alle kleding Badkleding Broeken Blazers Gilet J…" at bounding box center [415, 218] width 163 height 33
select select "258525"
click at [334, 202] on select "Selecteer een categorie KLEDING Alle kleding Badkleding Broeken Blazers Gilet J…" at bounding box center [415, 218] width 163 height 33
click at [490, 220] on select "Selecteer een categorie KLEDING Alle kleding Badkleding Broeken Blazers Gilet J…" at bounding box center [415, 218] width 163 height 33
select select "258545"
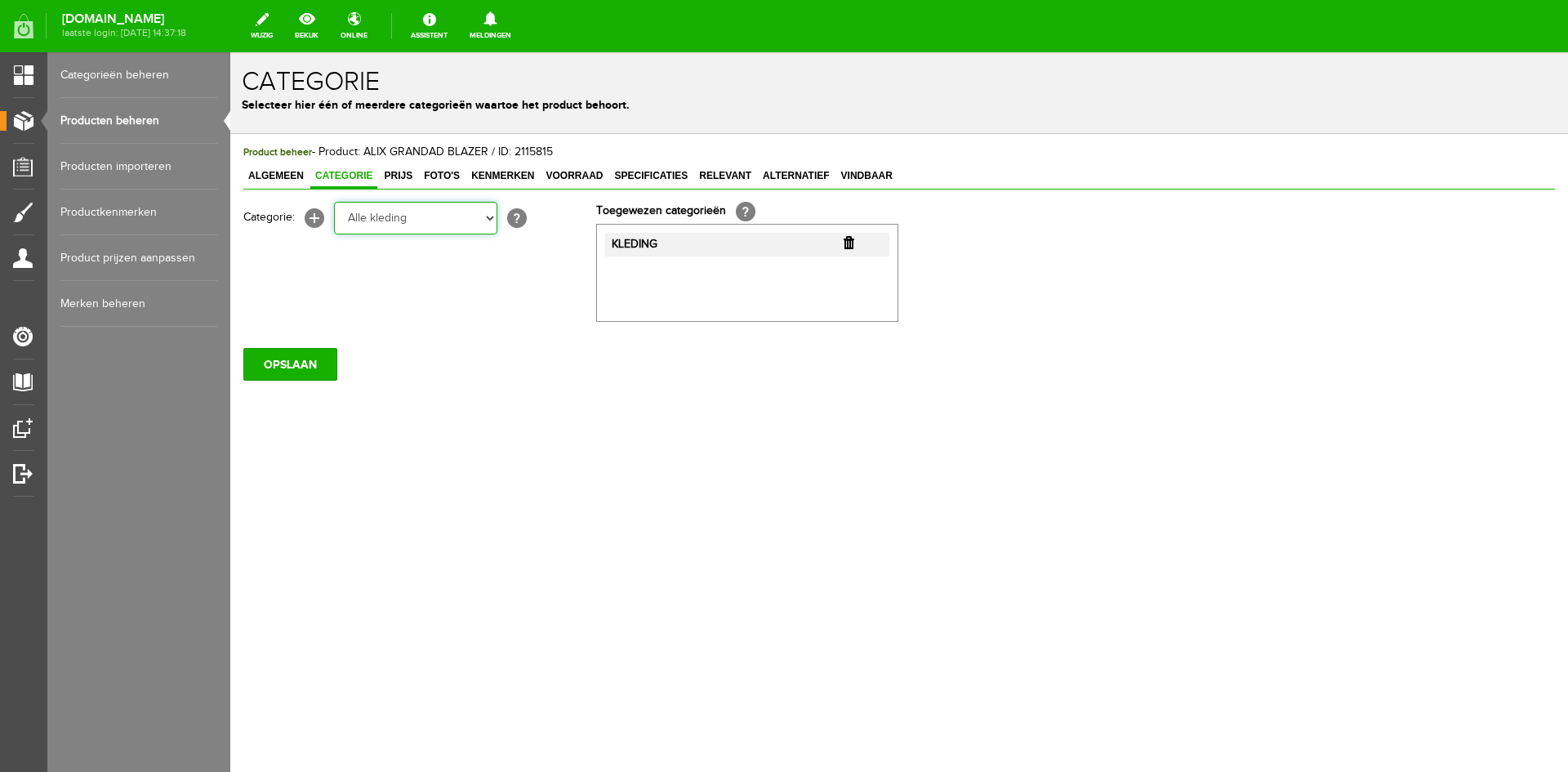
click at [334, 202] on select "Selecteer een categorie KLEDING Alle kleding Badkleding Broeken Blazers Gilet J…" at bounding box center [415, 218] width 163 height 33
click at [489, 216] on select "Selecteer een categorie KLEDING Alle kleding Badkleding Broeken Blazers Gilet J…" at bounding box center [415, 218] width 163 height 33
select select "263534"
click at [334, 202] on select "Selecteer een categorie KLEDING Alle kleding Badkleding Broeken Blazers Gilet J…" at bounding box center [415, 218] width 163 height 33
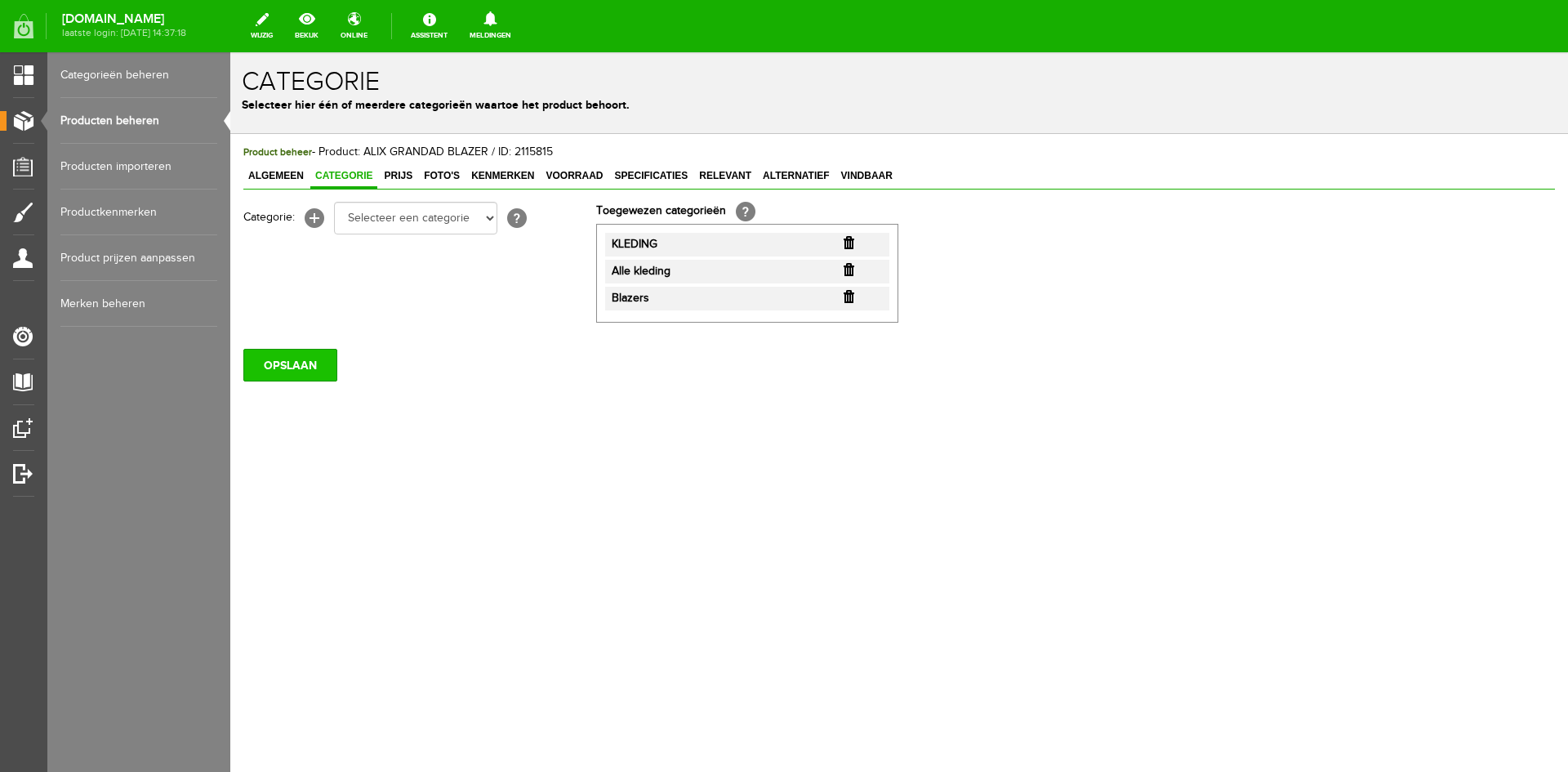
click at [309, 374] on input "OPSLAAN" at bounding box center [291, 365] width 94 height 33
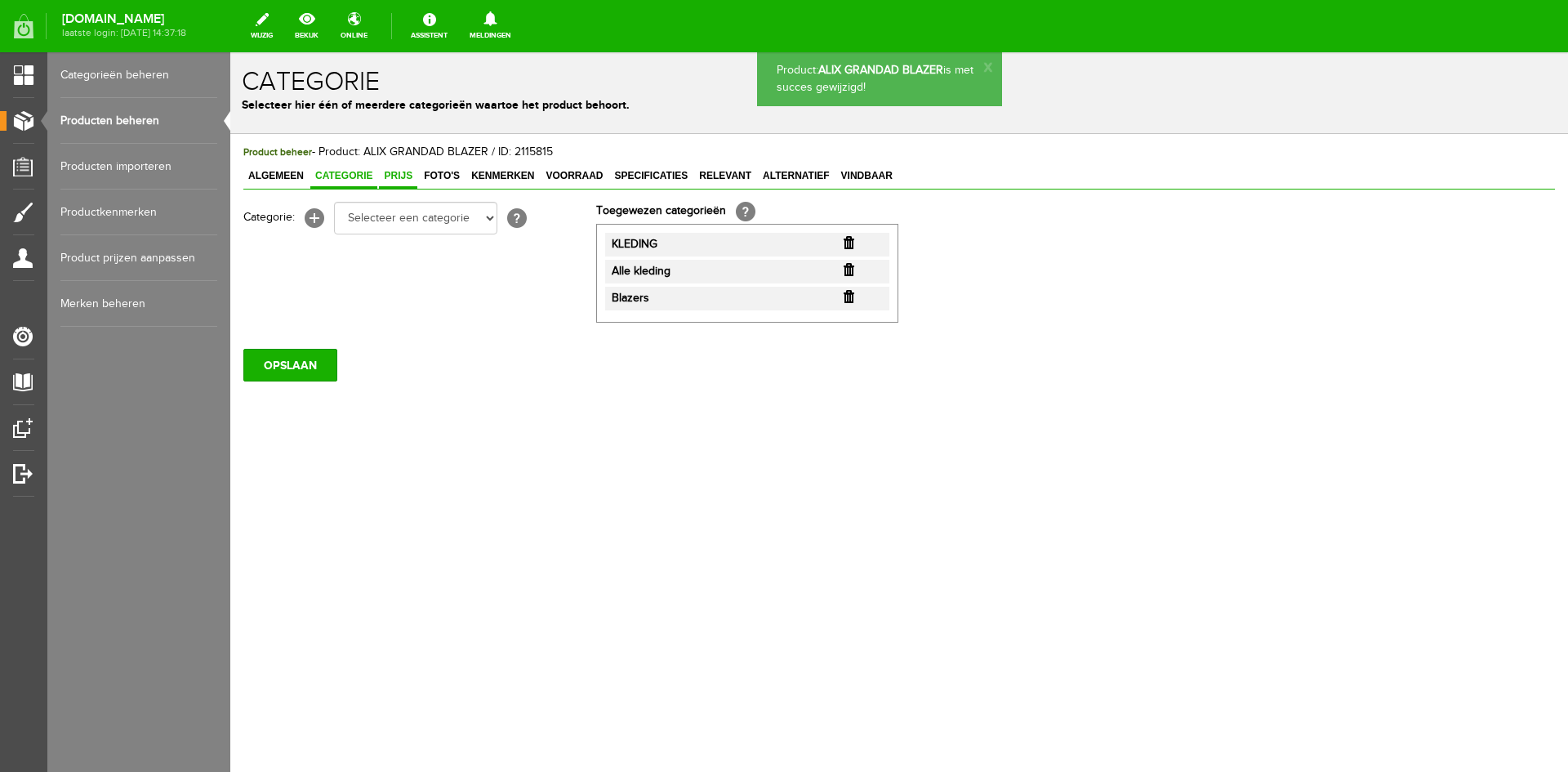
click at [395, 174] on span "Prijs" at bounding box center [398, 176] width 39 height 11
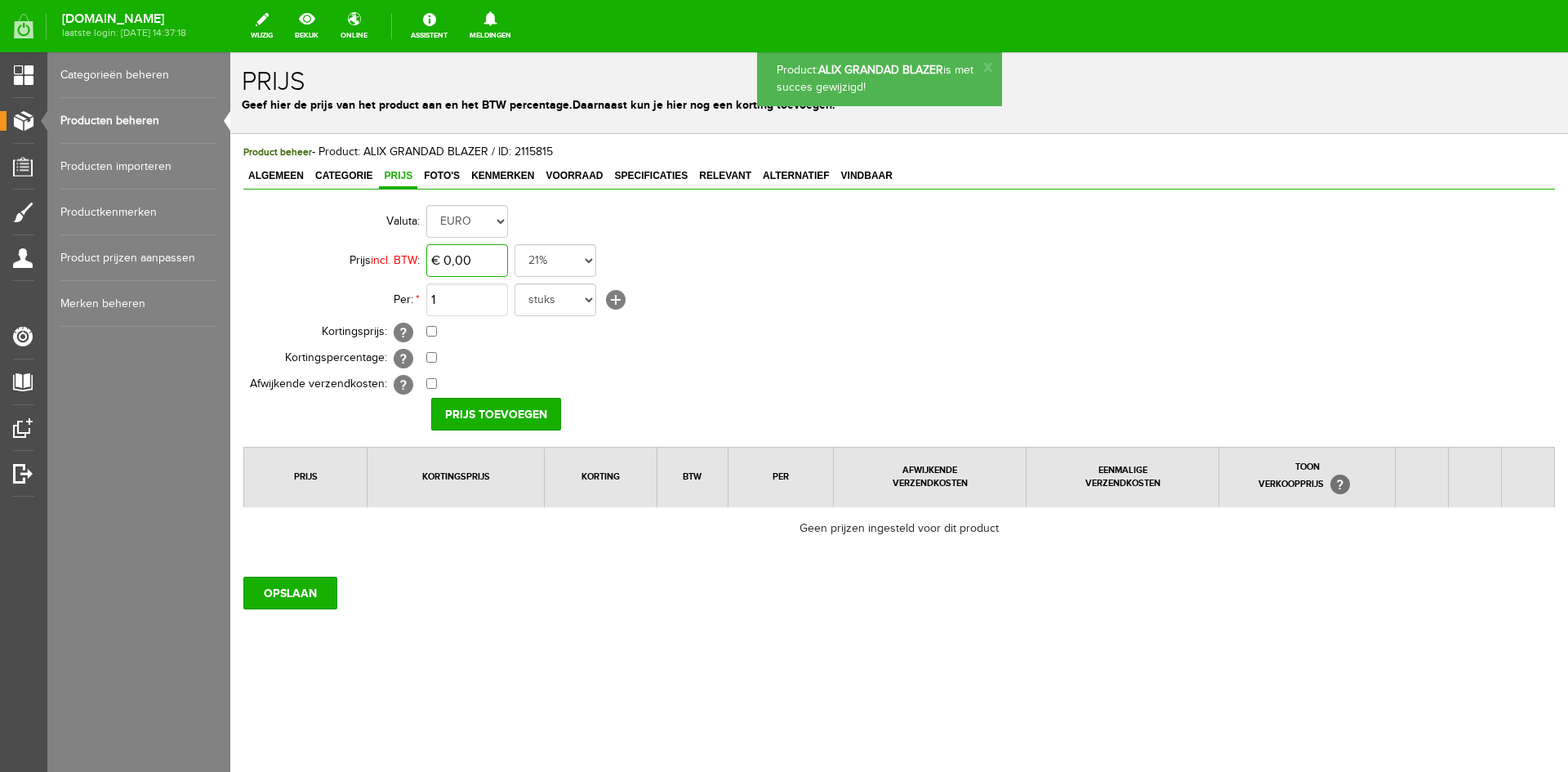
click at [461, 256] on input "€ 0,00" at bounding box center [467, 260] width 82 height 33
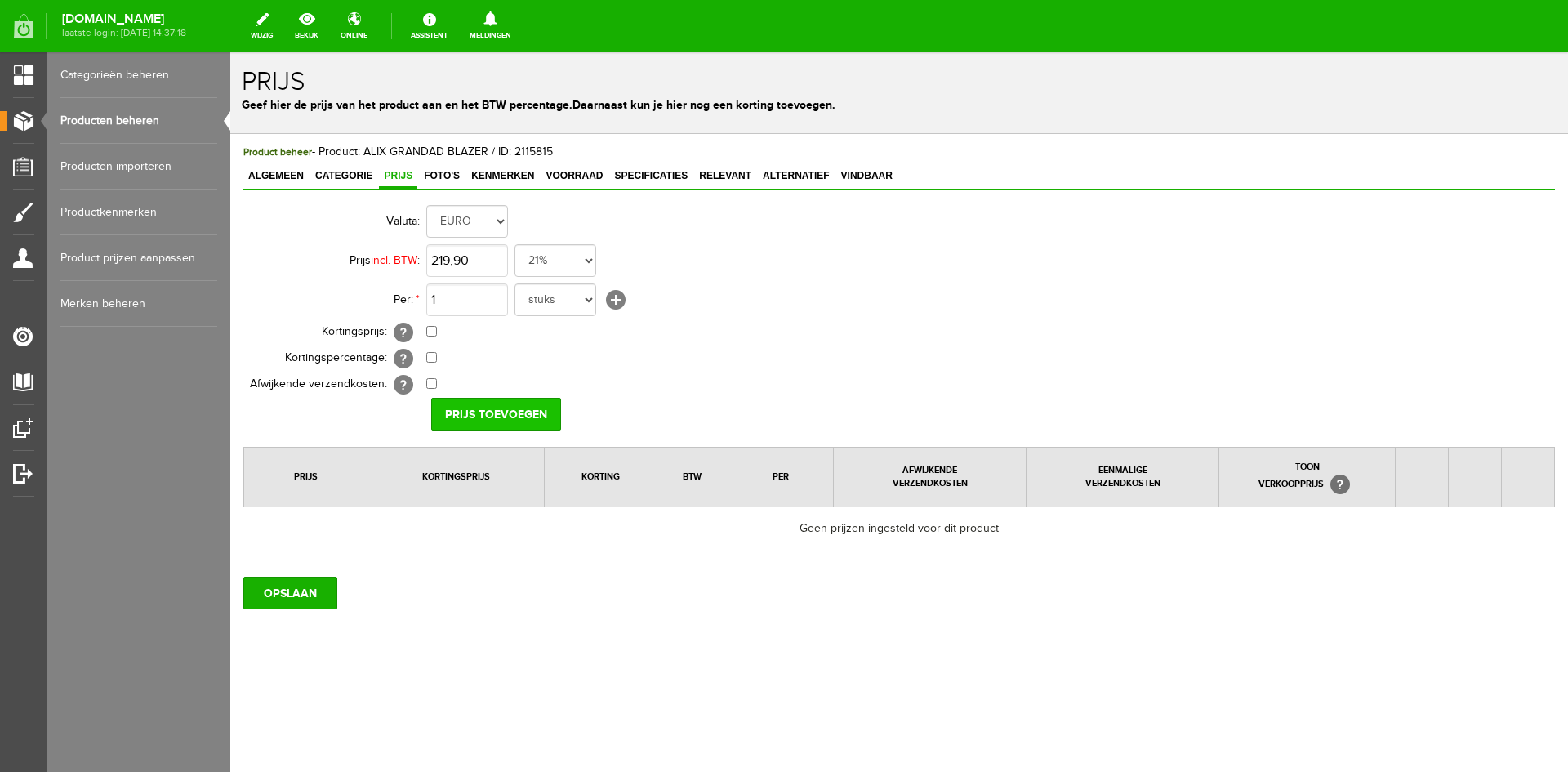
click at [499, 411] on input "Prijs toevoegen" at bounding box center [496, 413] width 130 height 33
type input "€ 219,90"
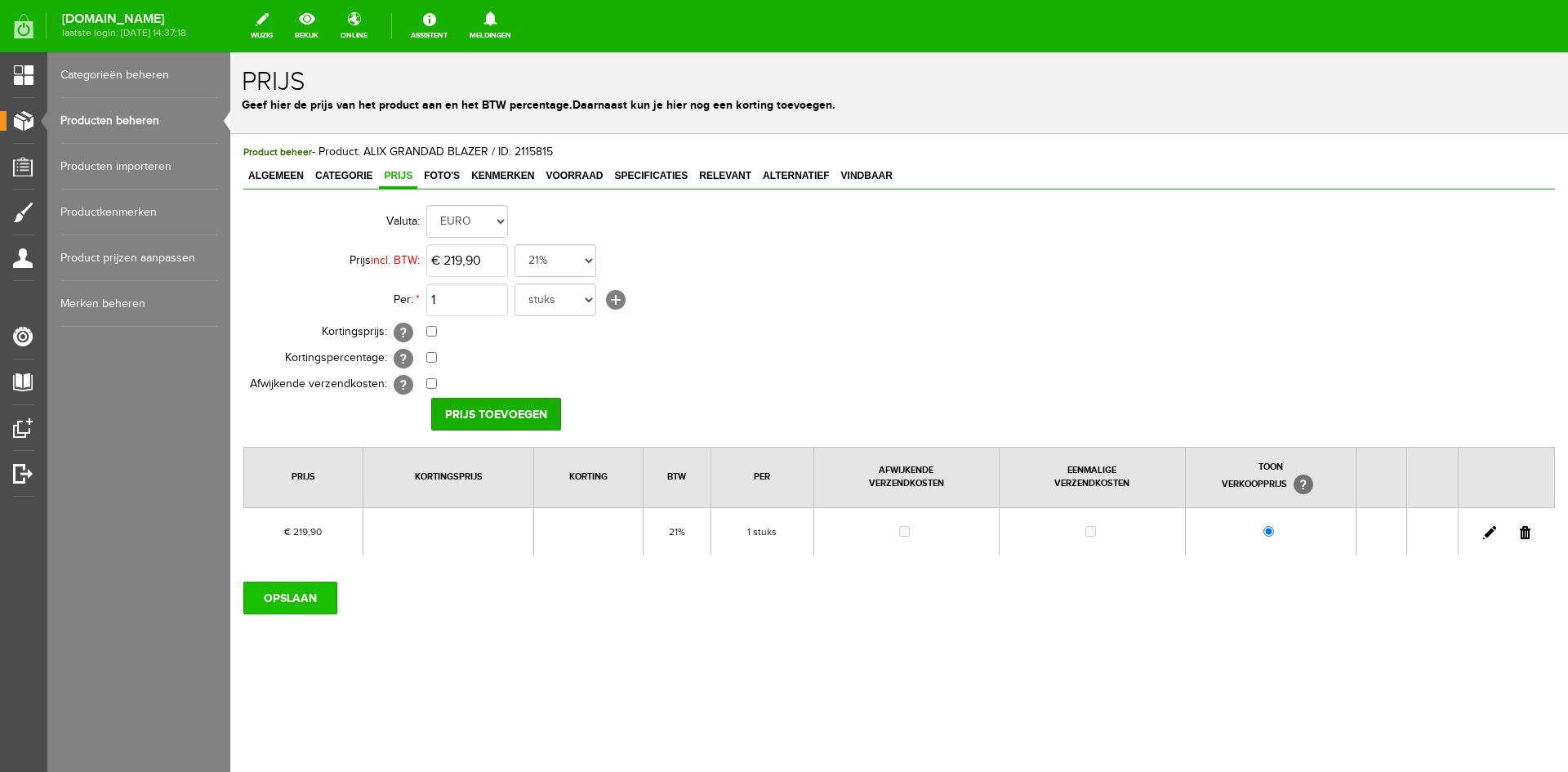
click at [310, 600] on input "OPSLAAN" at bounding box center [291, 597] width 94 height 33
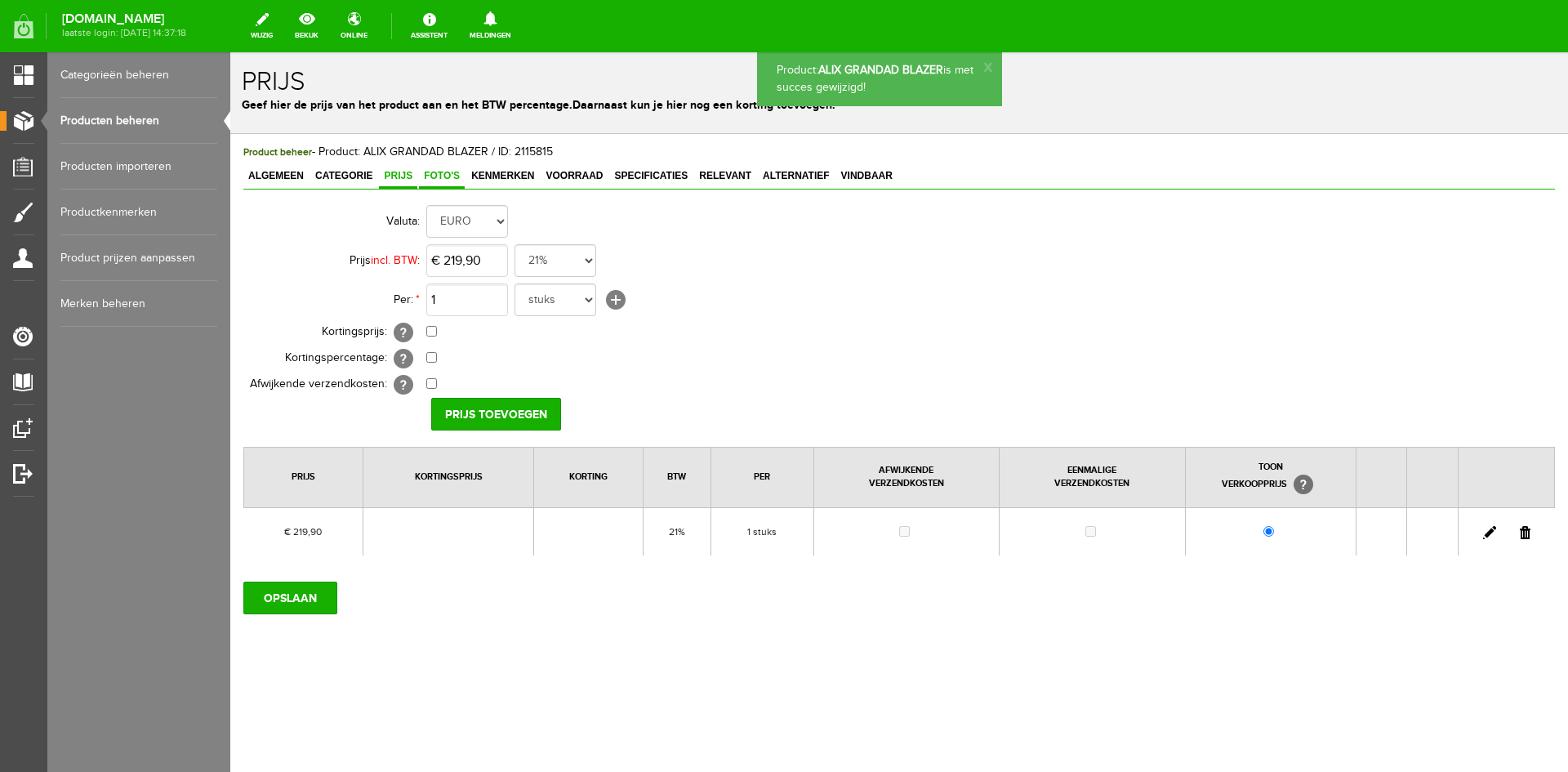
click at [436, 173] on span "Foto's" at bounding box center [442, 176] width 45 height 11
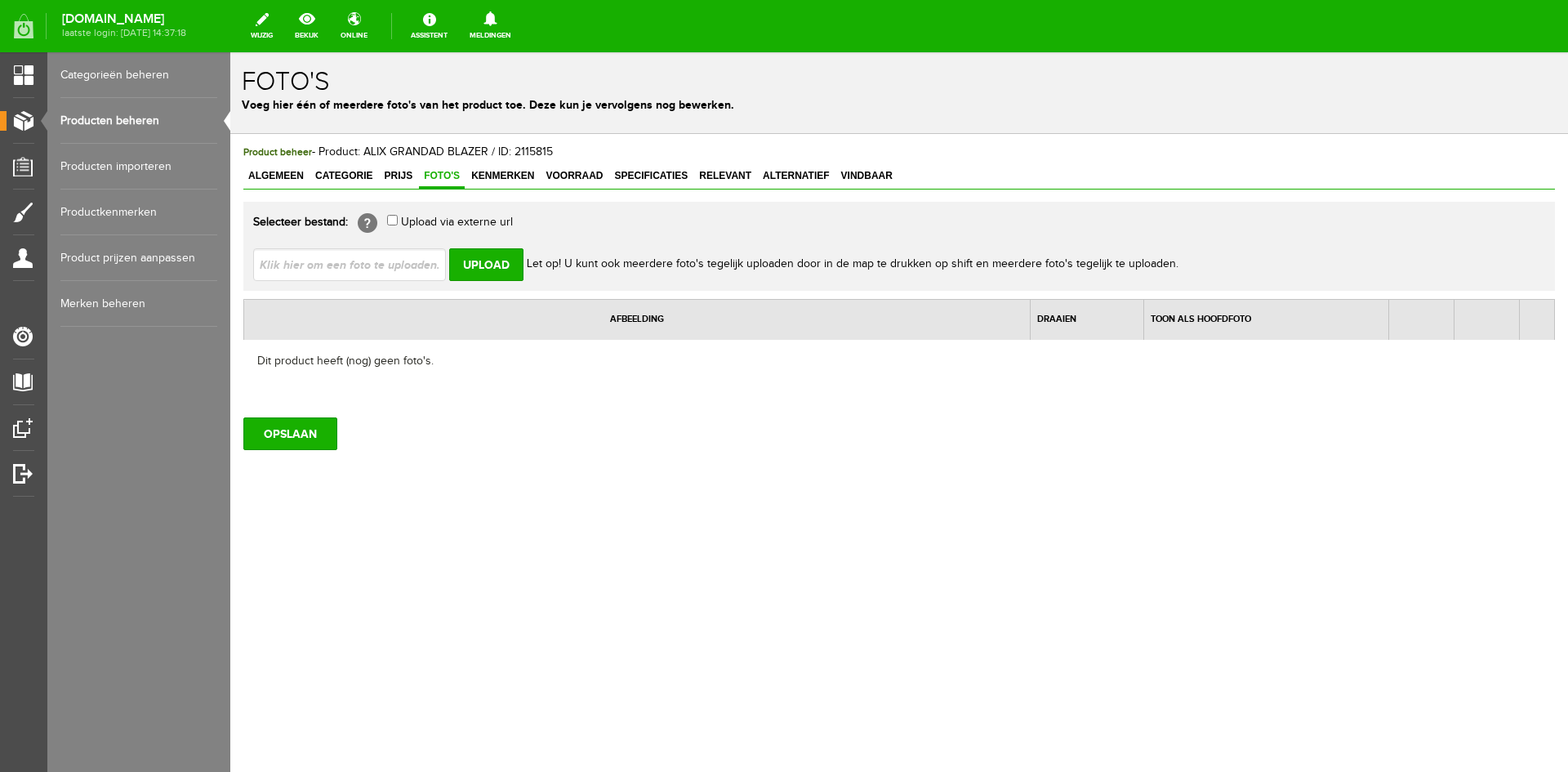
click at [367, 265] on input "file" at bounding box center [356, 263] width 206 height 31
type input "C:\fakepath\2509420333_999_01.jpg"
type input "2509420333_999_01.jpg"
click at [475, 260] on input "Upload" at bounding box center [486, 264] width 75 height 33
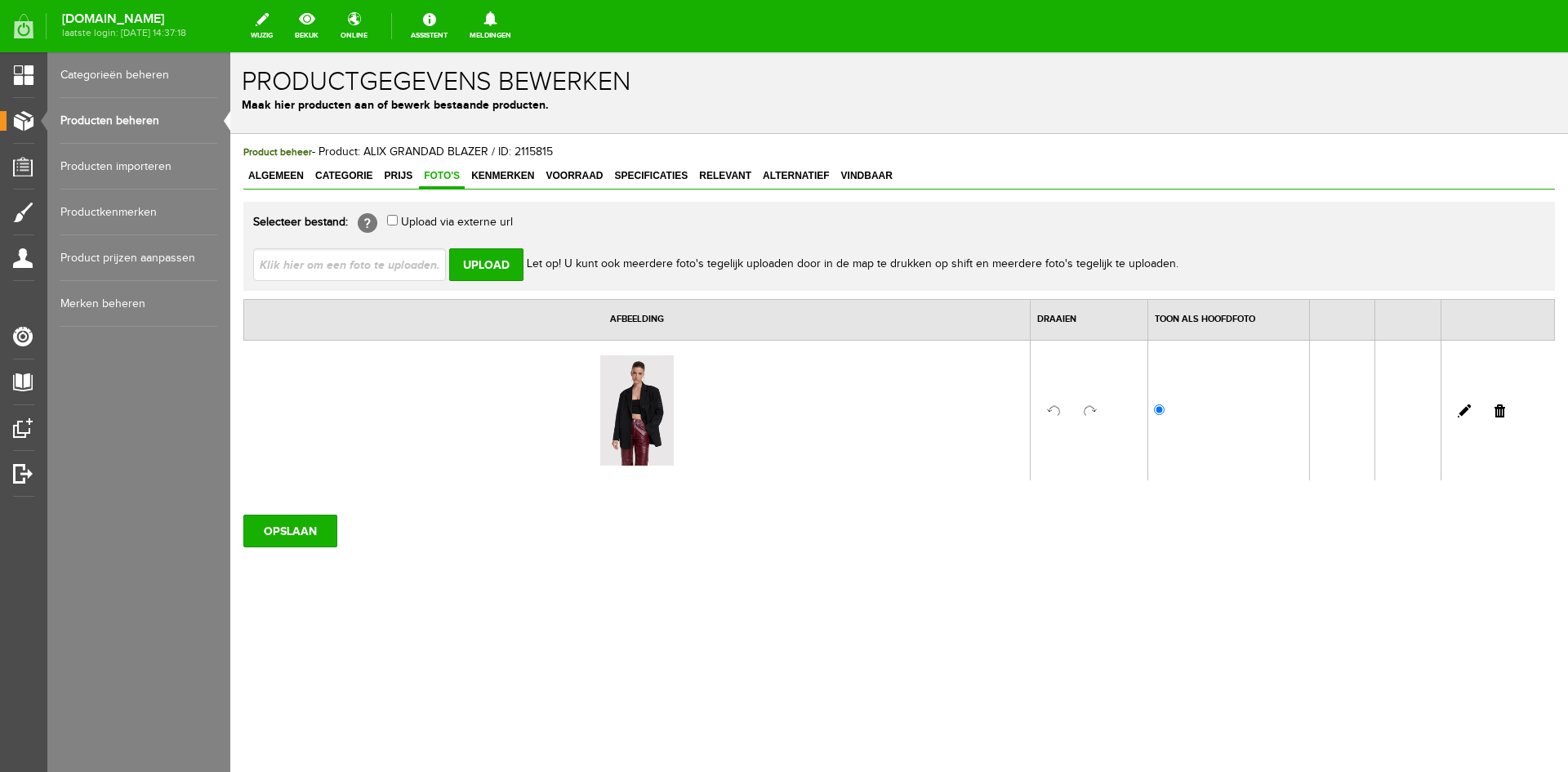
click at [409, 270] on input "file" at bounding box center [356, 263] width 206 height 31
type input "C:\fakepath\2509420333_999_02.jpg"
type input "2509420333_999_02.jpg"
click at [483, 266] on input "Upload" at bounding box center [486, 264] width 75 height 33
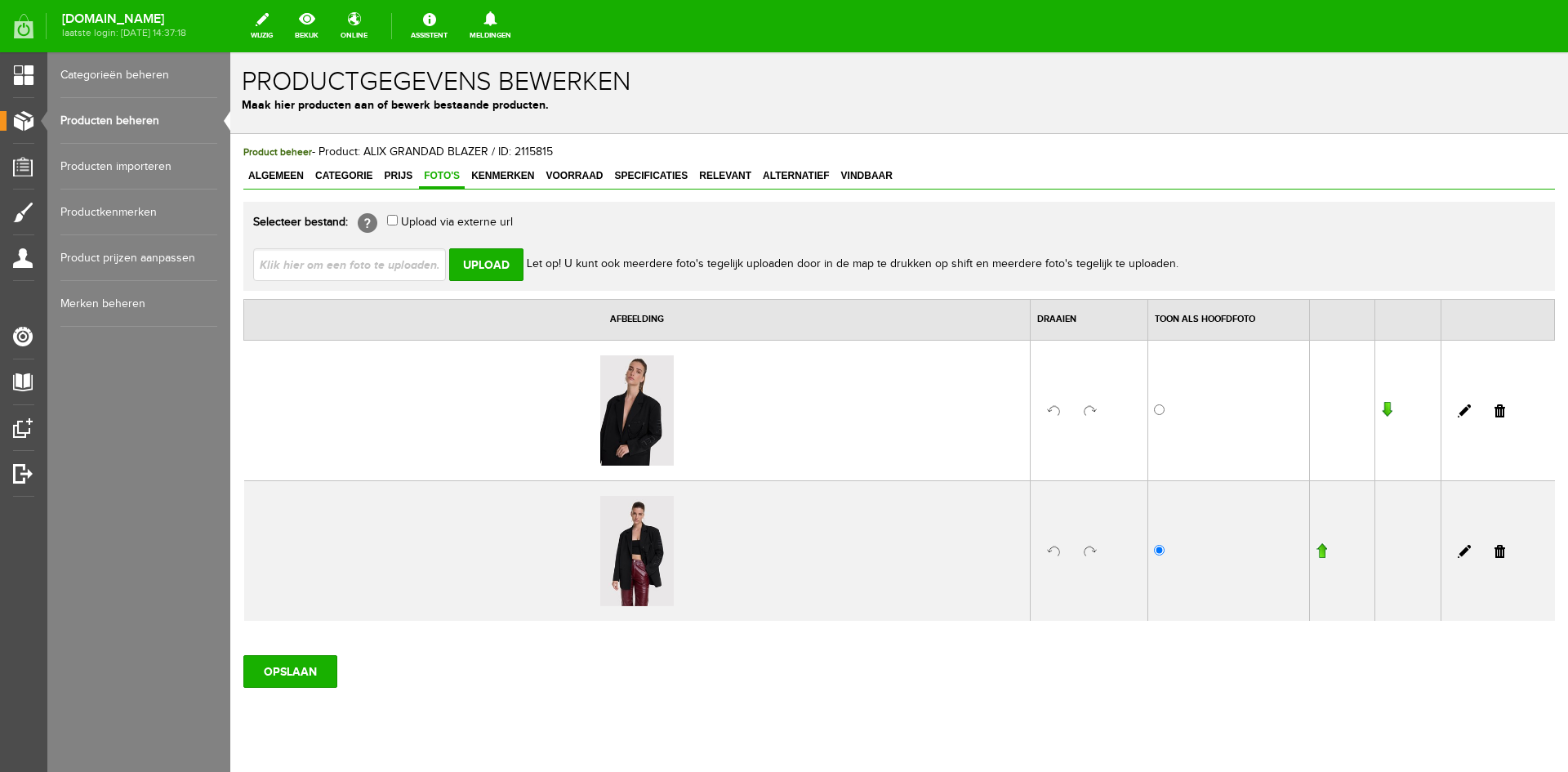
click at [416, 270] on input "file" at bounding box center [356, 263] width 206 height 31
type input "C:\fakepath\2509420333_999_03.jpg"
type input "2509420333_999_03.jpg"
click at [475, 265] on input "Upload" at bounding box center [486, 264] width 75 height 33
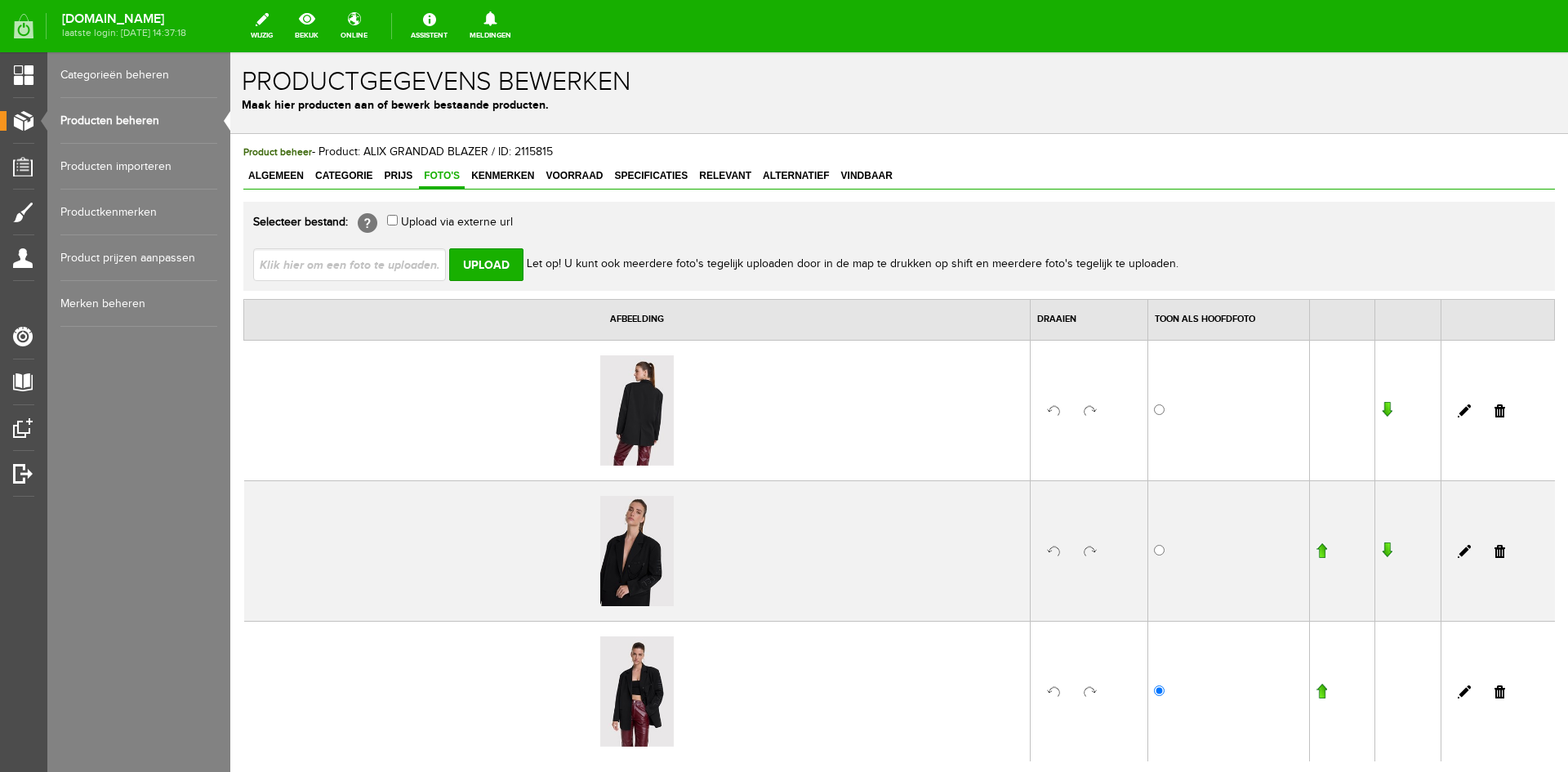
click at [408, 266] on input "file" at bounding box center [356, 263] width 206 height 31
type input "C:\fakepath\2509420333_999_04.jpg"
type input "2509420333_999_04.jpg"
click at [479, 264] on input "Upload" at bounding box center [486, 264] width 75 height 33
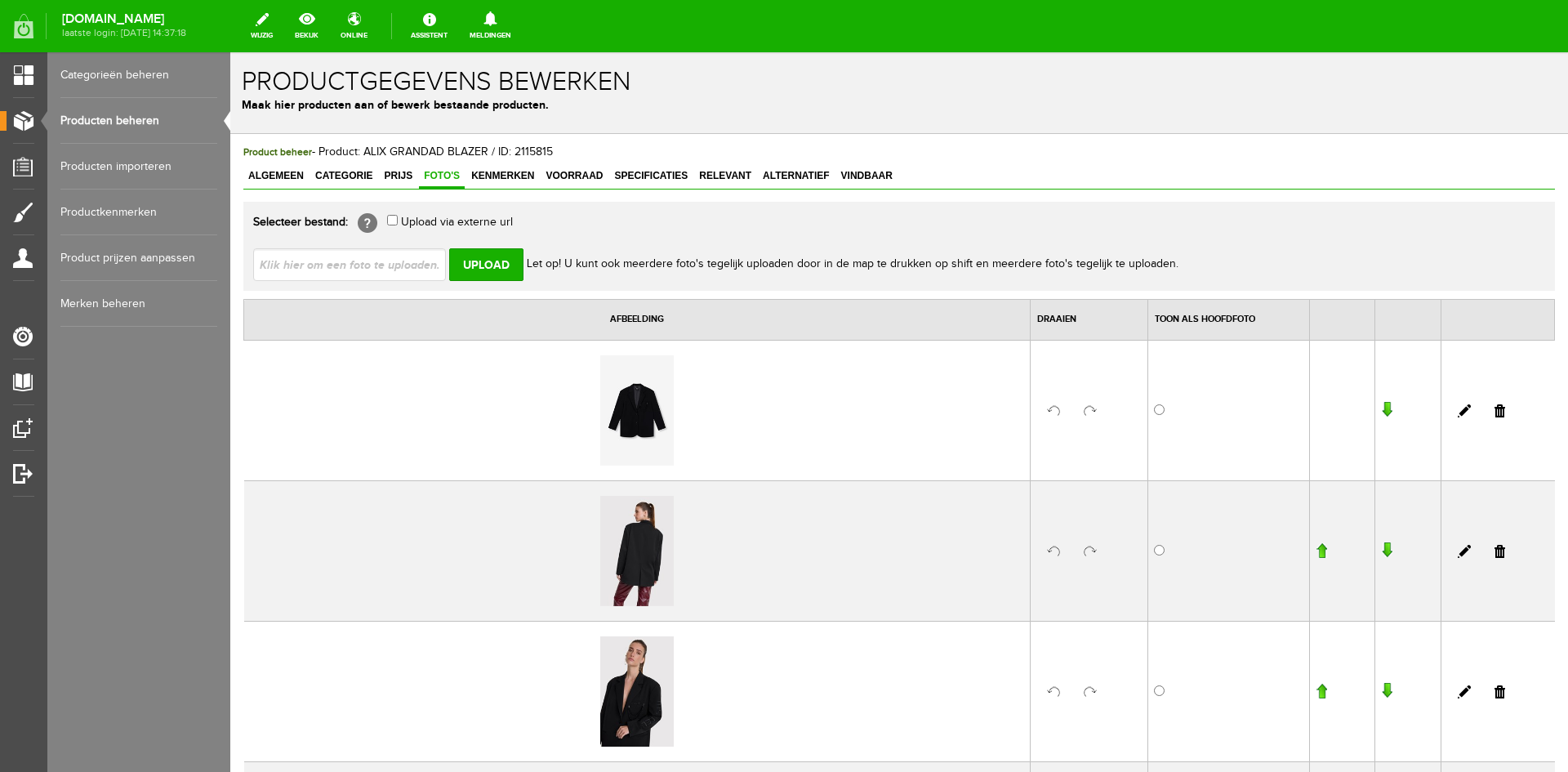
click at [425, 269] on input "file" at bounding box center [356, 263] width 206 height 31
type input "C:\fakepath\2509420333_999_05.jpg"
type input "2509420333_999_05.jpg"
click at [489, 265] on input "Upload" at bounding box center [486, 264] width 75 height 33
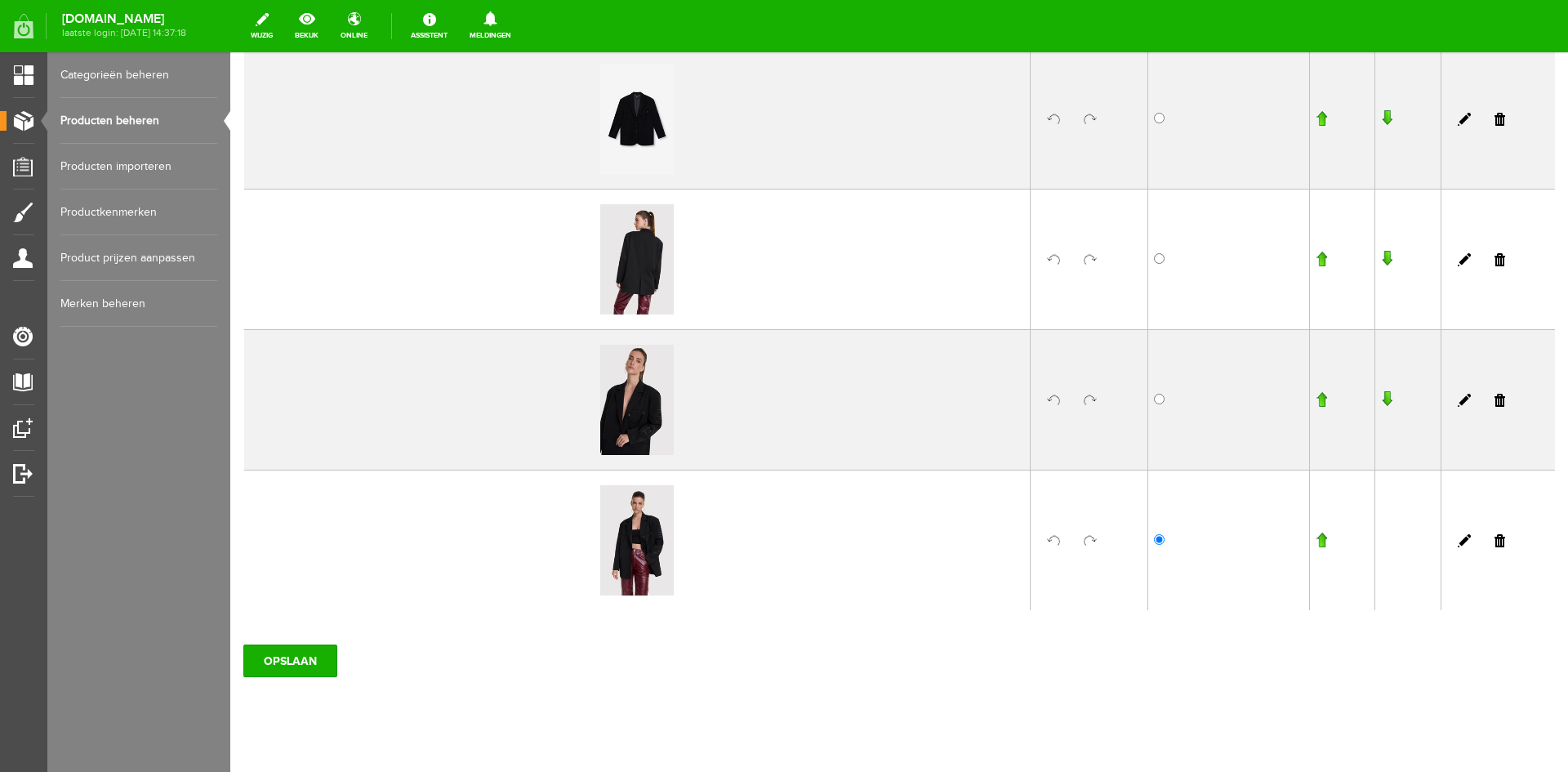
scroll to position [436, 0]
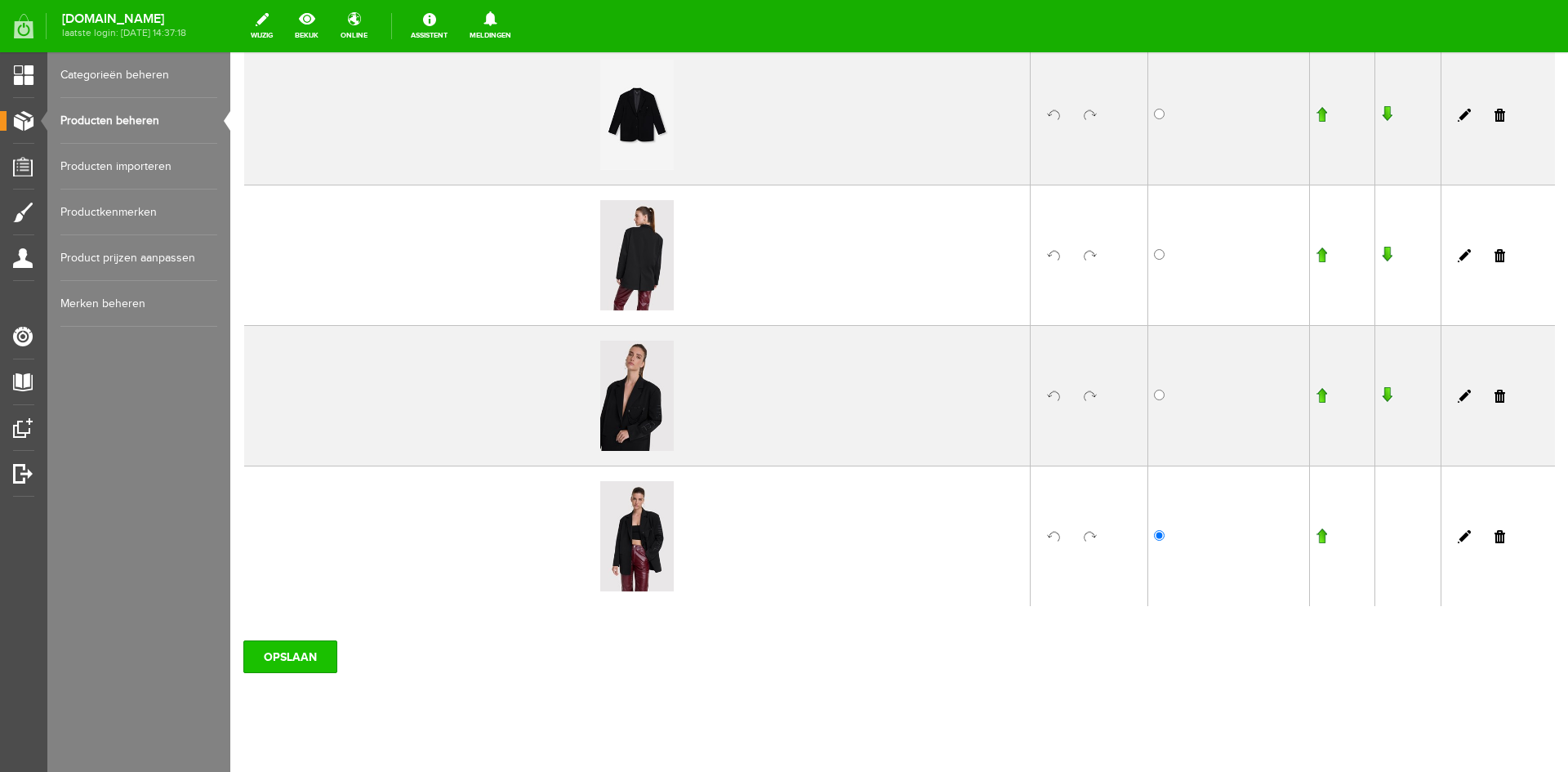
click at [292, 665] on input "OPSLAAN" at bounding box center [291, 657] width 94 height 33
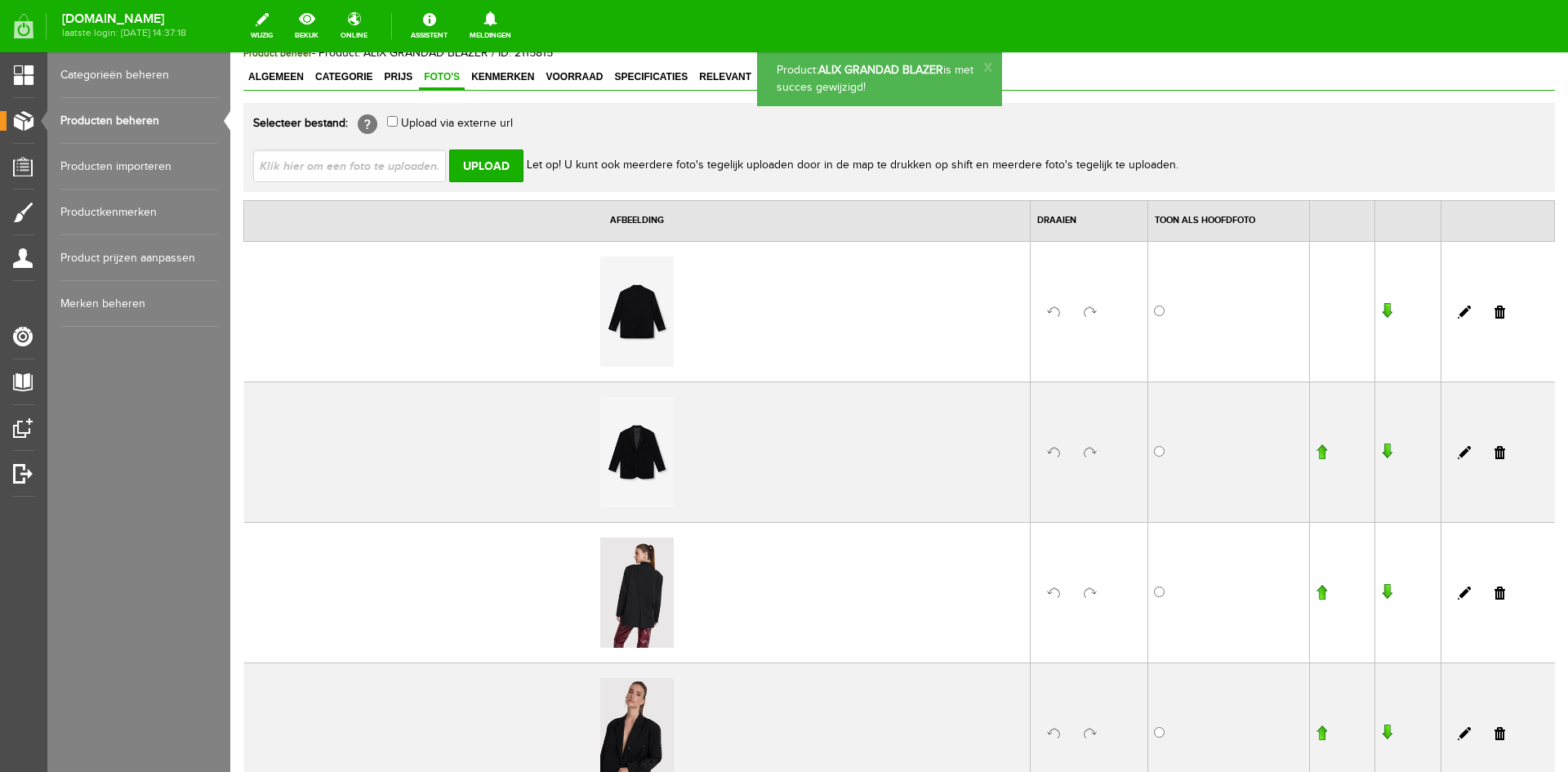
scroll to position [95, 0]
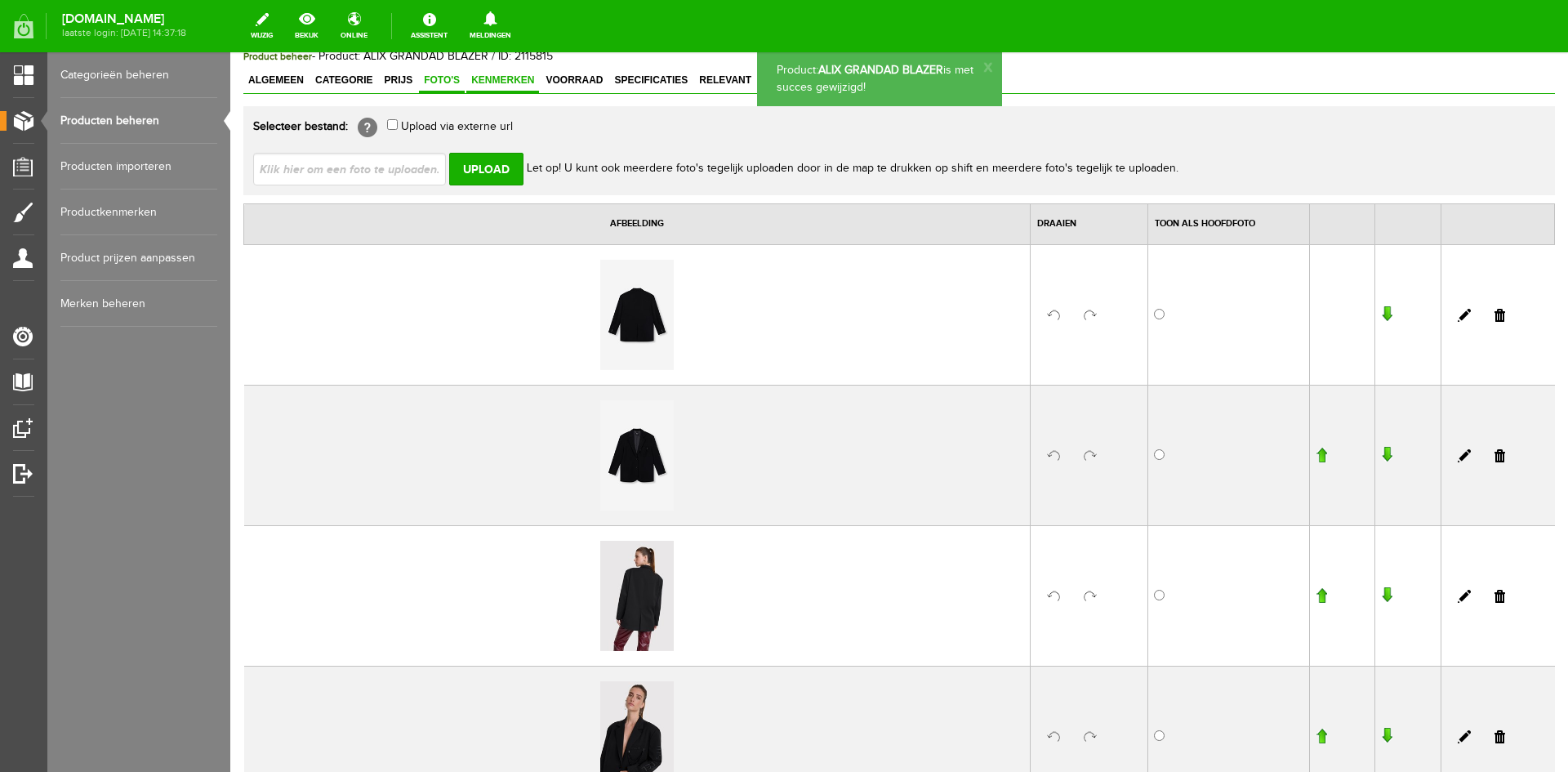
click at [502, 88] on link "Kenmerken" at bounding box center [502, 81] width 73 height 24
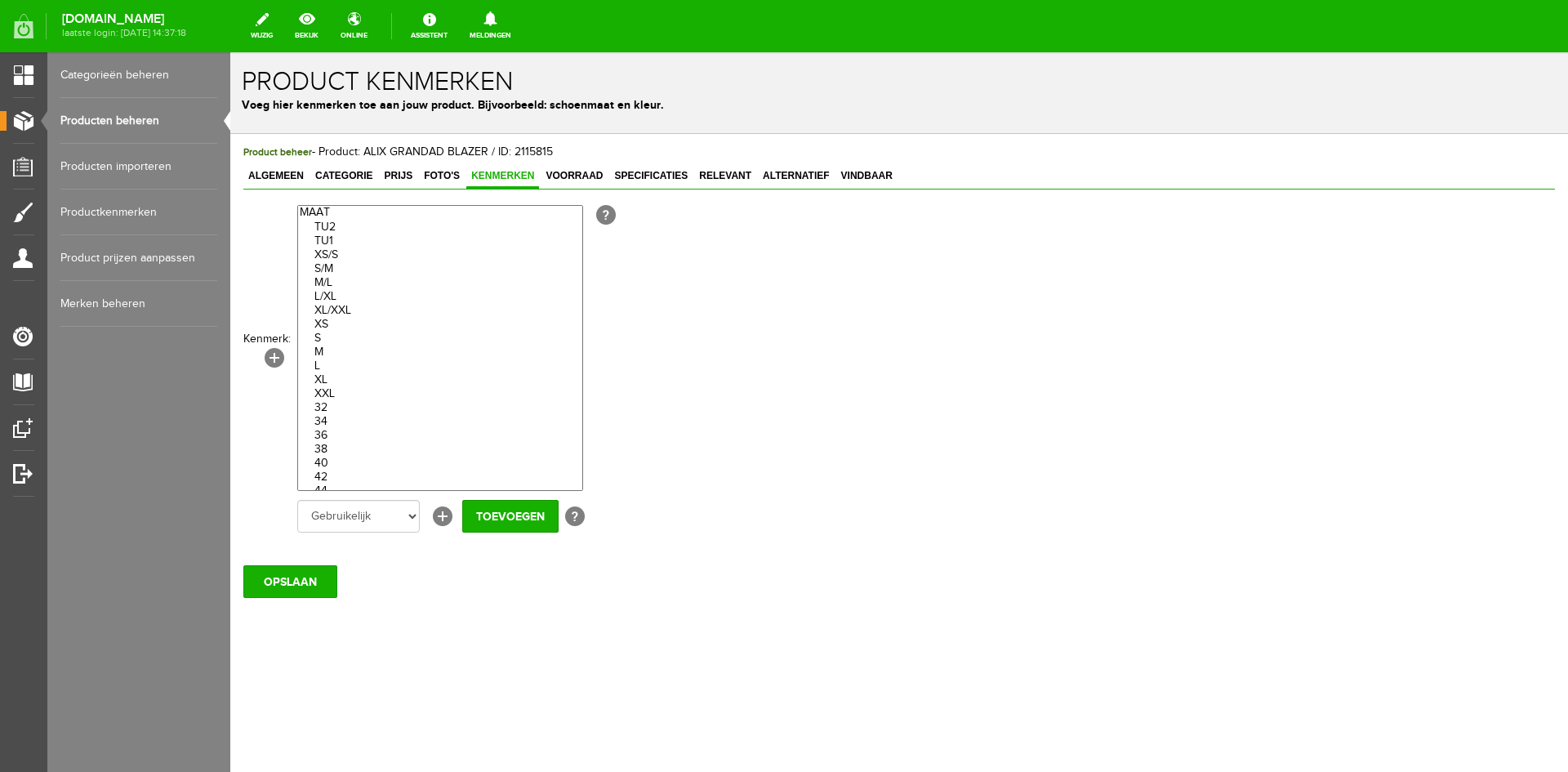
drag, startPoint x: 331, startPoint y: 325, endPoint x: 335, endPoint y: 352, distance: 27.3
select select "70900|275014"
click at [335, 352] on optgroup "TU2 TU1 XS/S S/M M/L L/XL XL/XXL XS S M L XL XXL 32 34 36 38 40 42 44 46 One si…" at bounding box center [440, 365] width 284 height 320
click at [501, 517] on input "Toevoegen" at bounding box center [510, 516] width 96 height 33
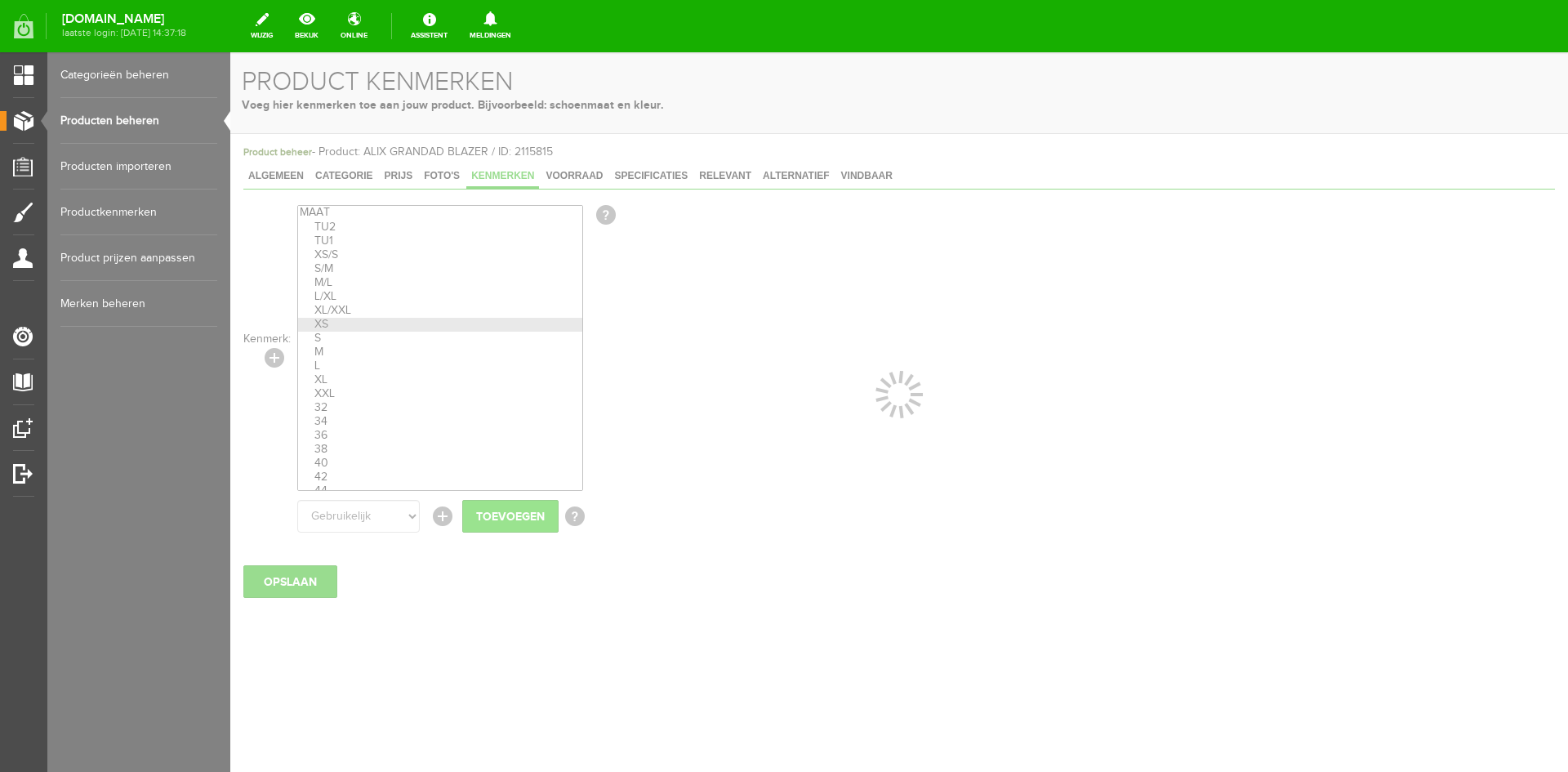
select select
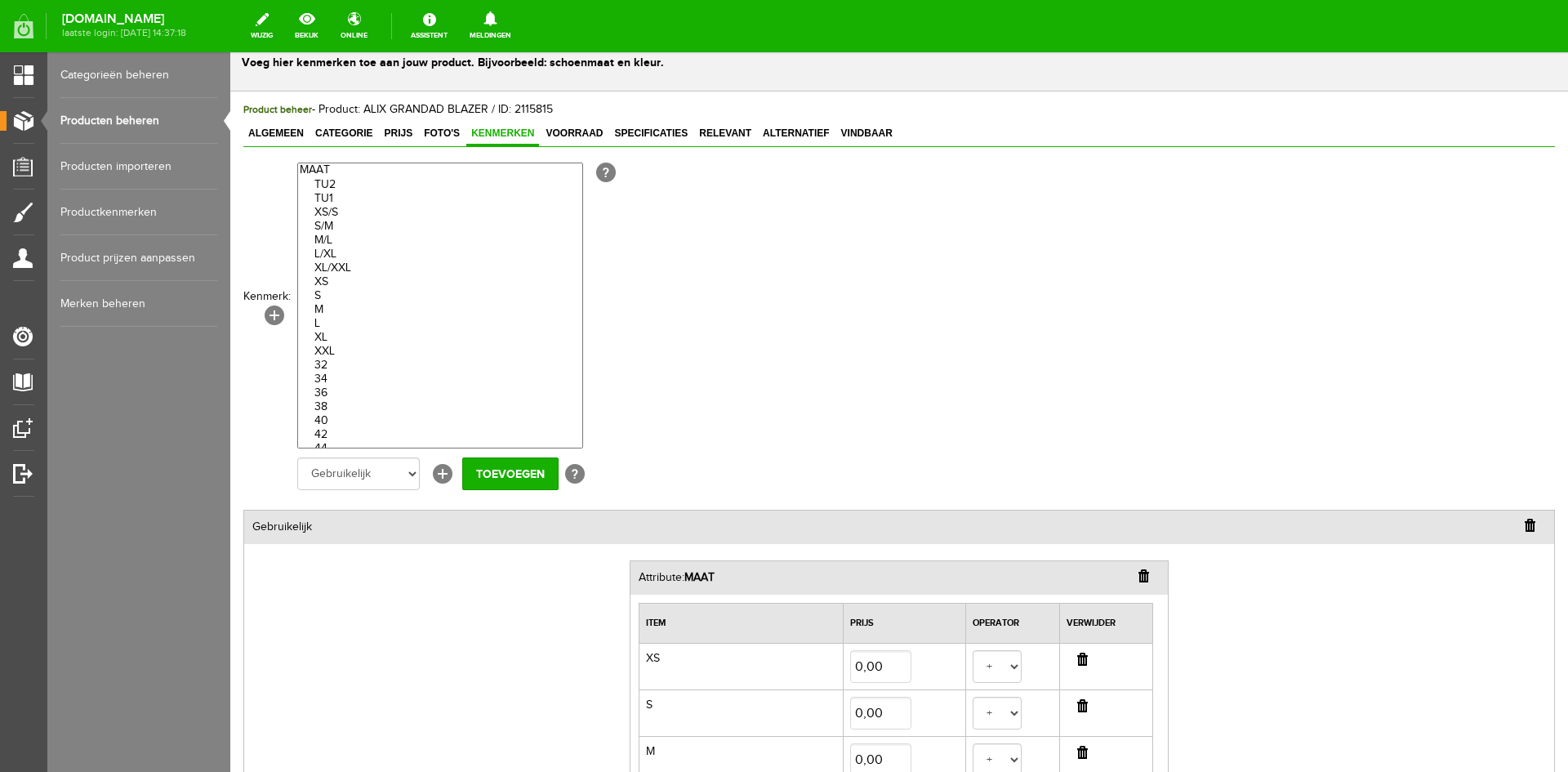
scroll to position [263, 0]
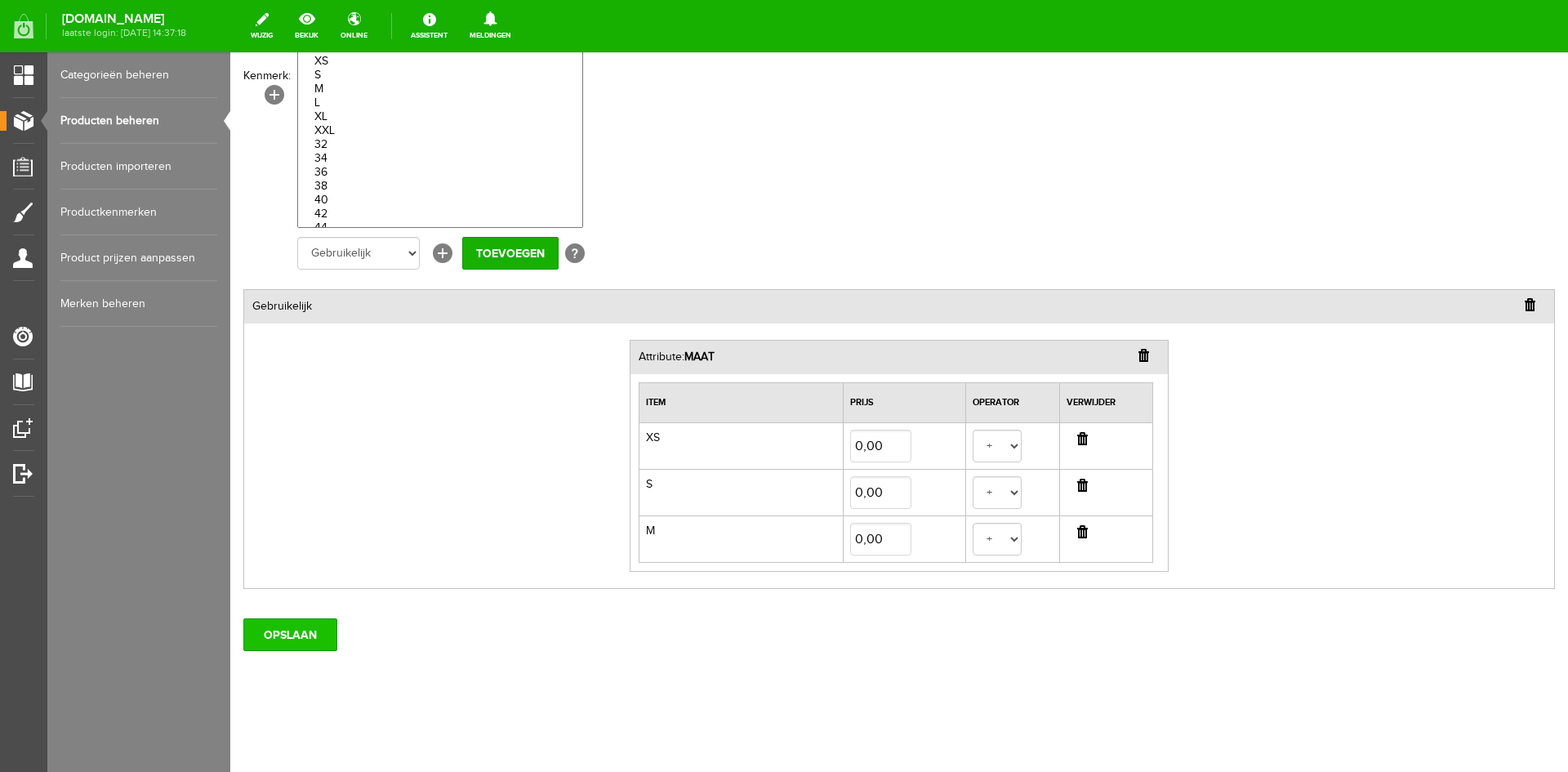
click at [295, 638] on input "OPSLAAN" at bounding box center [291, 634] width 94 height 33
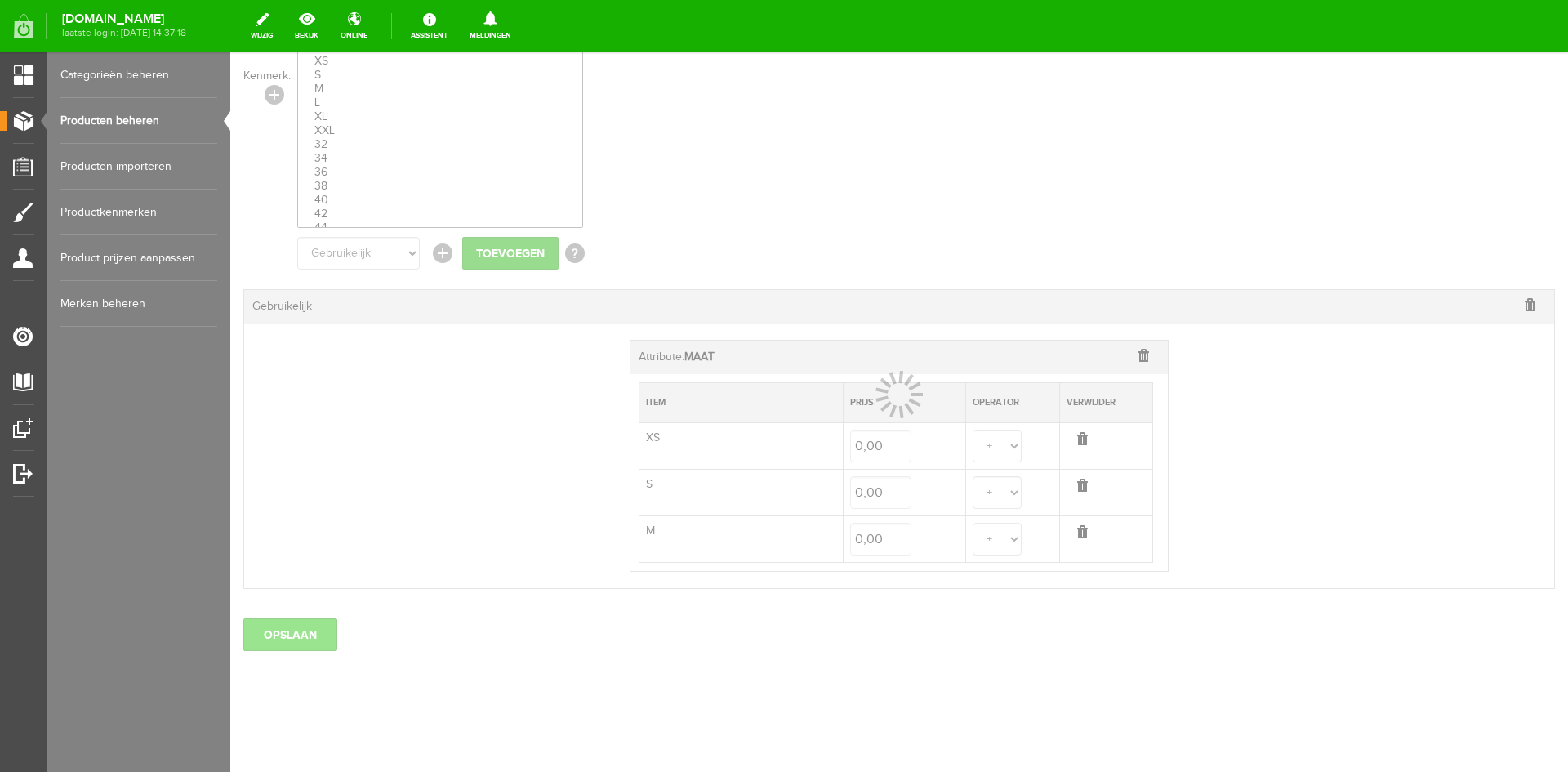
select select
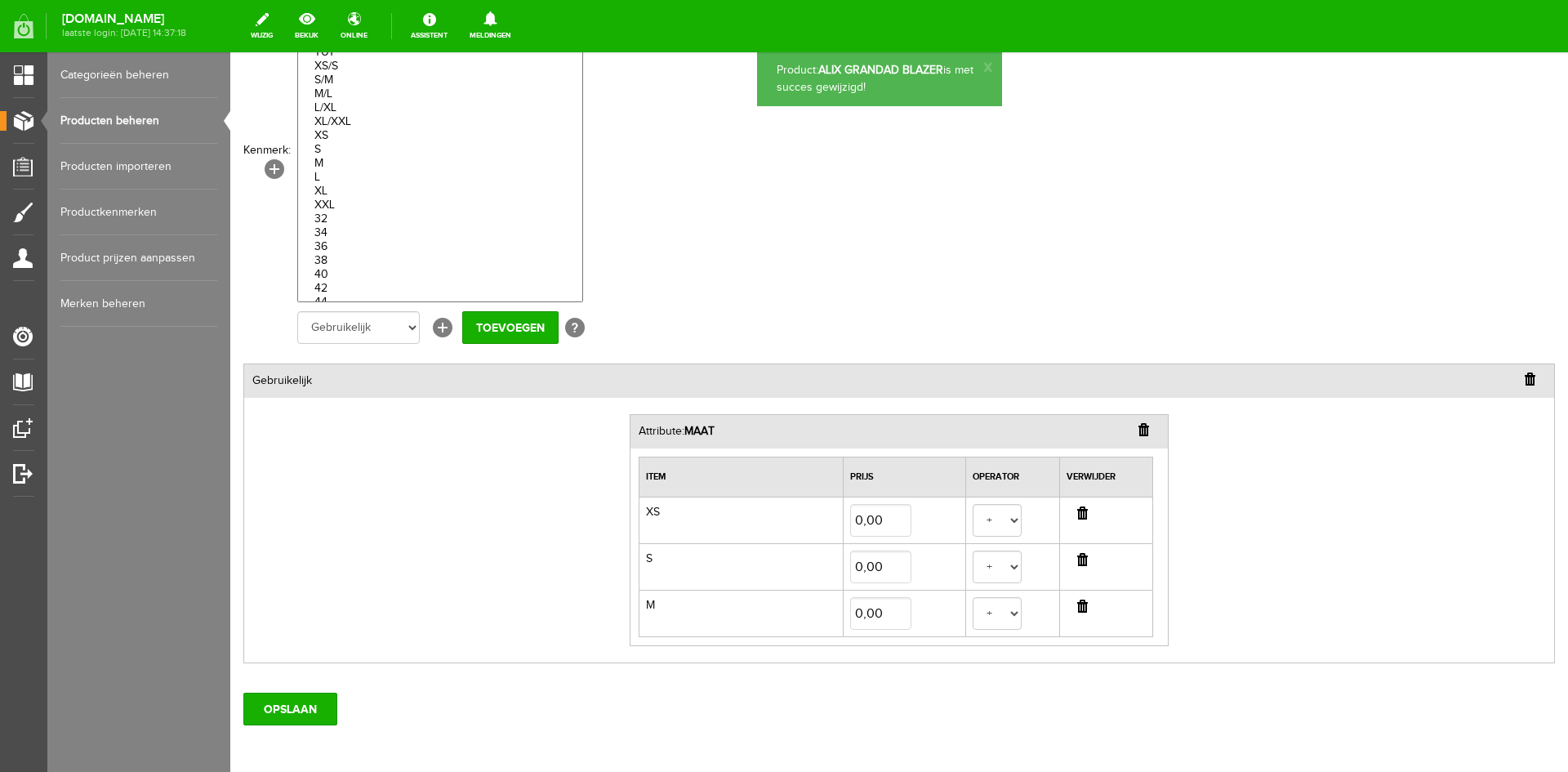
scroll to position [0, 0]
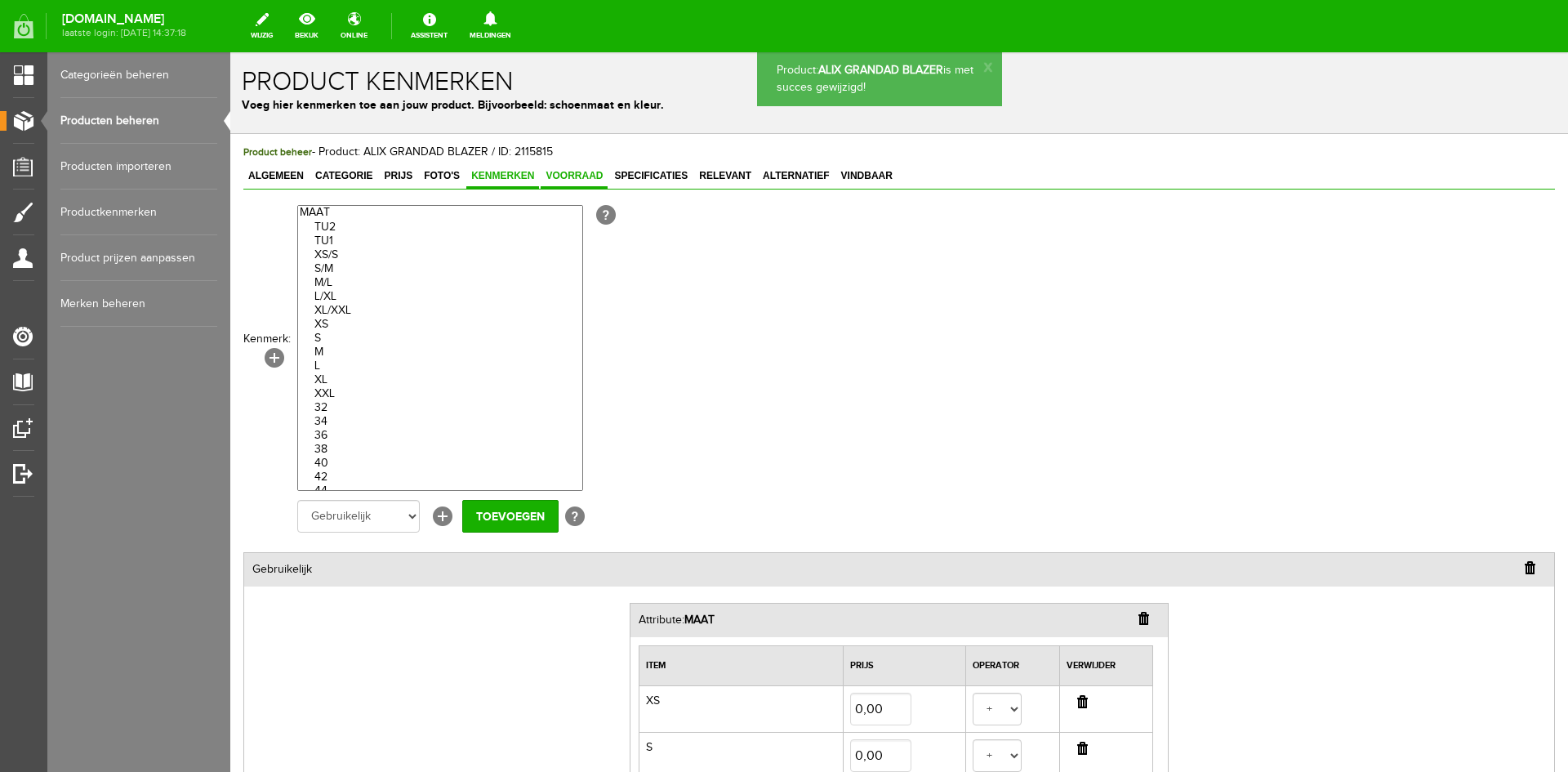
click at [579, 186] on link "Voorraad" at bounding box center [574, 176] width 67 height 24
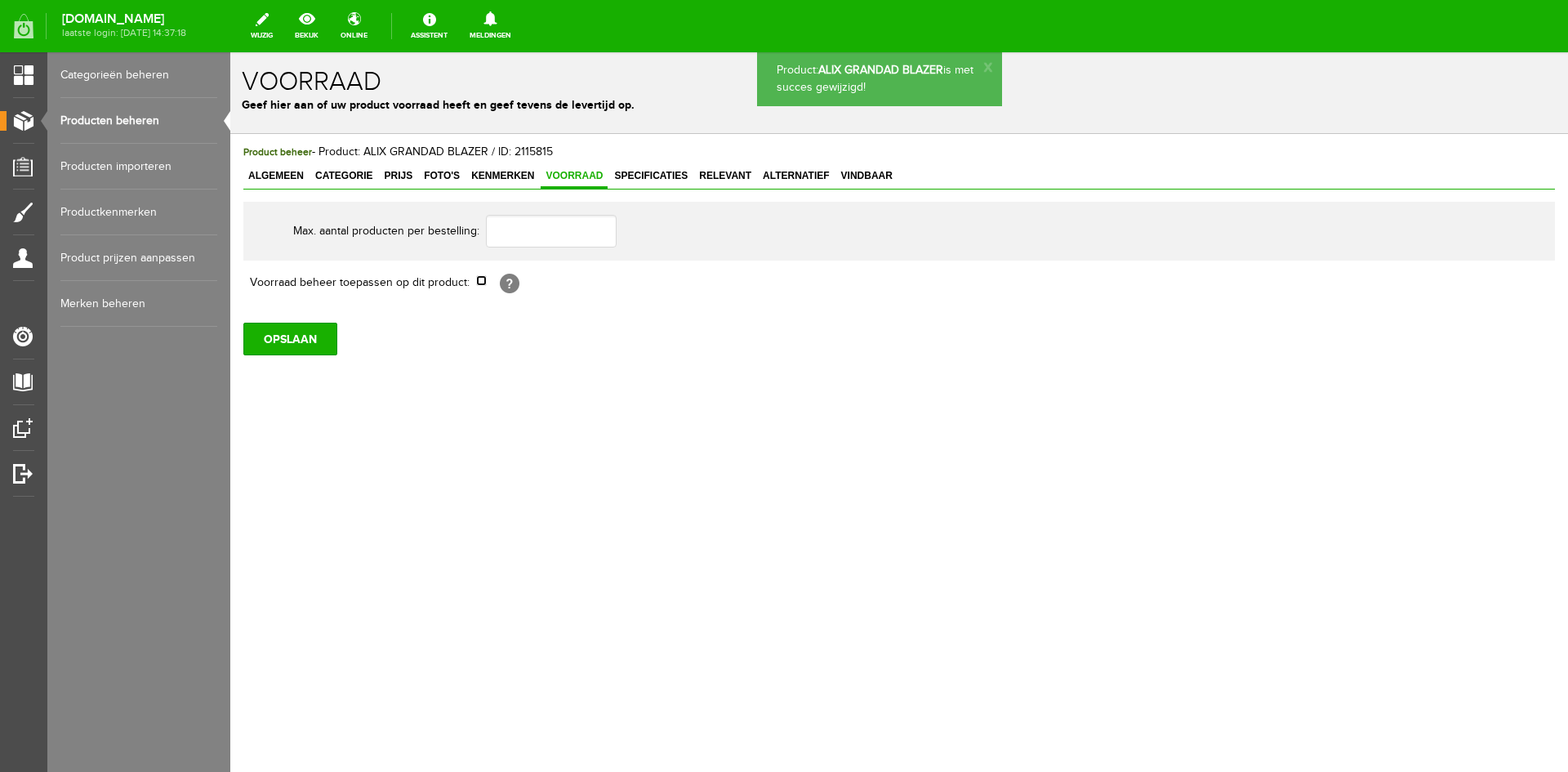
click at [478, 282] on input "checkbox" at bounding box center [481, 280] width 10 height 10
checkbox input "true"
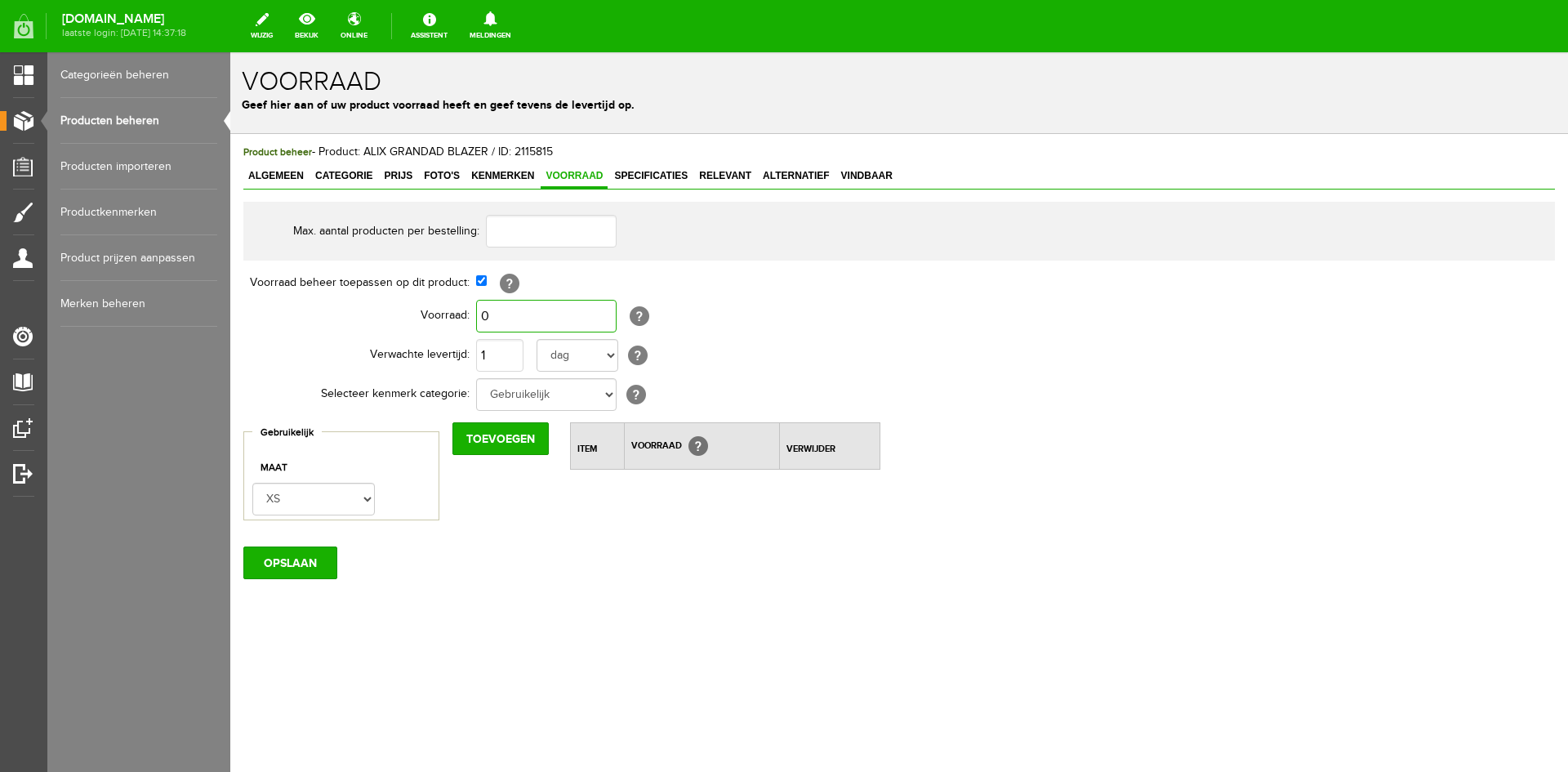
click at [492, 314] on input "0" at bounding box center [546, 316] width 141 height 33
type input "4"
click at [493, 357] on input "1" at bounding box center [500, 355] width 47 height 33
type input "4"
click at [492, 441] on input "Toevoegen" at bounding box center [500, 438] width 96 height 33
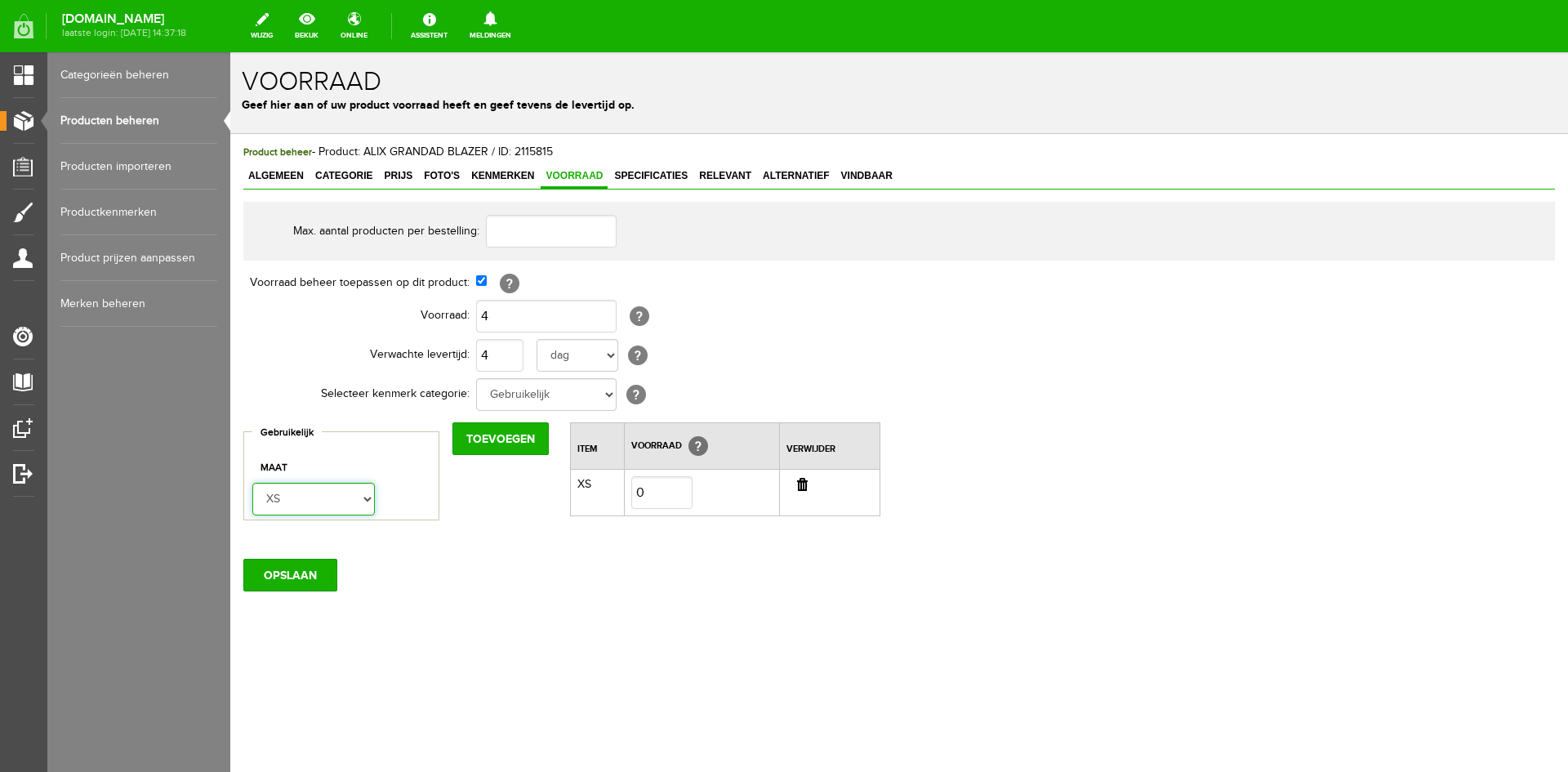
click at [369, 495] on select "XS S M" at bounding box center [313, 499] width 123 height 33
select select "275015"
click at [252, 483] on select "XS S M" at bounding box center [313, 499] width 123 height 33
click at [485, 442] on input "Toevoegen" at bounding box center [500, 438] width 96 height 33
click at [360, 499] on select "XS S M" at bounding box center [313, 499] width 123 height 33
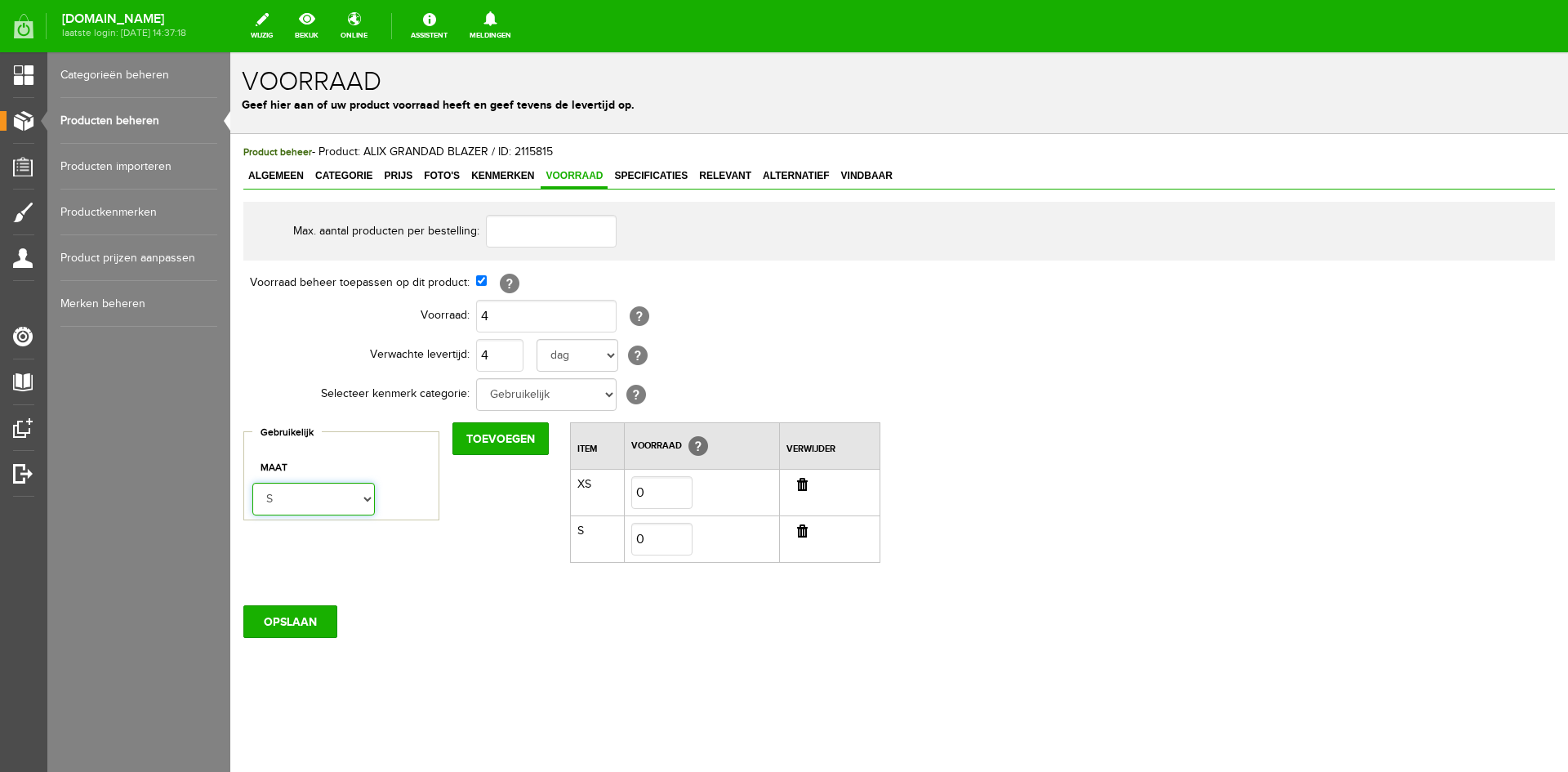
select select "275016"
click at [252, 483] on select "XS S M" at bounding box center [313, 499] width 123 height 33
click at [488, 434] on input "Toevoegen" at bounding box center [500, 438] width 96 height 33
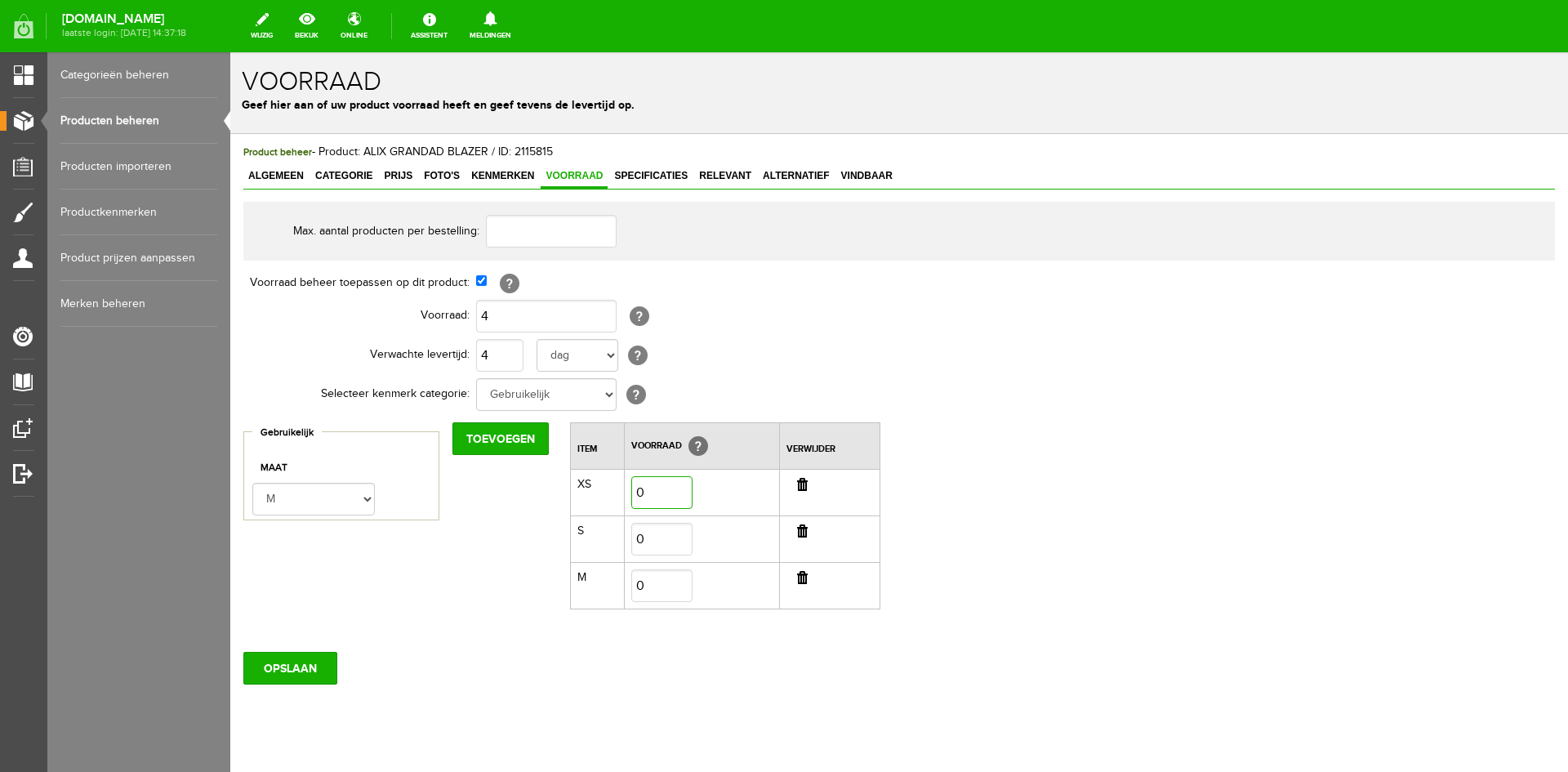
click at [654, 484] on input "0" at bounding box center [661, 493] width 61 height 33
type input "2"
click at [660, 537] on input "0" at bounding box center [661, 539] width 61 height 33
type input "1"
click at [648, 586] on input "0" at bounding box center [661, 585] width 61 height 33
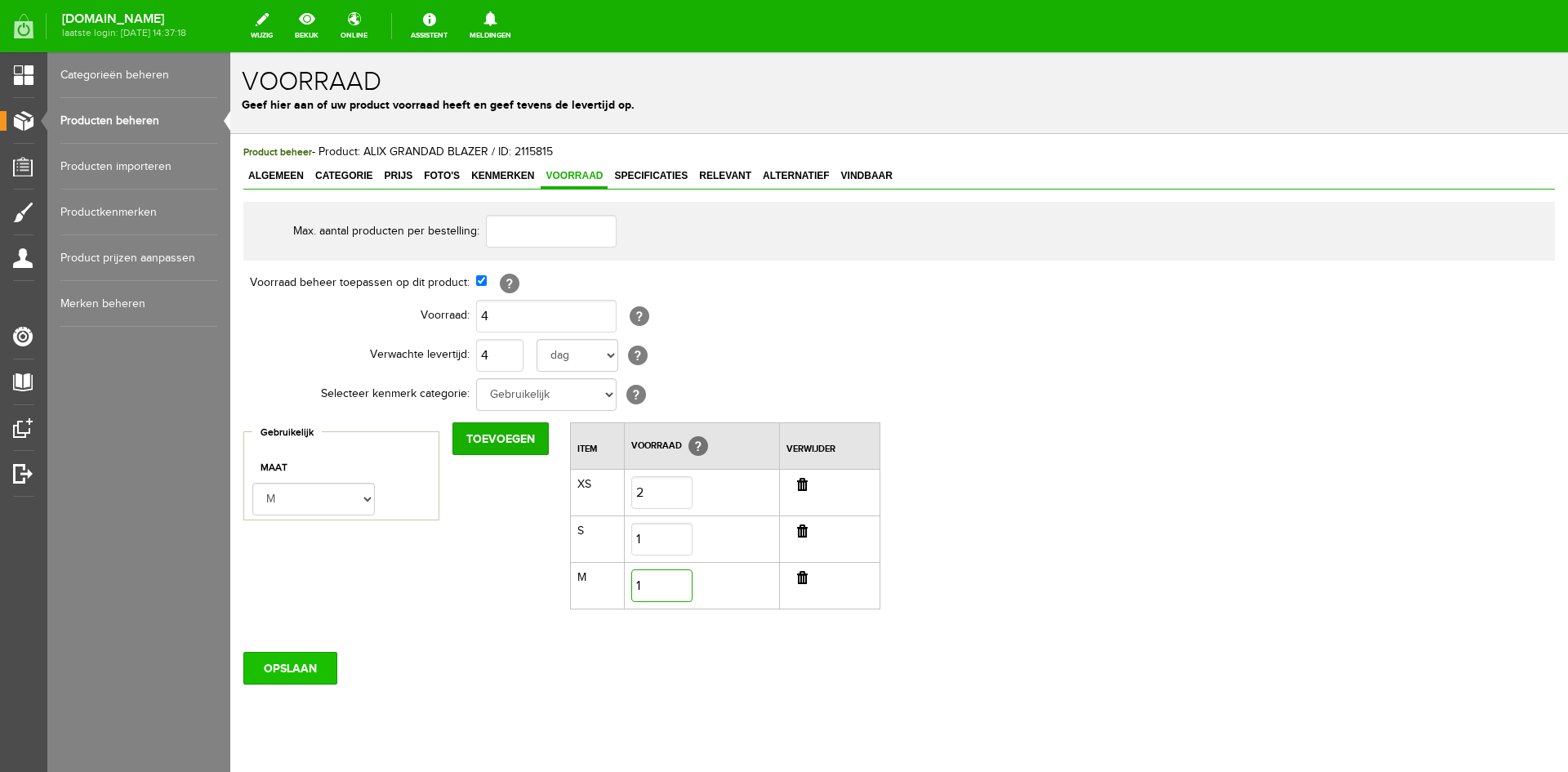
type input "1"
click at [300, 663] on input "OPSLAAN" at bounding box center [291, 668] width 94 height 33
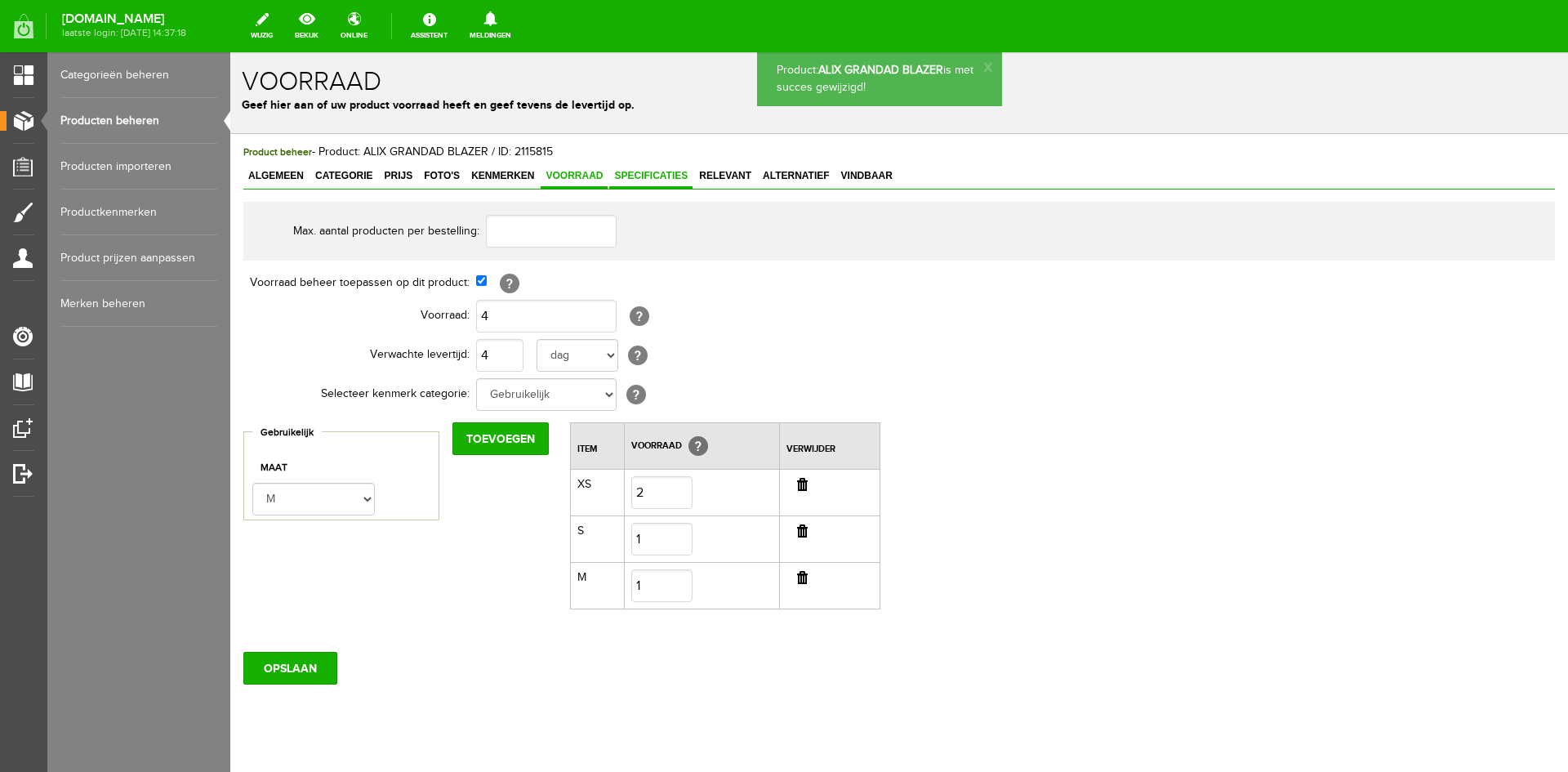
click at [654, 173] on span "Specificaties" at bounding box center [651, 176] width 83 height 11
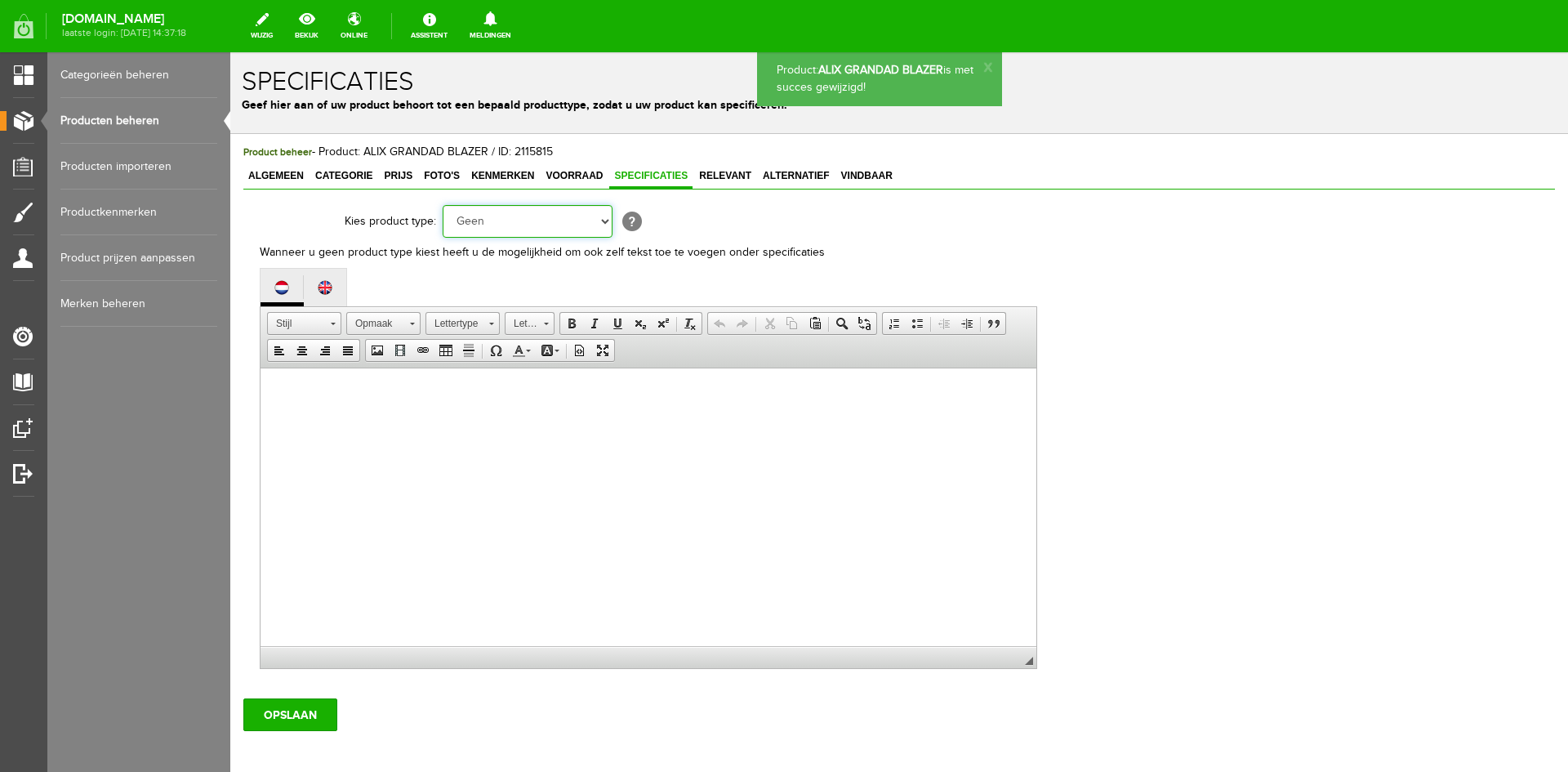
click at [606, 220] on select "Geen Auto Bed Boek Computer / Laptop DVD/CD Fiets Films Fotocamera GSM Kleding …" at bounding box center [527, 221] width 170 height 33
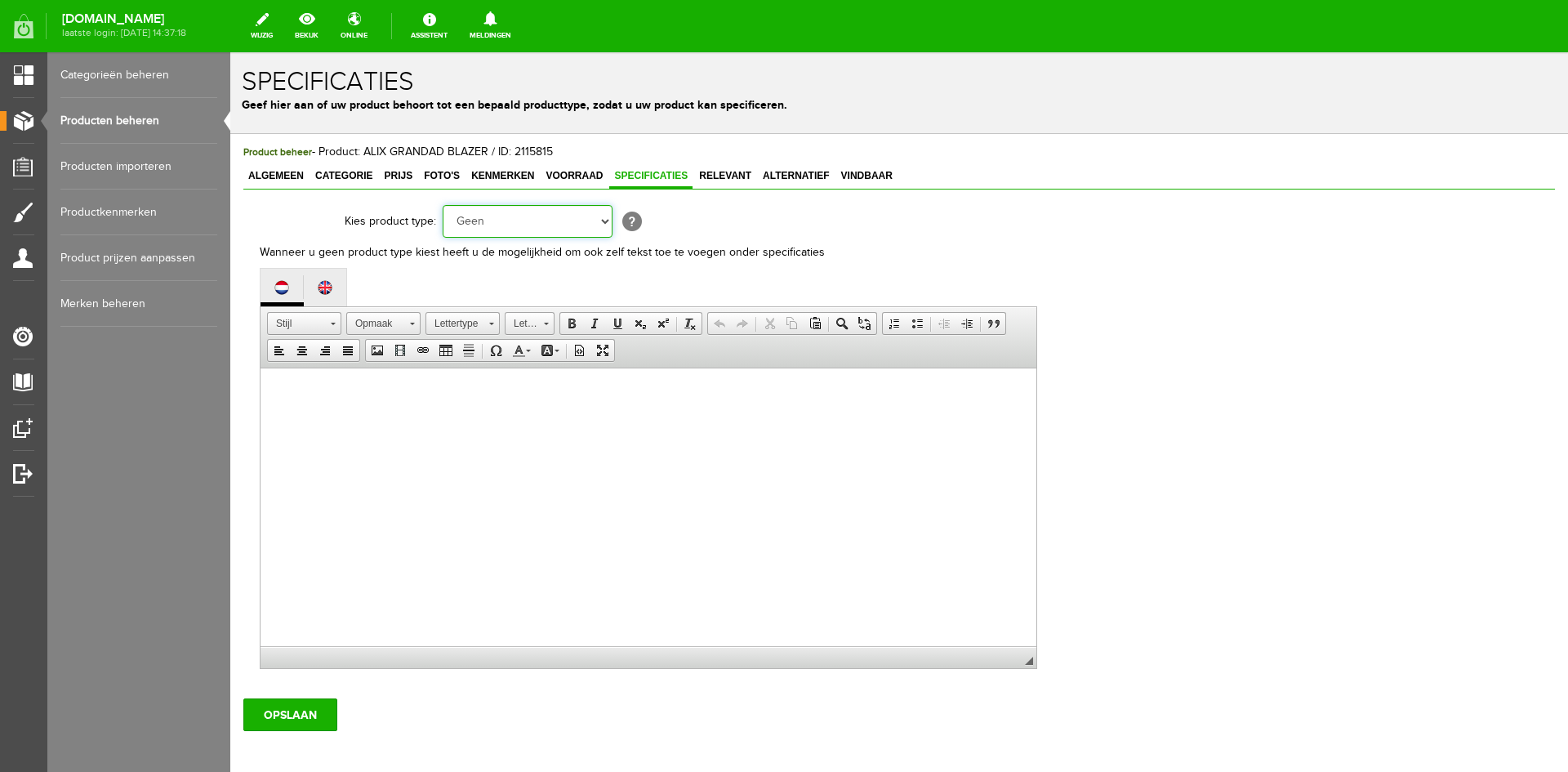
select select "37"
click at [442, 205] on select "Geen Auto Bed Boek Computer / Laptop DVD/CD Fiets Films Fotocamera GSM Kleding …" at bounding box center [527, 221] width 170 height 33
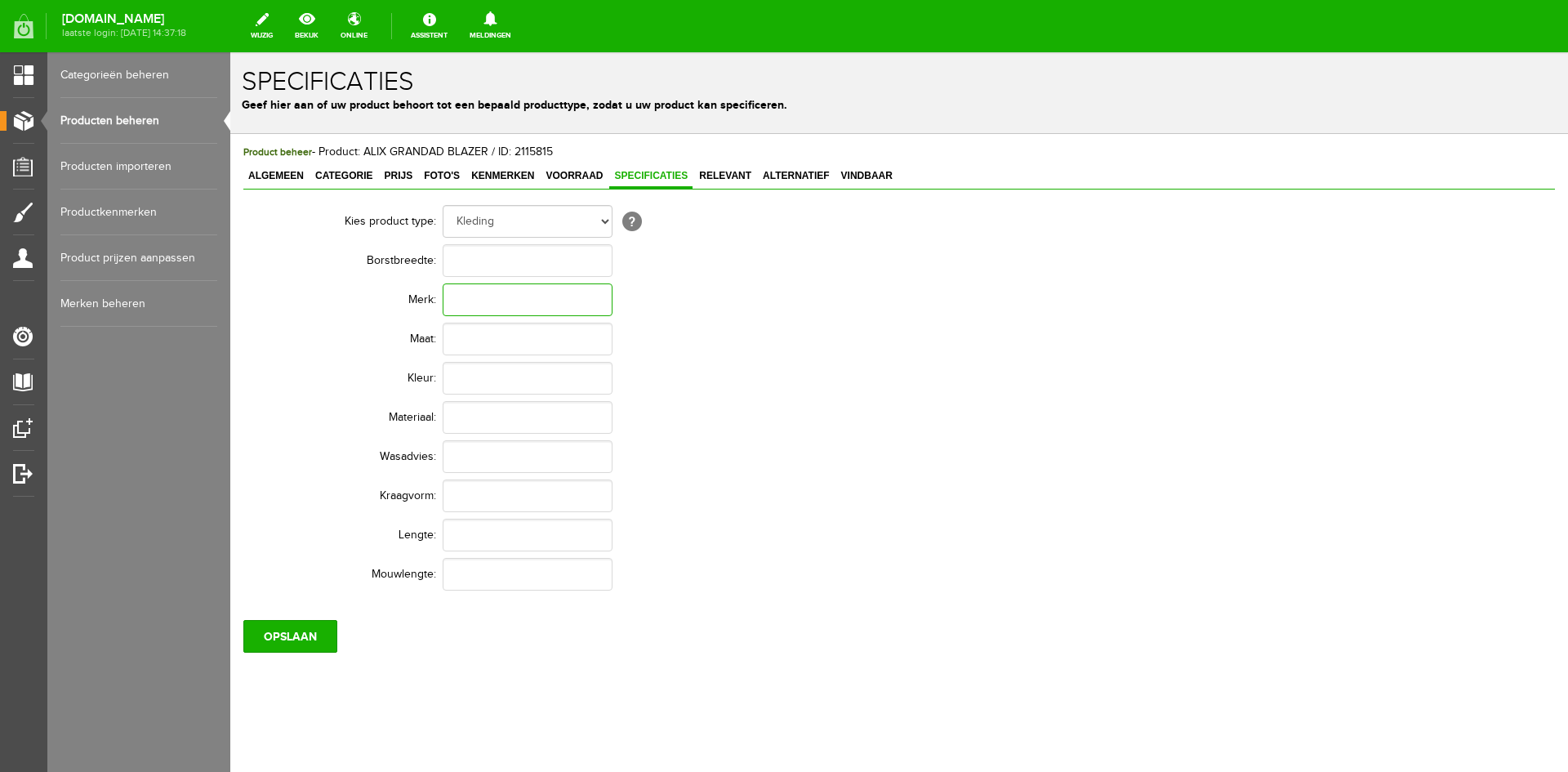
click at [469, 306] on input "text" at bounding box center [527, 299] width 170 height 33
type input "Alix The Label"
click at [458, 387] on input "text" at bounding box center [527, 378] width 170 height 33
type input "Black"
click at [471, 462] on input "text" at bounding box center [527, 457] width 170 height 33
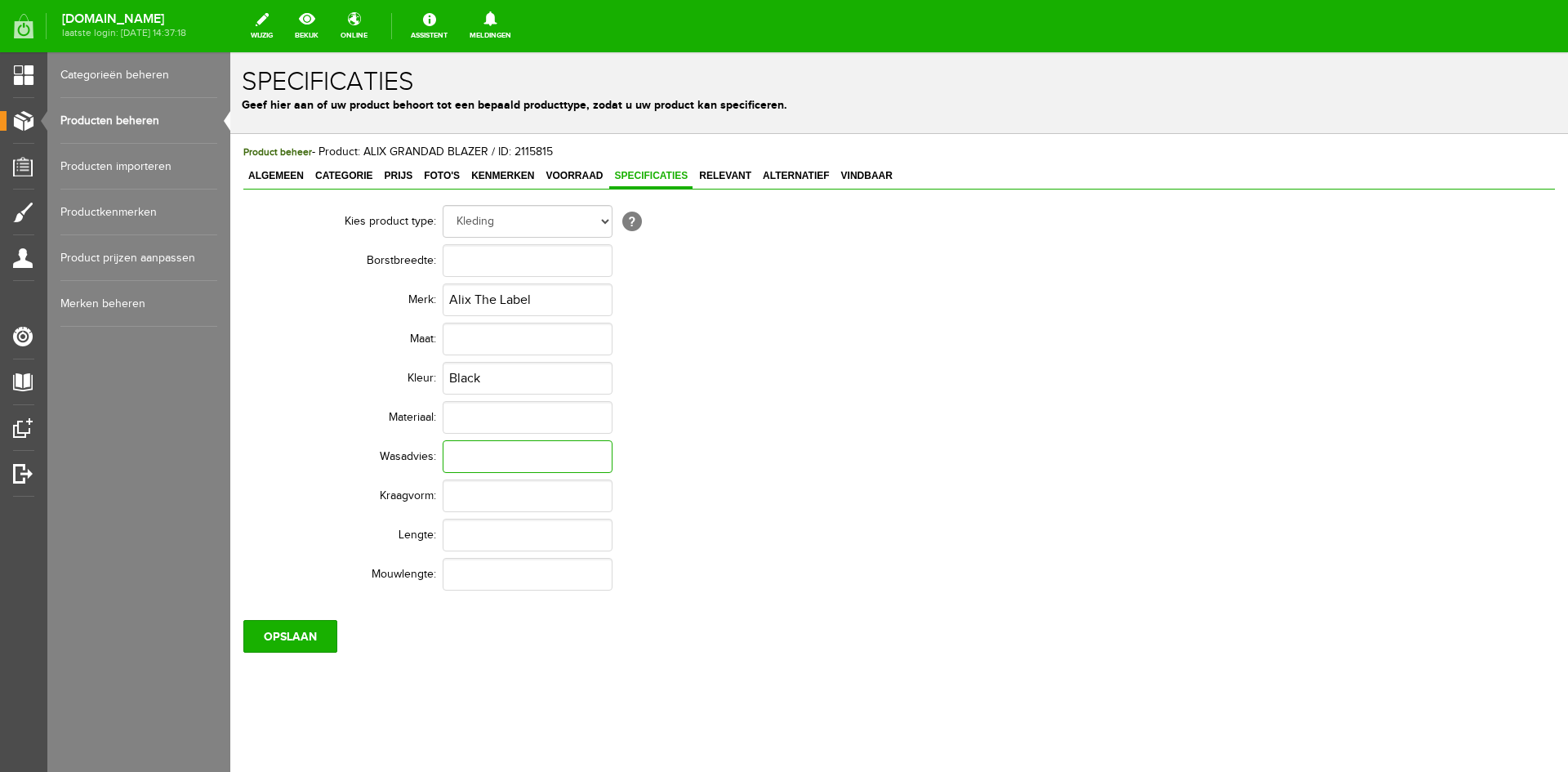
paste input "Dry clean only"
type input "Dry clean only"
paste input "62% Polyester / 33% Viscose / 5% Elastane"
type input "62% Polyester / 33% Viscose / 5% Elastane"
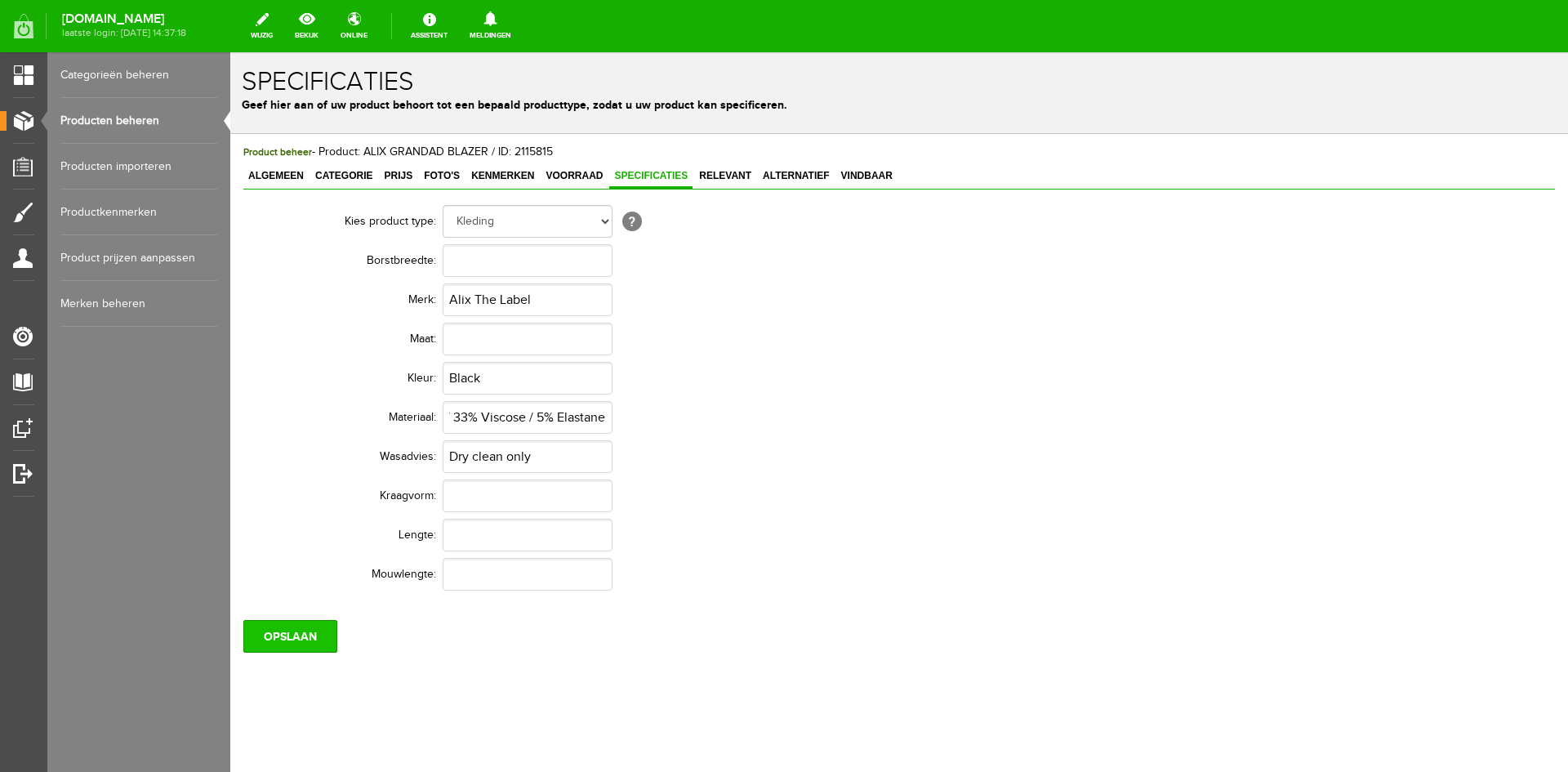
click at [298, 646] on input "OPSLAAN" at bounding box center [291, 636] width 94 height 33
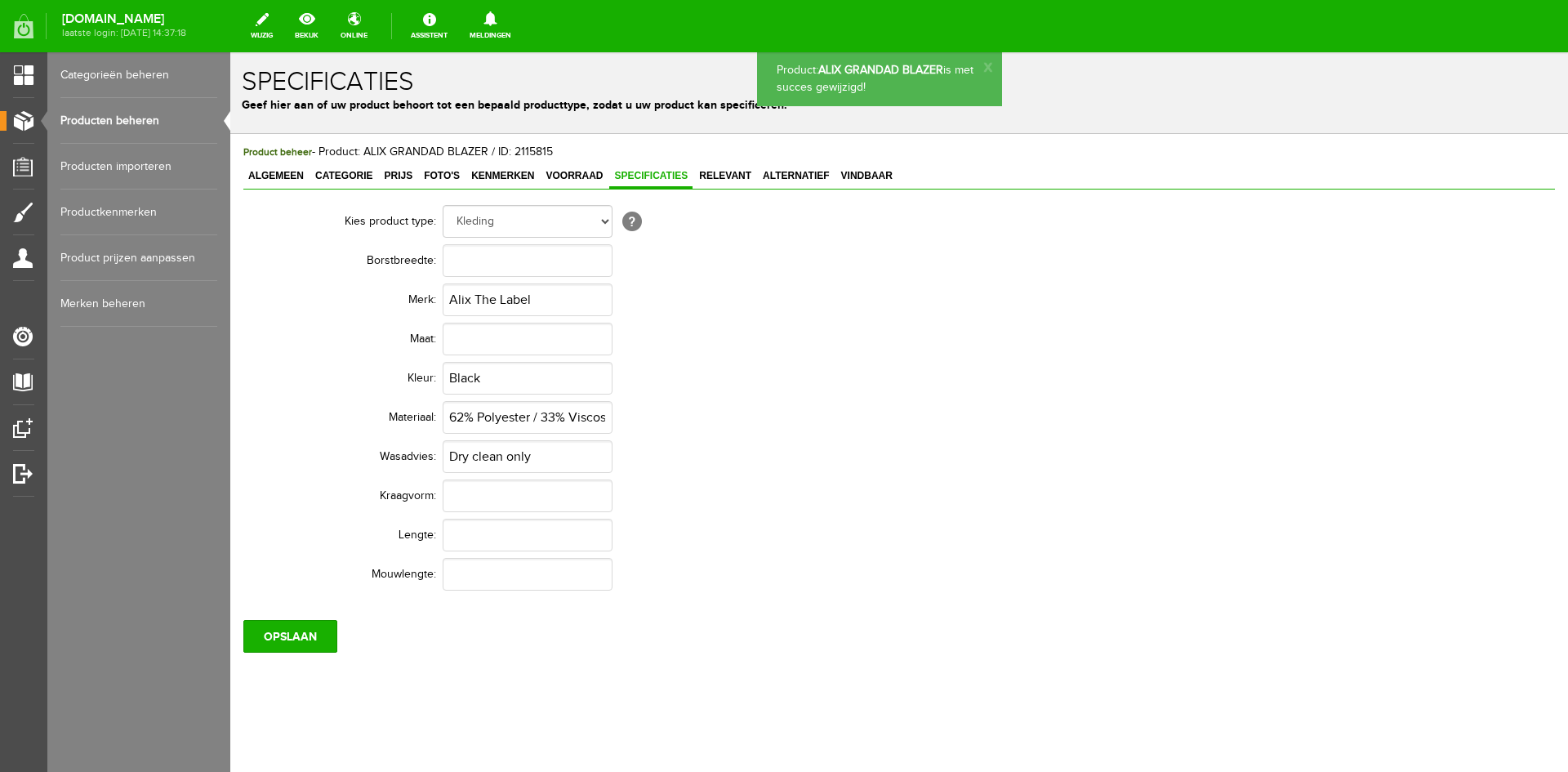
scroll to position [0, 0]
click at [125, 118] on link "Producten beheren" at bounding box center [139, 121] width 157 height 45
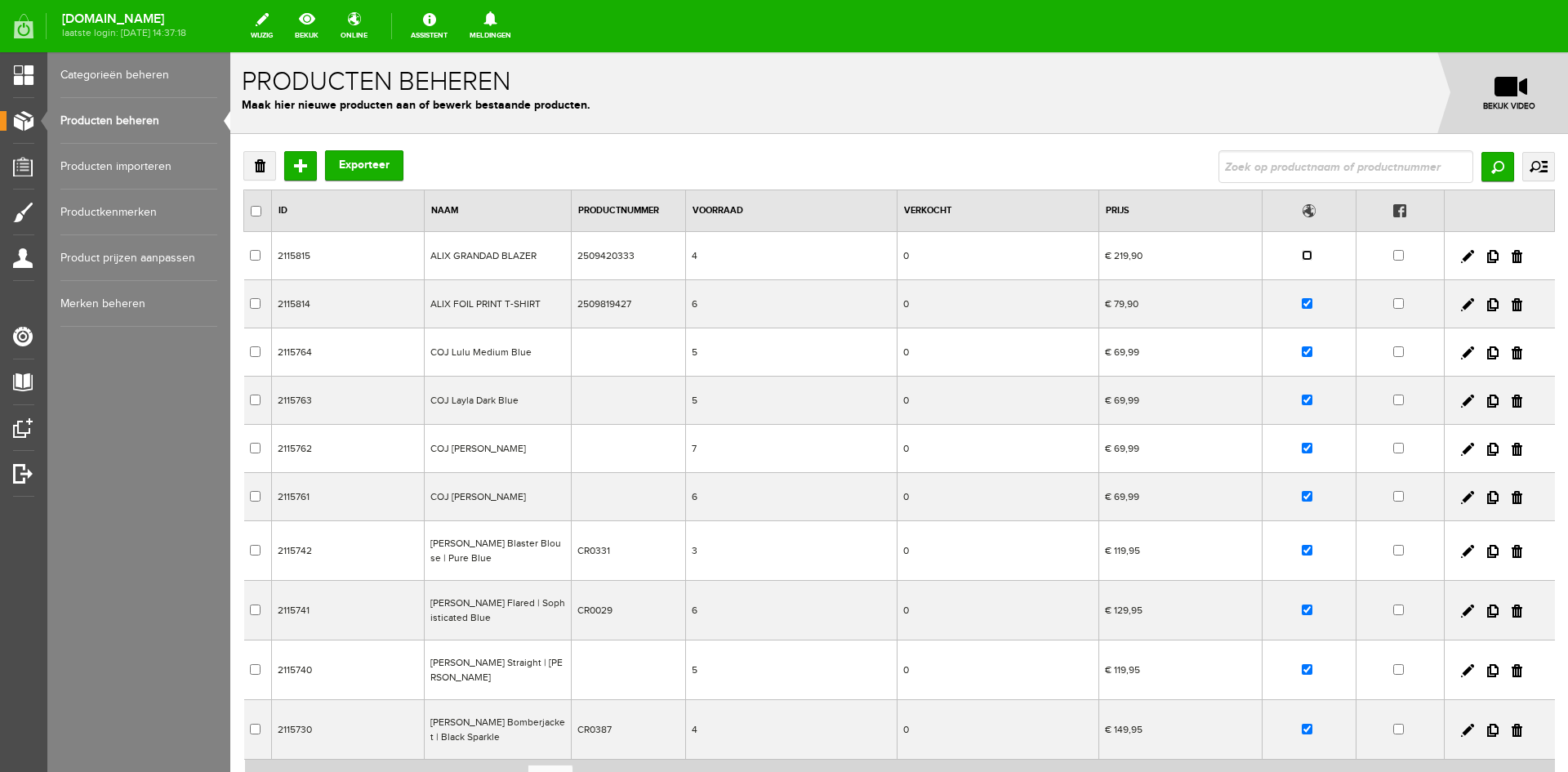
click at [1310, 256] on input "checkbox" at bounding box center [1307, 255] width 10 height 10
checkbox input "true"
click at [328, 31] on link "bekijk" at bounding box center [307, 26] width 43 height 36
